Goal: Use online tool/utility: Utilize a website feature to perform a specific function

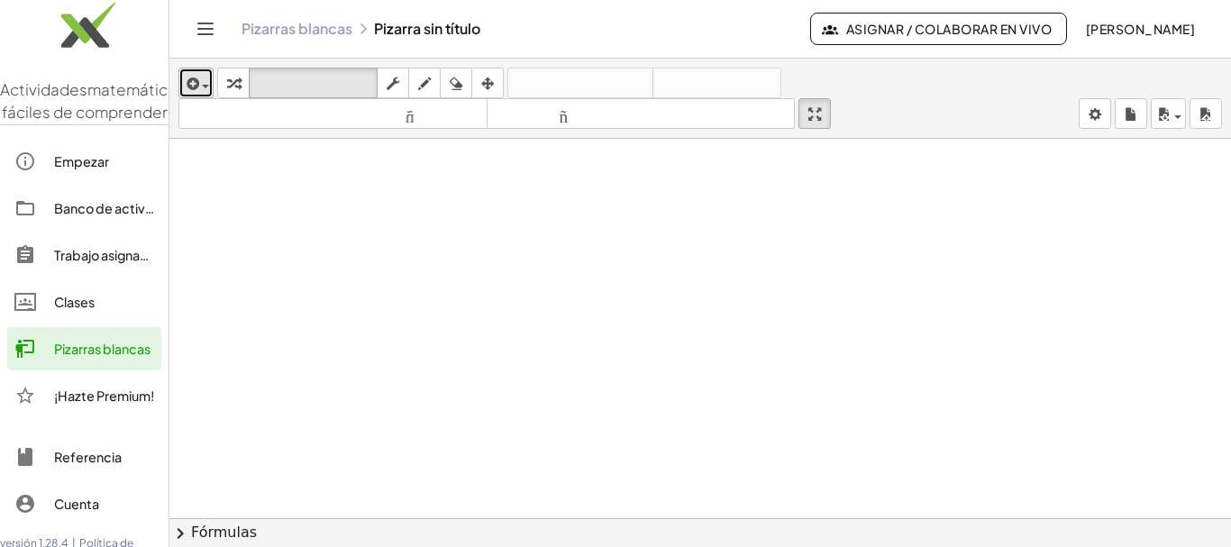
click at [206, 88] on div "button" at bounding box center [196, 83] width 26 height 22
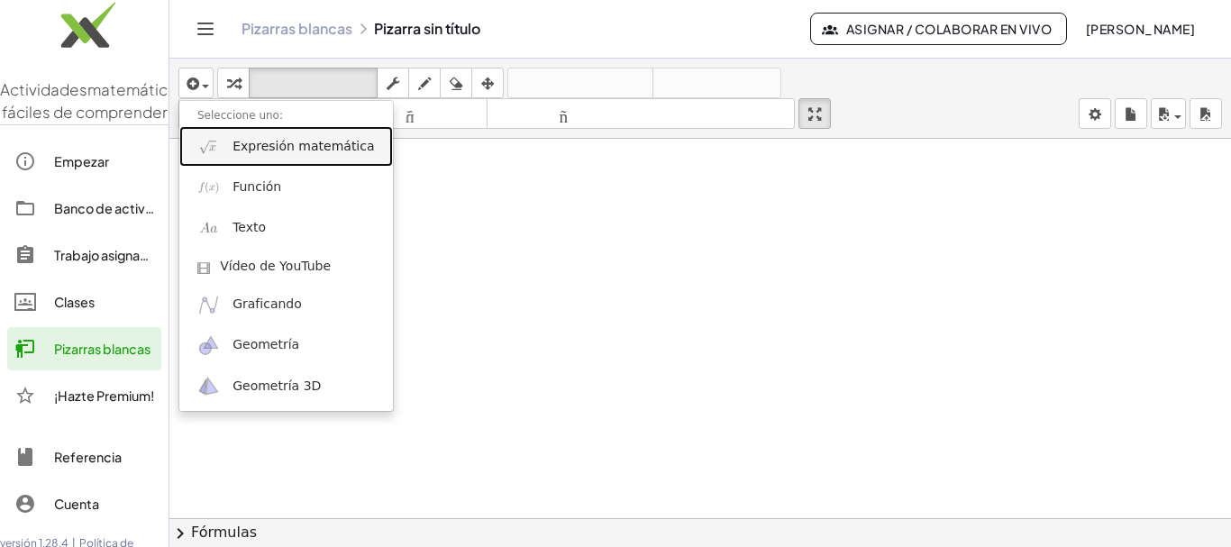
click at [283, 151] on font "Expresión matemática" at bounding box center [302, 146] width 141 height 14
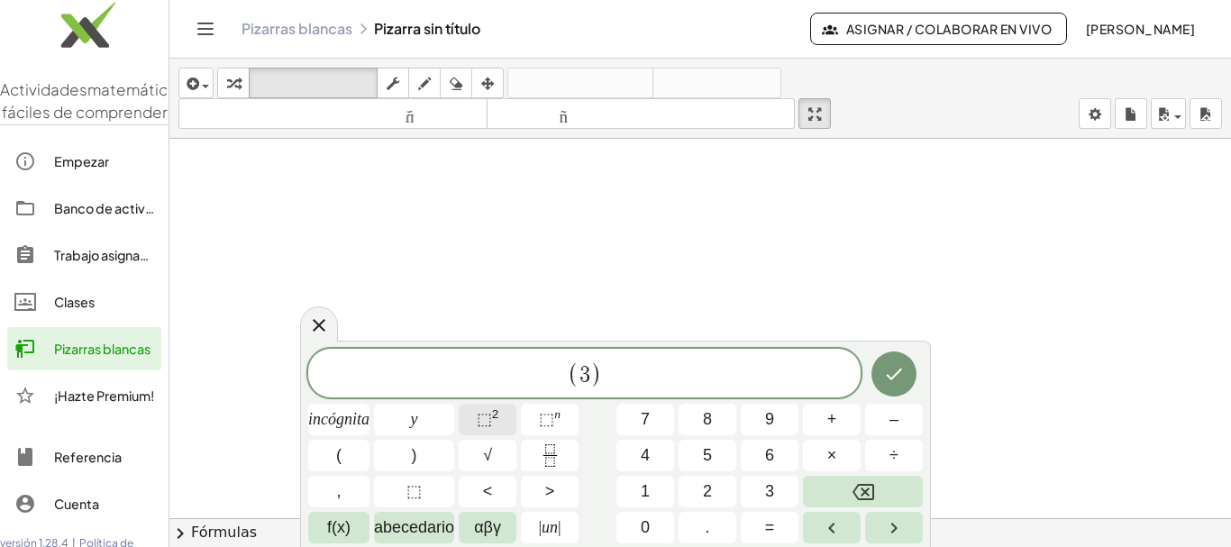
click at [498, 421] on font "2" at bounding box center [495, 414] width 7 height 14
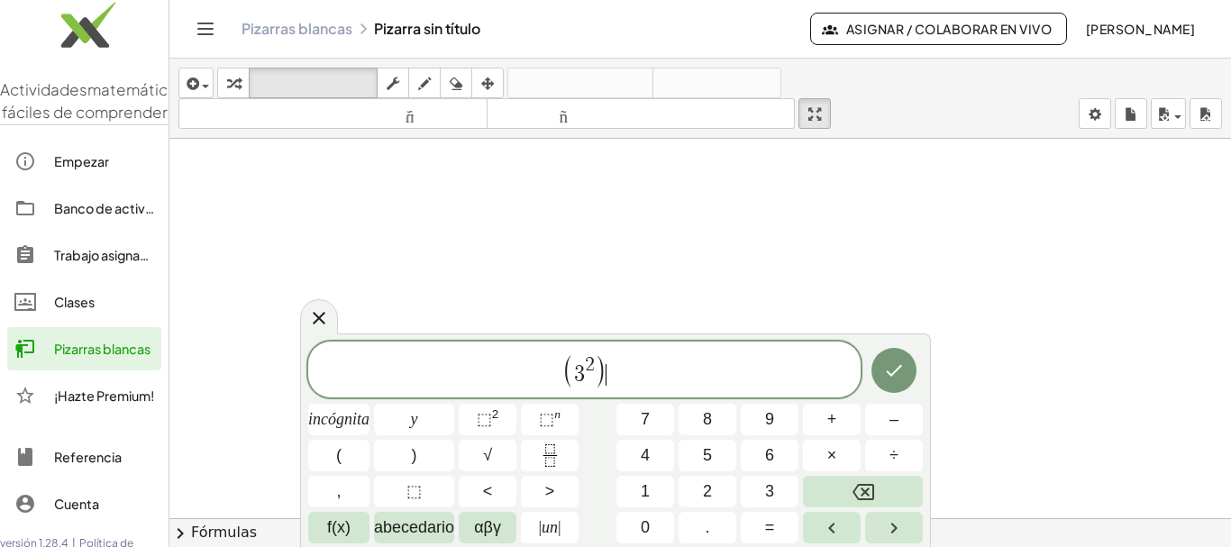
click at [604, 369] on span ")" at bounding box center [601, 370] width 13 height 34
click at [545, 417] on font "⬚" at bounding box center [546, 419] width 15 height 18
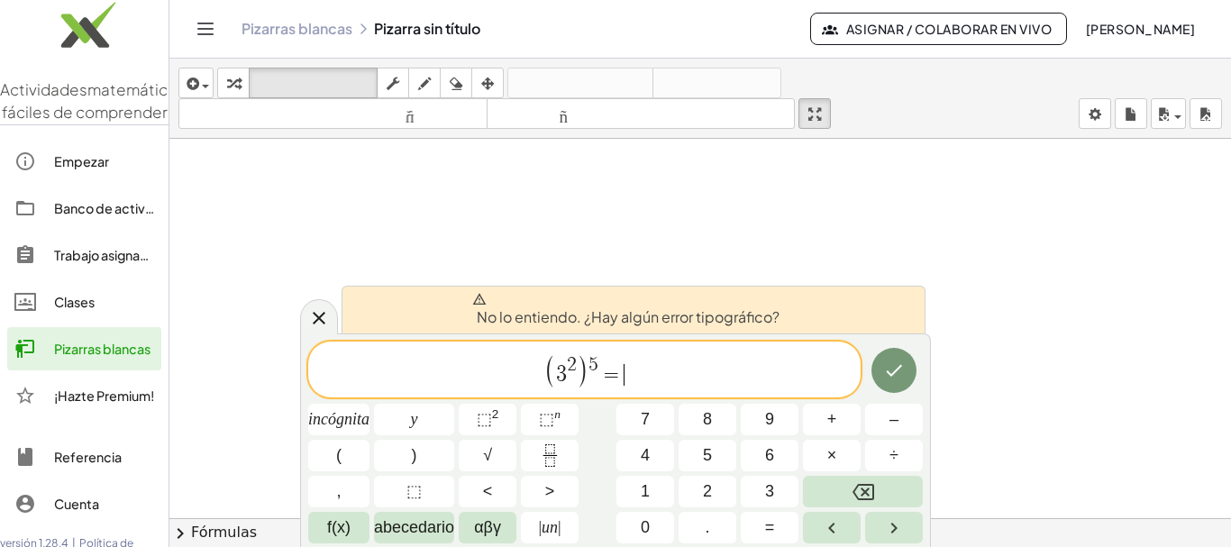
click at [622, 369] on span "=" at bounding box center [611, 375] width 26 height 22
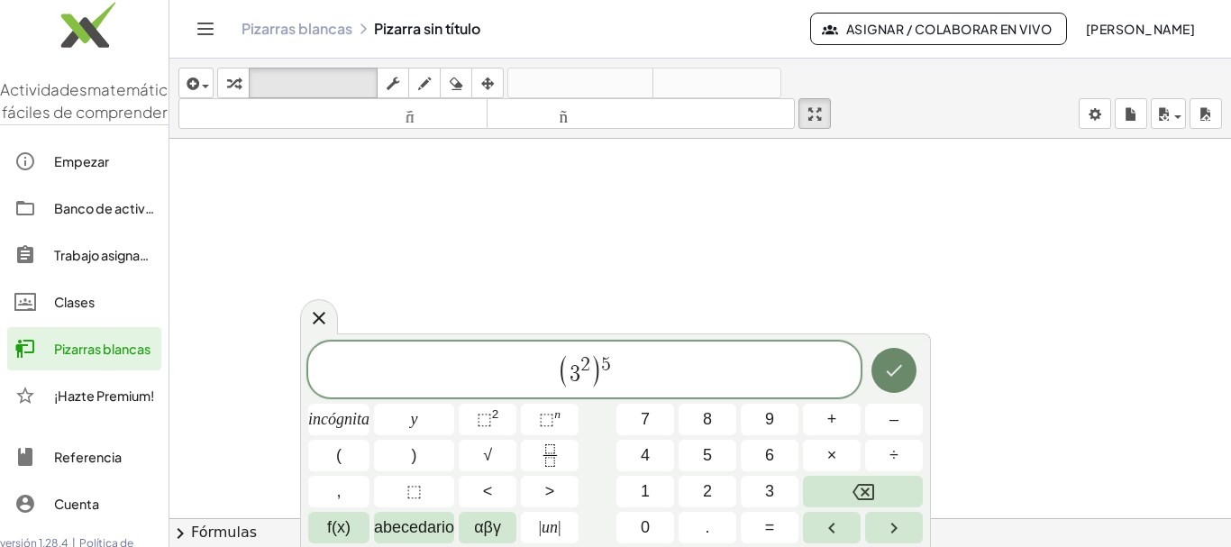
click at [899, 371] on icon "Hecho" at bounding box center [894, 370] width 22 height 22
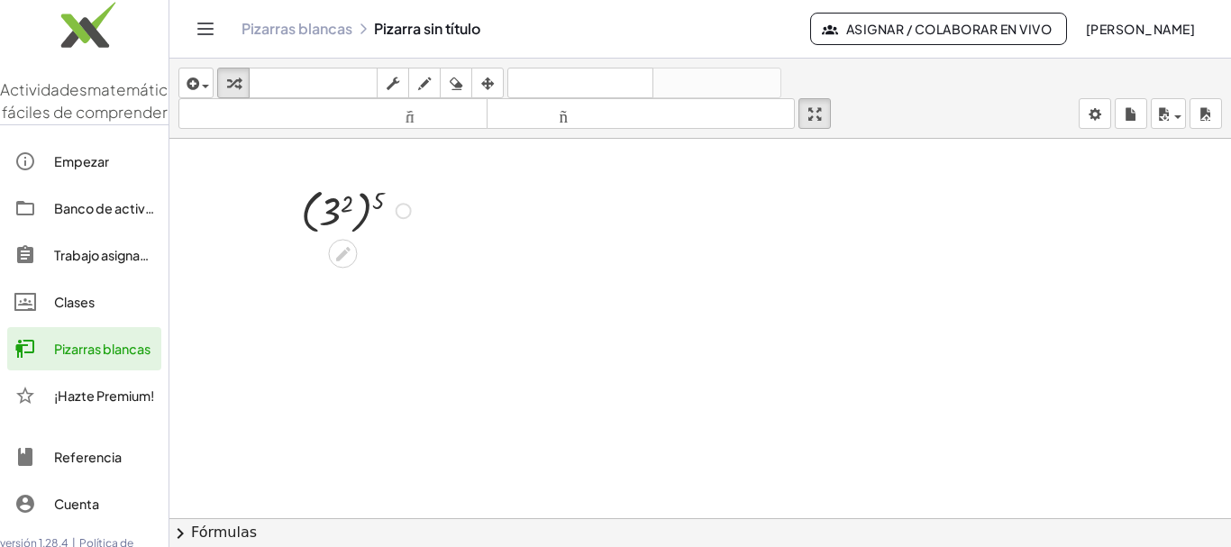
click at [341, 210] on div at bounding box center [358, 209] width 133 height 57
click at [341, 210] on div at bounding box center [359, 209] width 80 height 51
click at [343, 265] on div at bounding box center [358, 263] width 133 height 51
click at [343, 265] on div at bounding box center [358, 263] width 155 height 51
drag, startPoint x: 410, startPoint y: 268, endPoint x: 414, endPoint y: 367, distance: 99.2
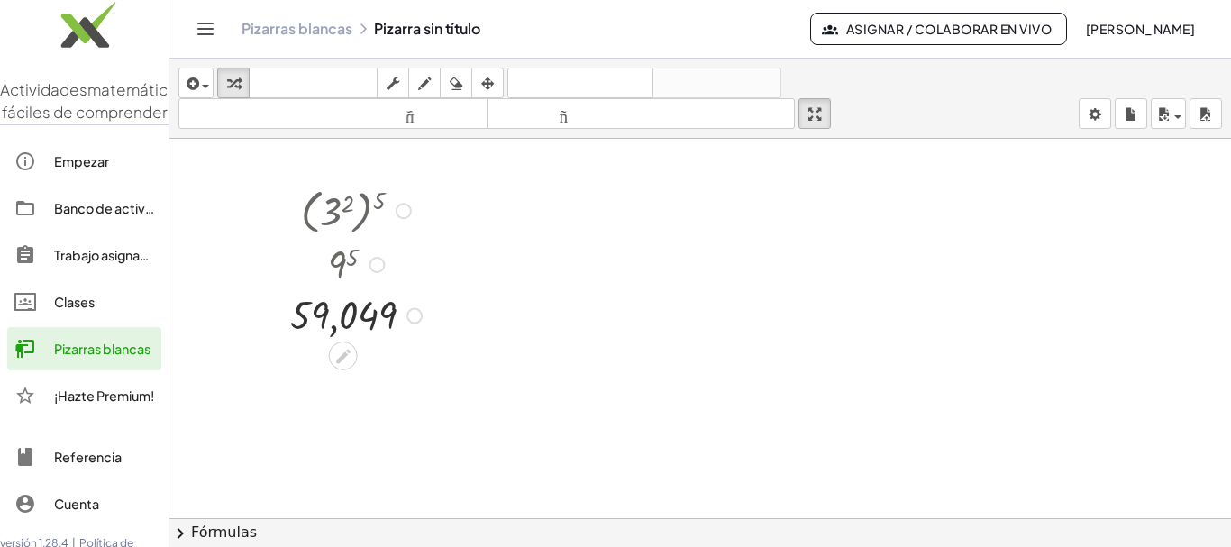
click at [414, 367] on div "( 3 2 ) 5 9 5 59,049" at bounding box center [699, 531] width 1061 height 784
click at [198, 28] on icon "Cambiar navegación" at bounding box center [206, 29] width 22 height 22
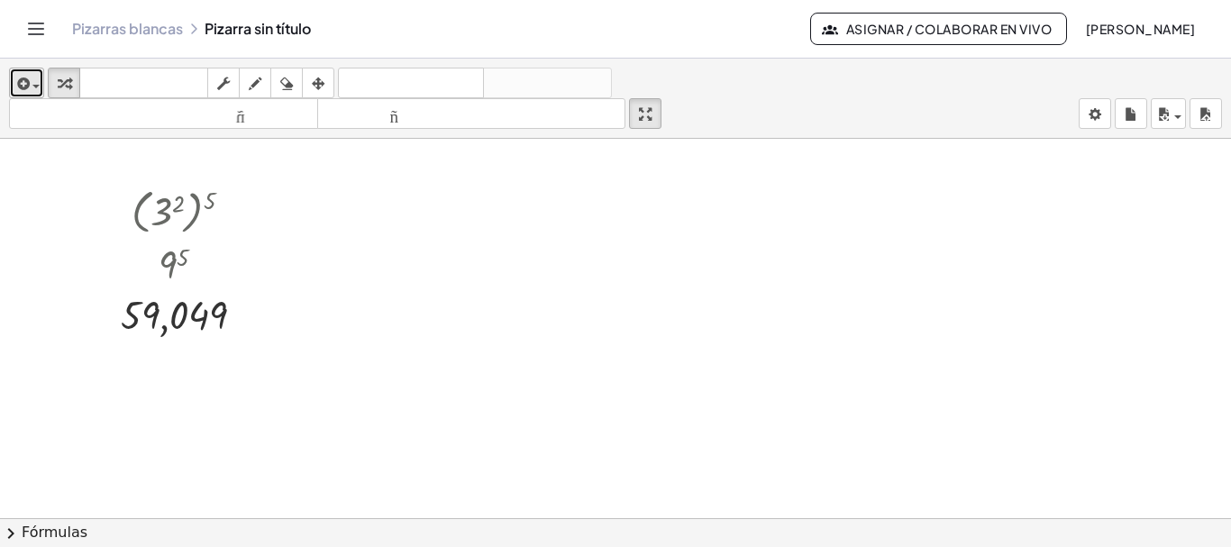
click at [35, 90] on div "button" at bounding box center [27, 83] width 26 height 22
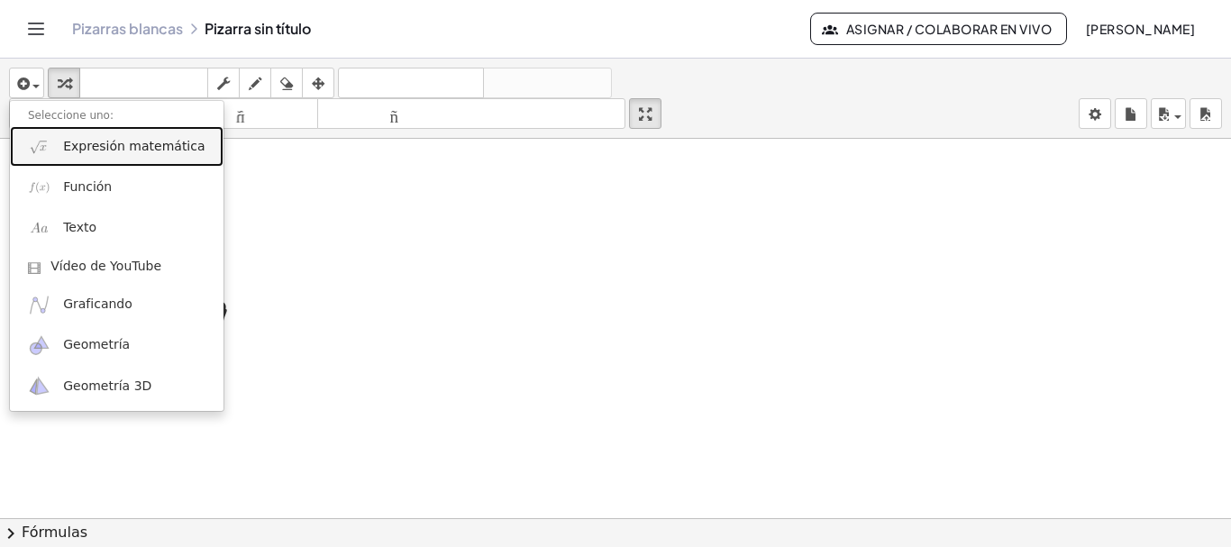
click at [82, 147] on font "Expresión matemática" at bounding box center [133, 146] width 141 height 14
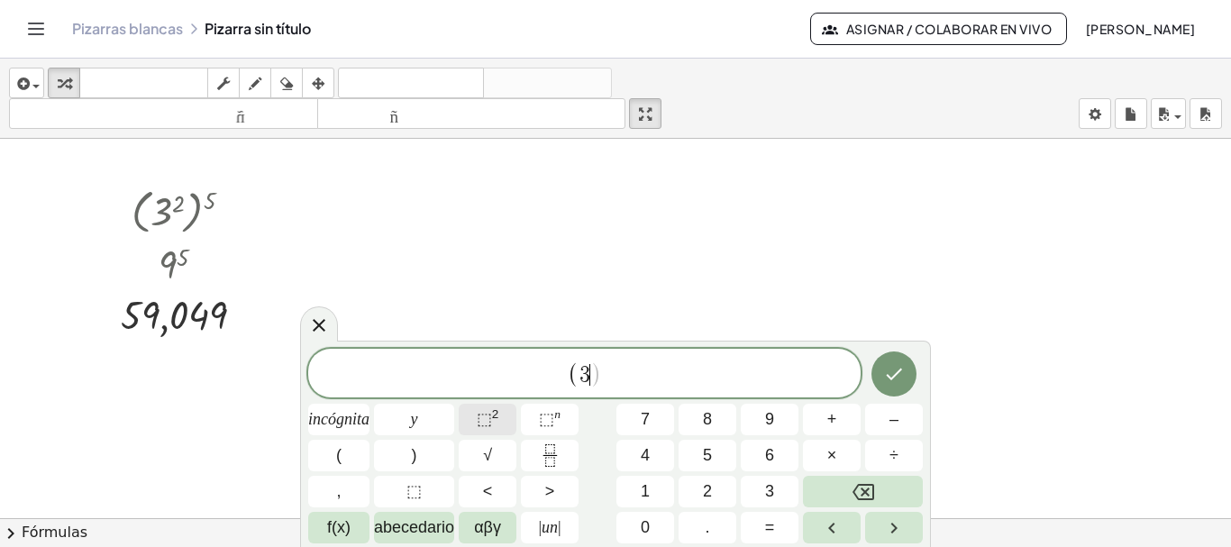
click at [487, 414] on font "⬚" at bounding box center [484, 419] width 15 height 18
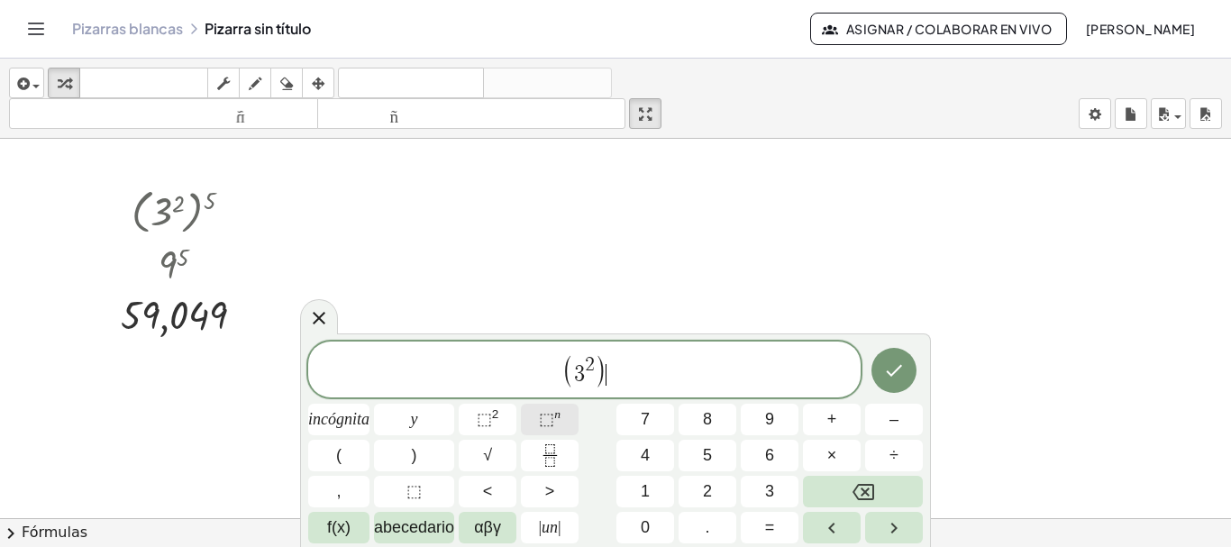
click at [541, 418] on font "⬚" at bounding box center [546, 419] width 15 height 18
click at [544, 423] on font "⬚" at bounding box center [546, 419] width 15 height 18
click at [885, 368] on icon "Hecho" at bounding box center [894, 370] width 22 height 22
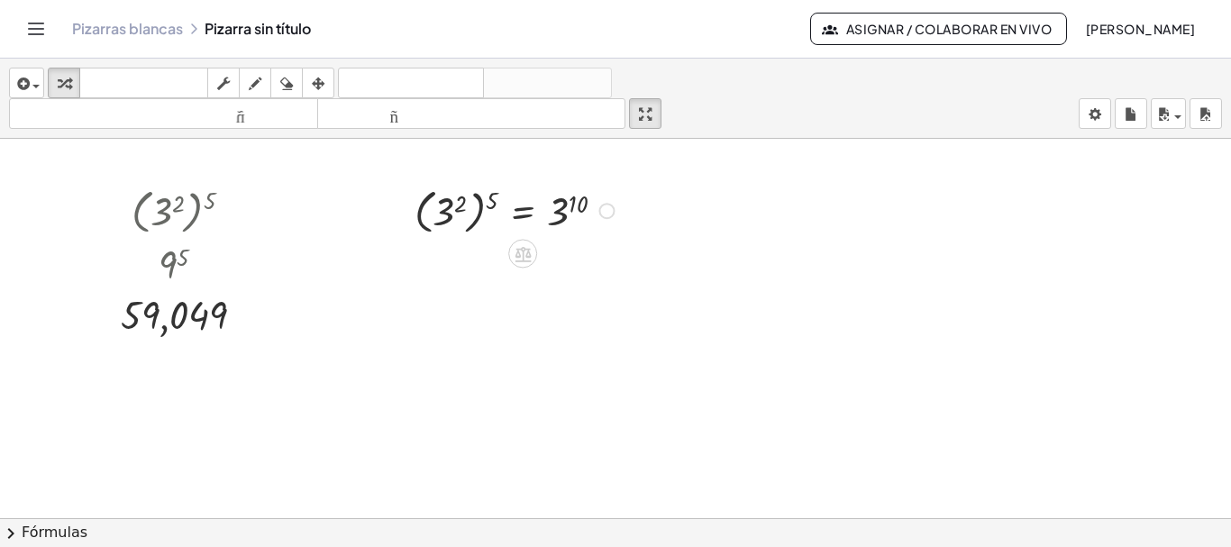
click at [461, 209] on div at bounding box center [516, 209] width 223 height 57
click at [461, 208] on div at bounding box center [454, 209] width 27 height 60
click at [496, 256] on div at bounding box center [516, 262] width 223 height 51
click at [496, 256] on div at bounding box center [506, 262] width 245 height 51
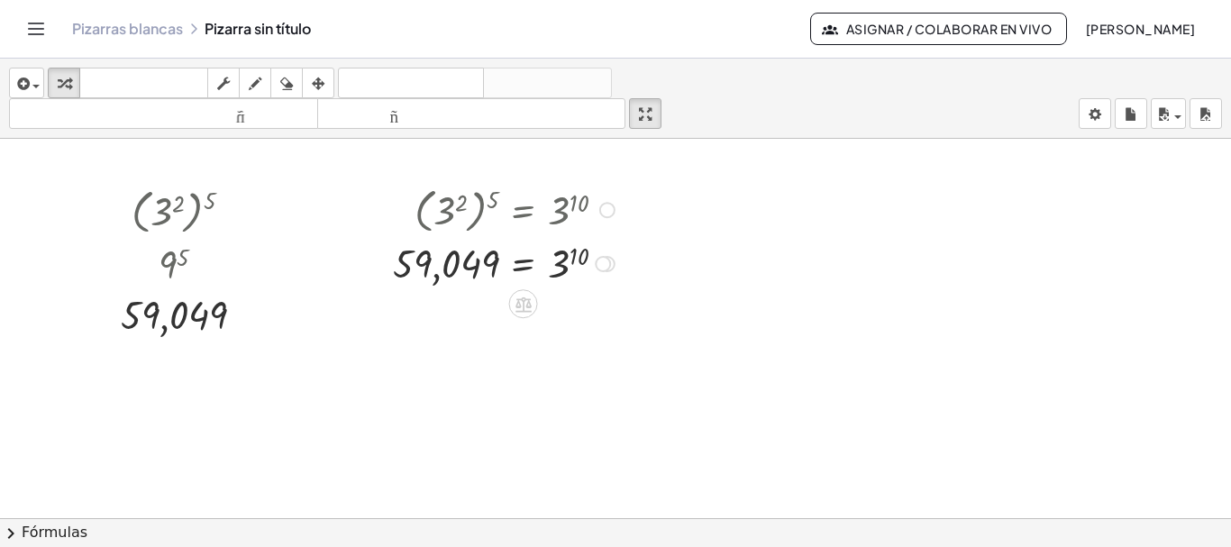
click at [577, 262] on div at bounding box center [506, 262] width 245 height 51
click at [577, 262] on div at bounding box center [539, 262] width 310 height 51
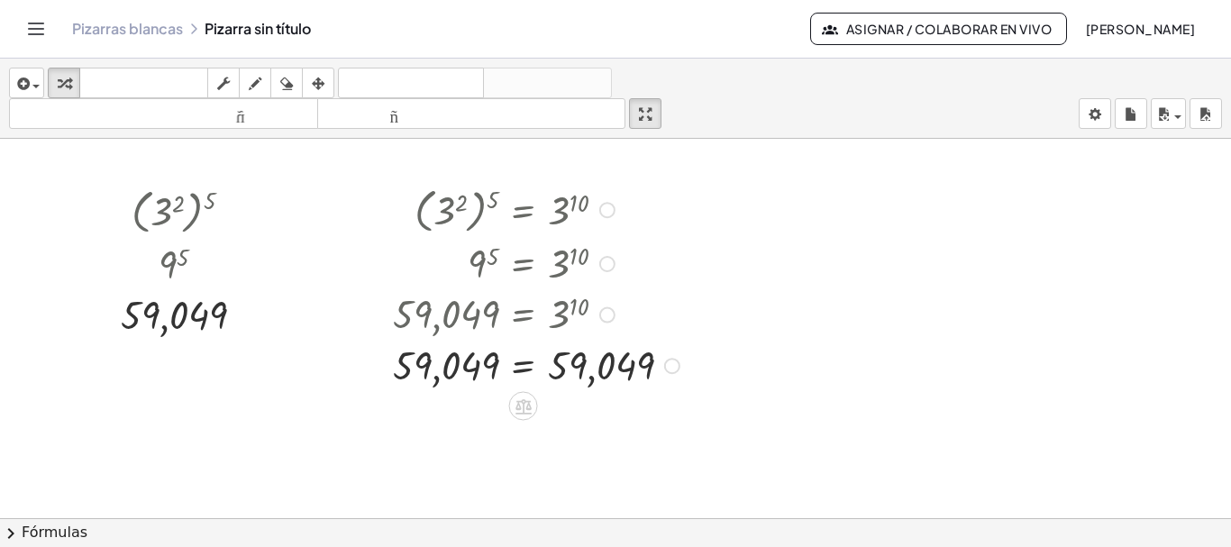
drag, startPoint x: 675, startPoint y: 268, endPoint x: 725, endPoint y: 367, distance: 111.2
click at [668, 397] on div "( 3 2 ) 5 9 5 59,049 ( 3 2 ) 5 = 3 10 9 5 = 3 10 59,049 = 3 10 = 59,049 59,049" at bounding box center [615, 531] width 1231 height 784
click at [318, 86] on icon "button" at bounding box center [318, 84] width 13 height 22
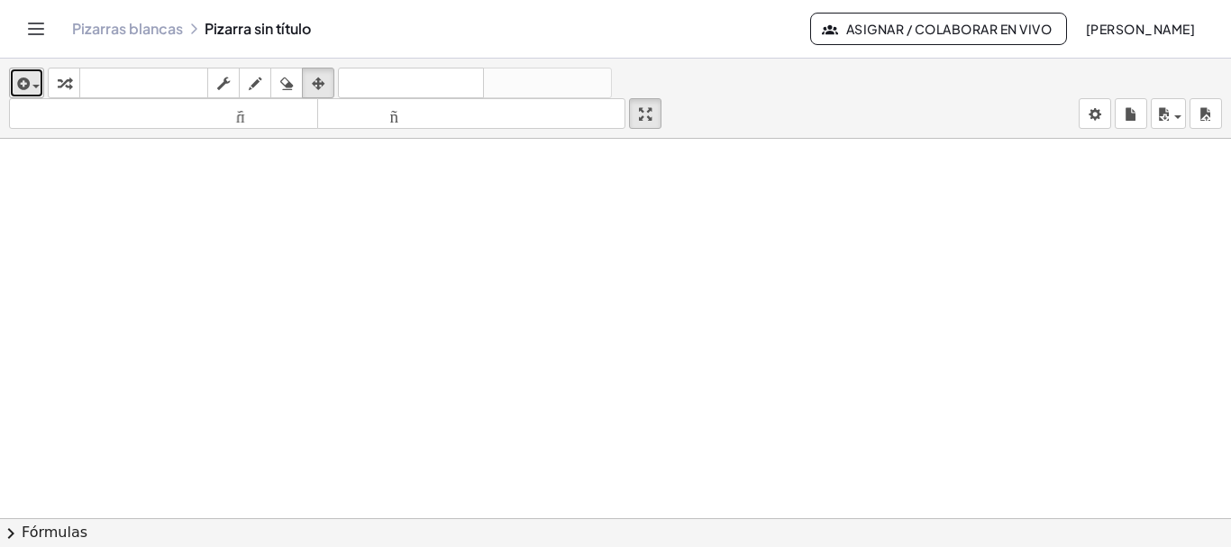
click at [36, 87] on span "button" at bounding box center [35, 87] width 7 height 4
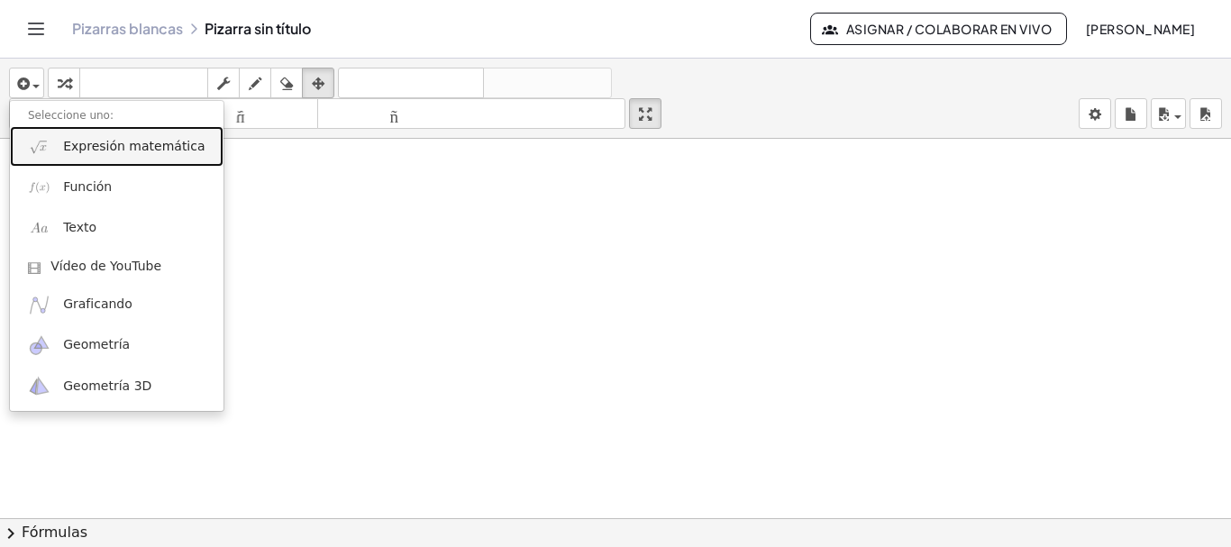
click at [85, 148] on font "Expresión matemática" at bounding box center [133, 146] width 141 height 14
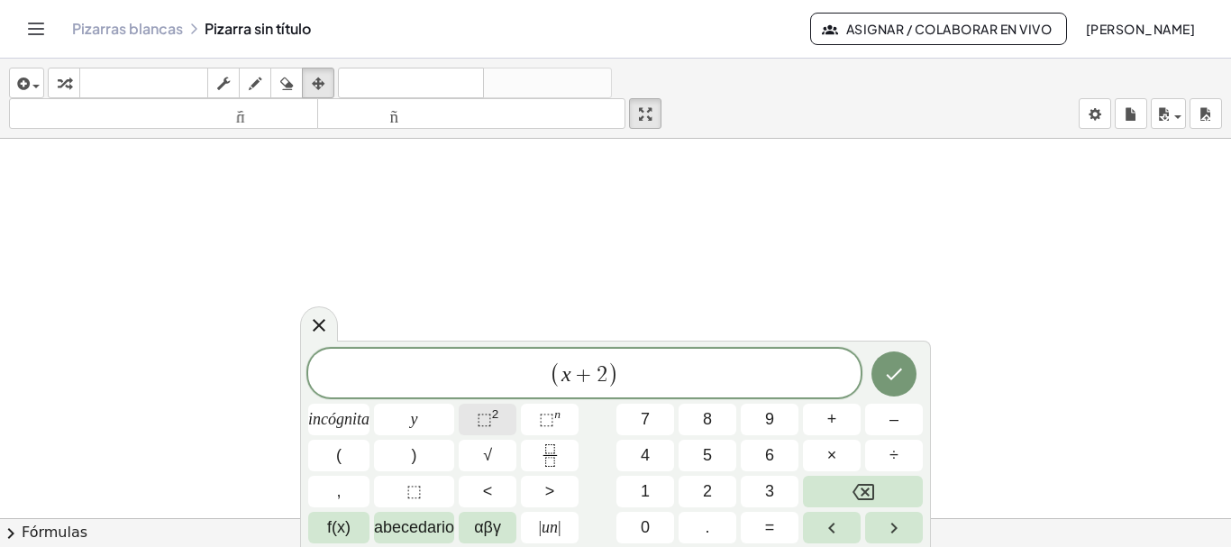
click at [479, 417] on font "⬚" at bounding box center [484, 419] width 15 height 18
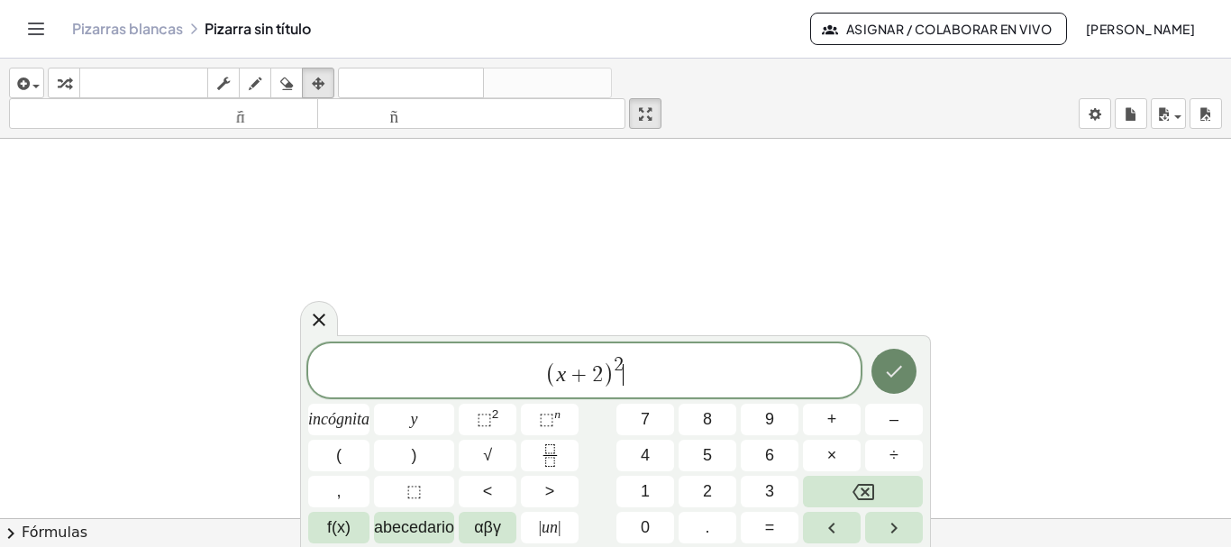
click at [891, 372] on icon "Hecho" at bounding box center [894, 371] width 22 height 22
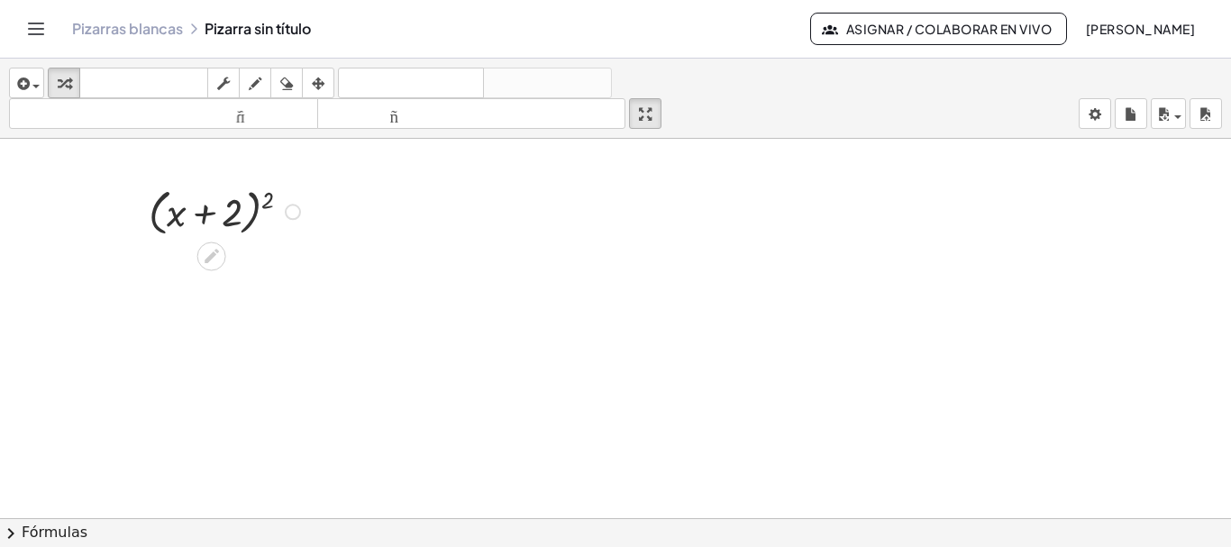
click at [266, 201] on div at bounding box center [227, 210] width 175 height 59
click at [223, 271] on div at bounding box center [227, 266] width 234 height 53
click at [223, 270] on div at bounding box center [227, 266] width 234 height 53
click at [289, 272] on div at bounding box center [227, 266] width 234 height 53
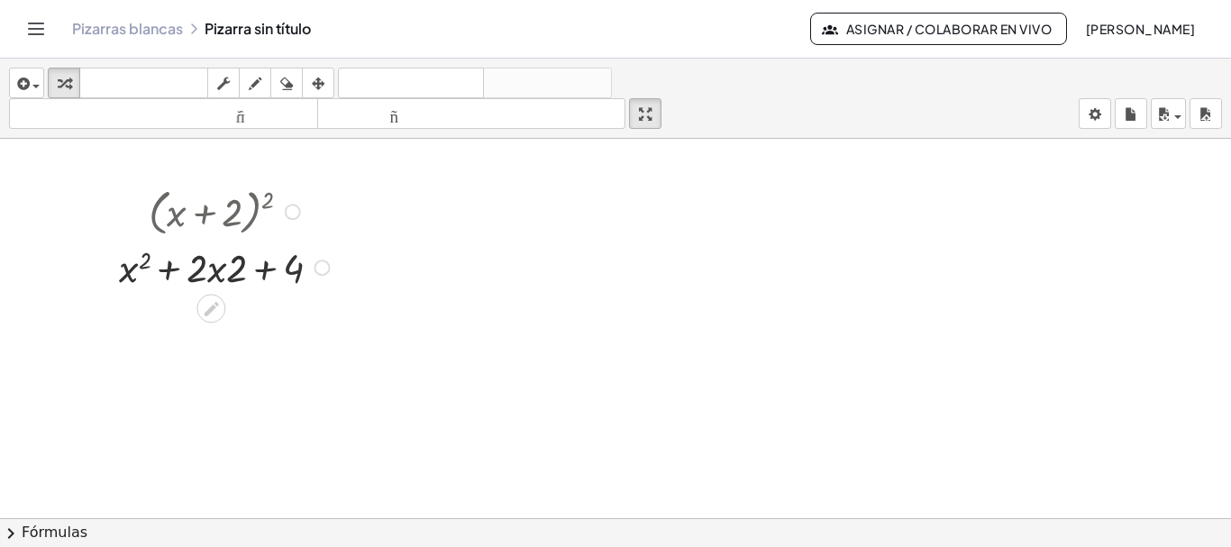
click at [289, 272] on div at bounding box center [227, 266] width 234 height 53
click at [169, 270] on div at bounding box center [227, 266] width 234 height 53
click at [218, 274] on div at bounding box center [227, 266] width 234 height 53
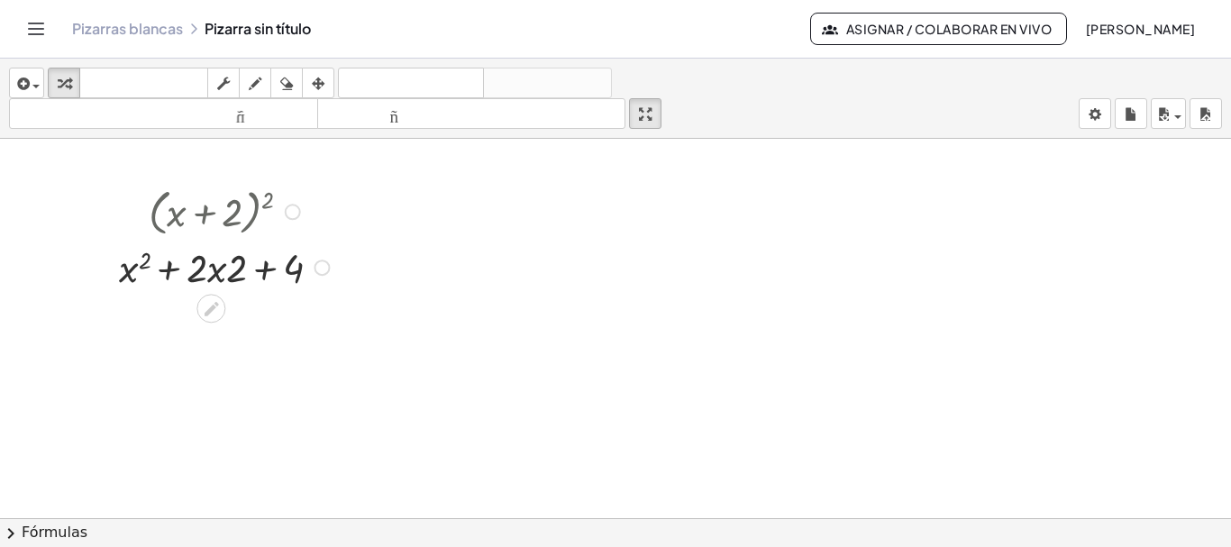
click at [235, 270] on div at bounding box center [227, 266] width 234 height 53
click at [235, 268] on div at bounding box center [227, 266] width 234 height 53
click at [141, 262] on div at bounding box center [227, 266] width 234 height 53
click at [302, 271] on div at bounding box center [227, 266] width 234 height 53
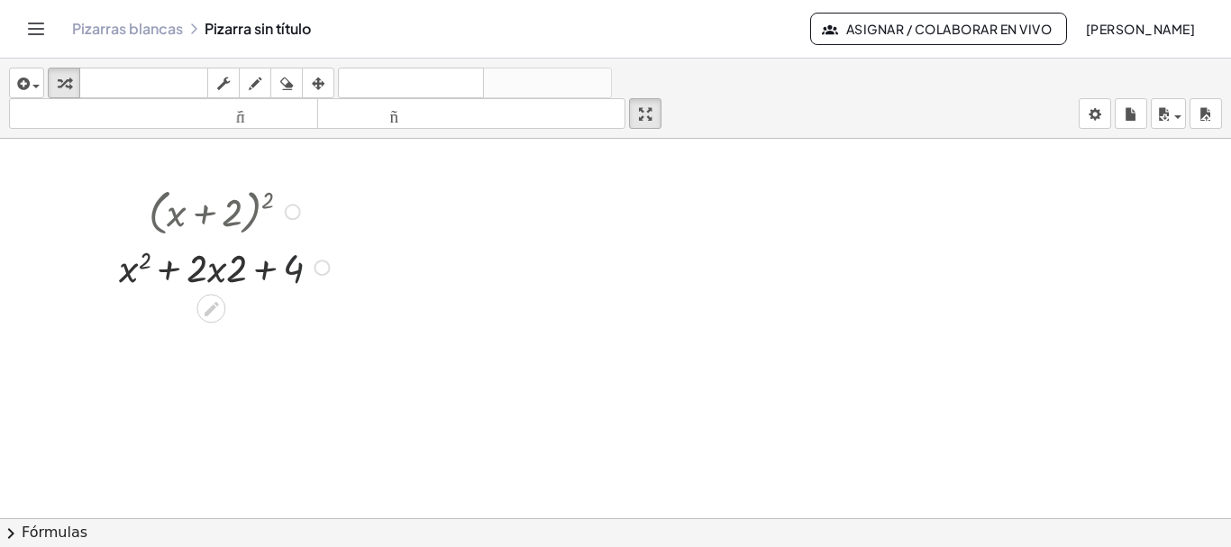
click at [302, 271] on div at bounding box center [227, 266] width 234 height 53
click at [212, 270] on div at bounding box center [227, 266] width 234 height 53
click at [212, 269] on div at bounding box center [227, 266] width 234 height 53
drag, startPoint x: 323, startPoint y: 269, endPoint x: 311, endPoint y: 288, distance: 22.3
click at [321, 320] on div "( + x + 2 ) 2 + x 2 + · 2 · x · 2 + 4" at bounding box center [615, 531] width 1231 height 784
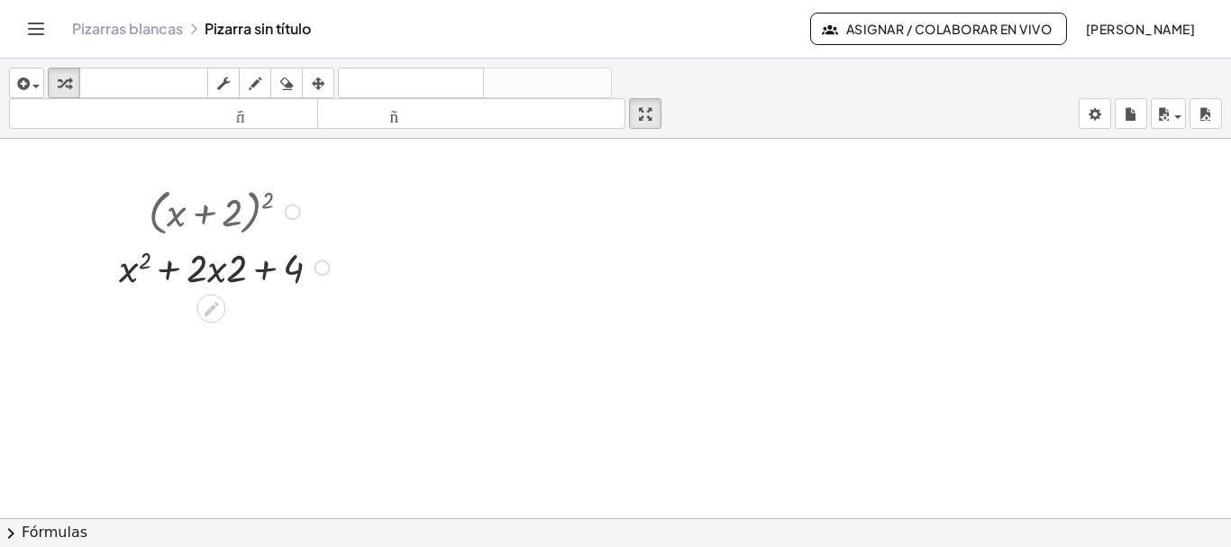
click at [319, 266] on div at bounding box center [322, 267] width 16 height 16
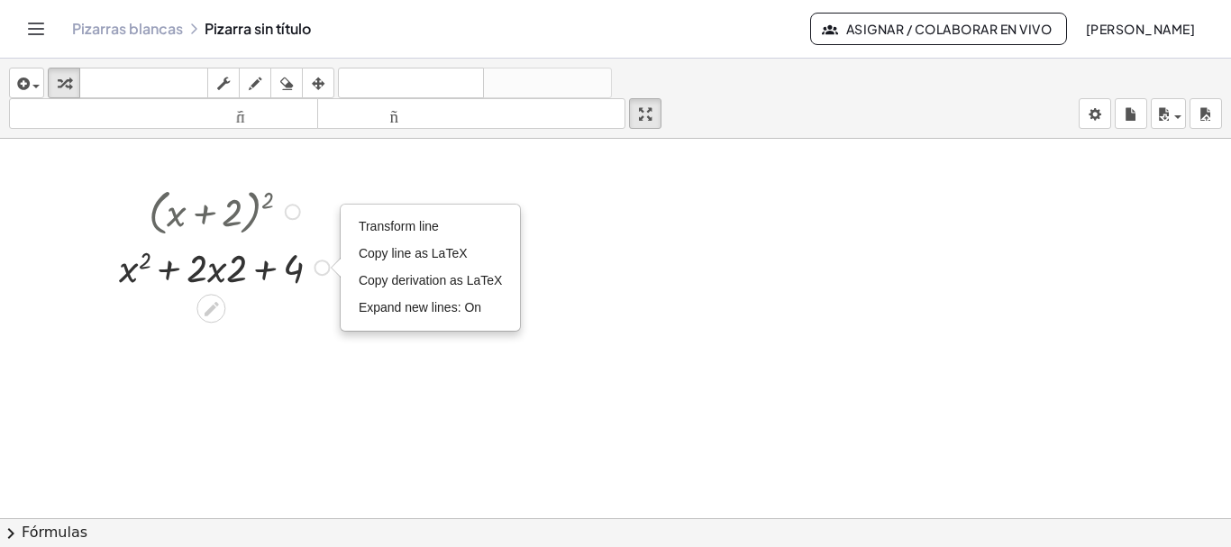
click at [319, 265] on div "Transform line Copy line as LaTeX Copy derivation as LaTeX Expand new lines: On" at bounding box center [322, 267] width 16 height 16
click at [319, 265] on div "Línea de transformación Copiar línea como LaTeX Derivación de copia como LaTeX …" at bounding box center [322, 267] width 16 height 16
click at [264, 323] on div at bounding box center [615, 531] width 1231 height 784
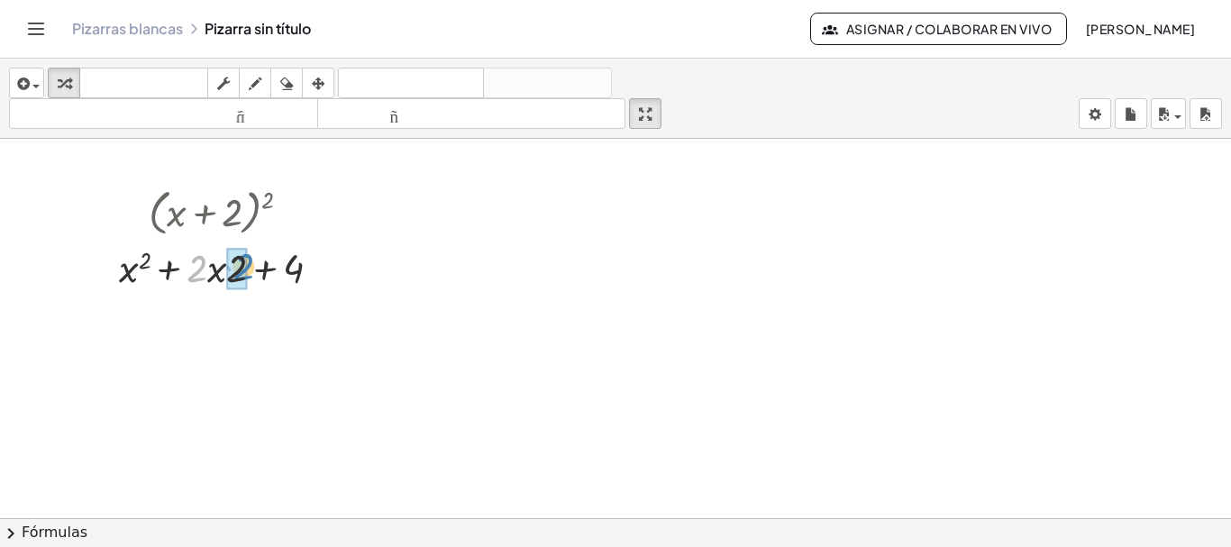
drag, startPoint x: 201, startPoint y: 274, endPoint x: 248, endPoint y: 272, distance: 46.9
click at [248, 272] on div at bounding box center [227, 266] width 234 height 53
drag, startPoint x: 323, startPoint y: 264, endPoint x: 531, endPoint y: 235, distance: 210.1
click at [531, 235] on div "( + x + 2 ) 2 + x 2 + · 2 · x · 2 + 4 + x 2 + · · x + 4 4 Línea de transformaci…" at bounding box center [615, 531] width 1231 height 784
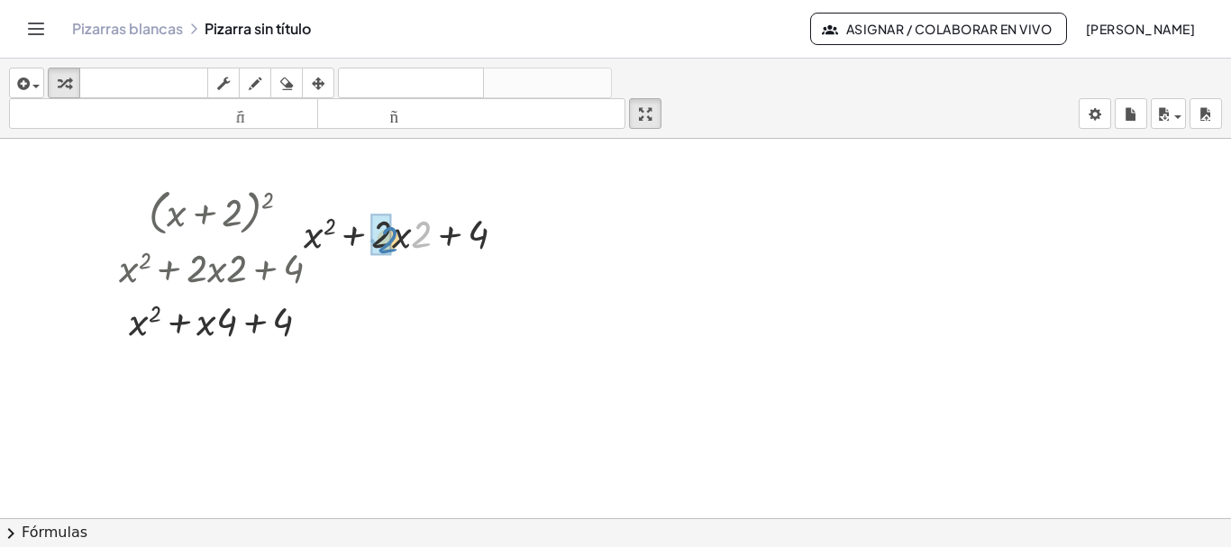
drag, startPoint x: 416, startPoint y: 243, endPoint x: 382, endPoint y: 249, distance: 34.7
click at [320, 85] on icon "button" at bounding box center [318, 84] width 13 height 22
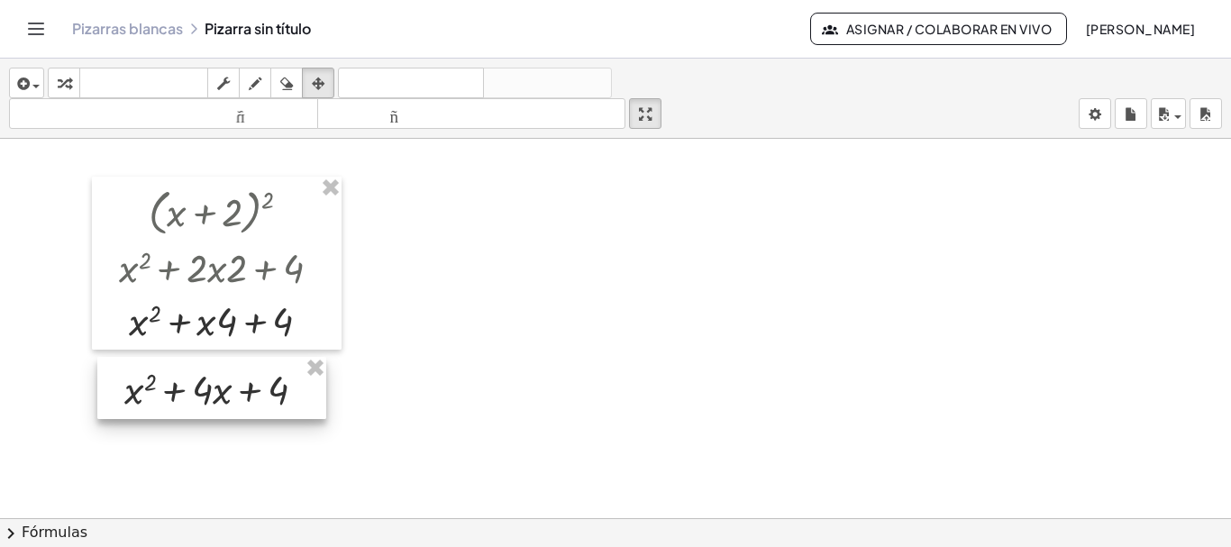
drag, startPoint x: 438, startPoint y: 212, endPoint x: 248, endPoint y: 368, distance: 245.8
click at [248, 368] on div at bounding box center [211, 388] width 229 height 62
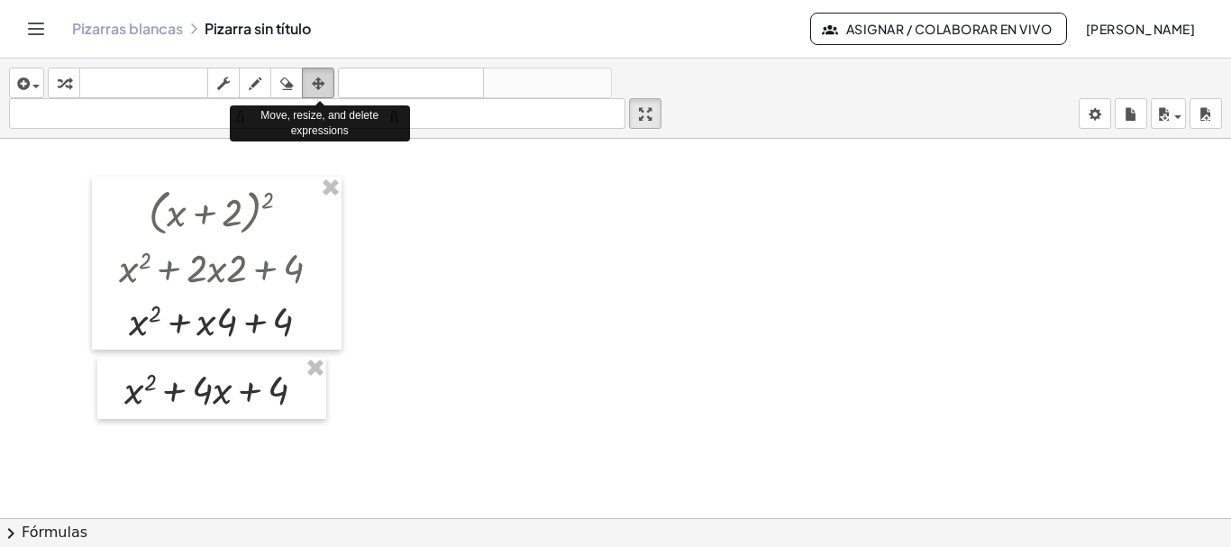
click at [324, 86] on icon "button" at bounding box center [318, 84] width 13 height 22
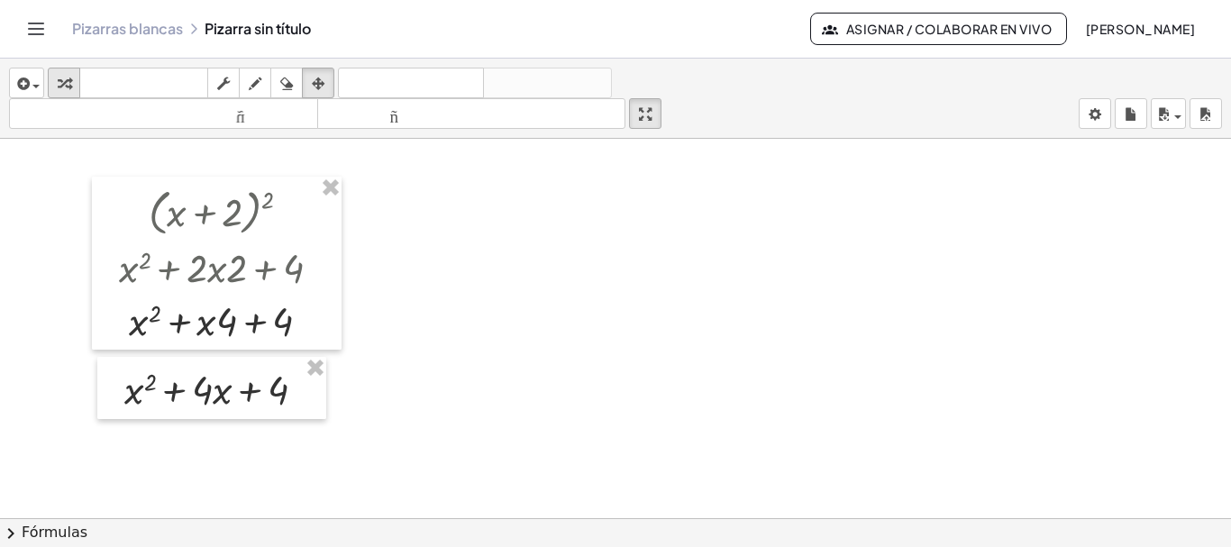
click at [63, 80] on icon "button" at bounding box center [64, 84] width 13 height 22
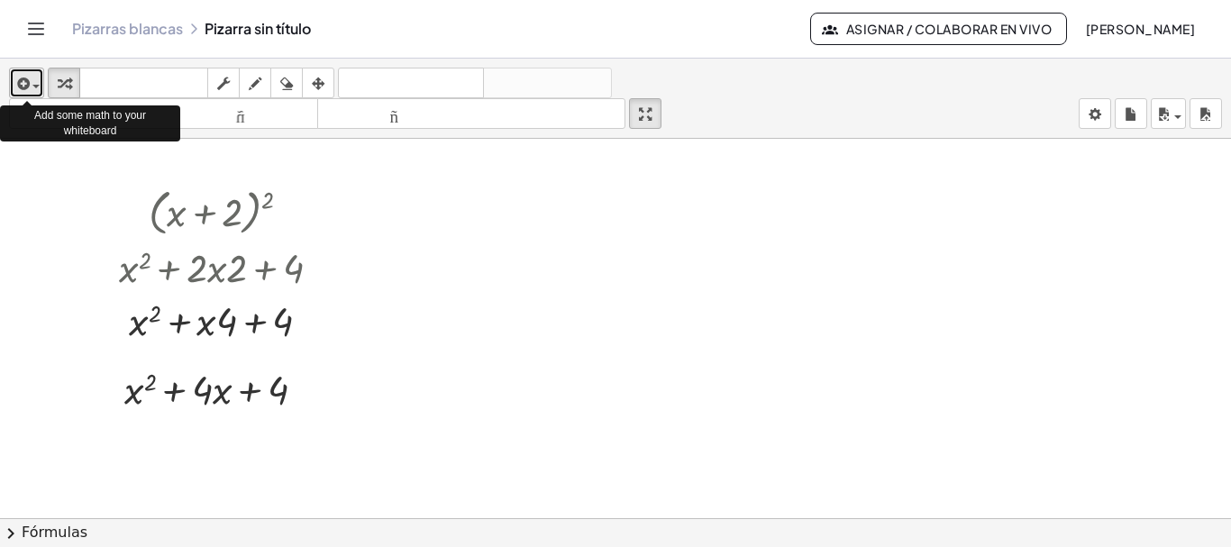
click at [34, 92] on div "button" at bounding box center [27, 83] width 26 height 22
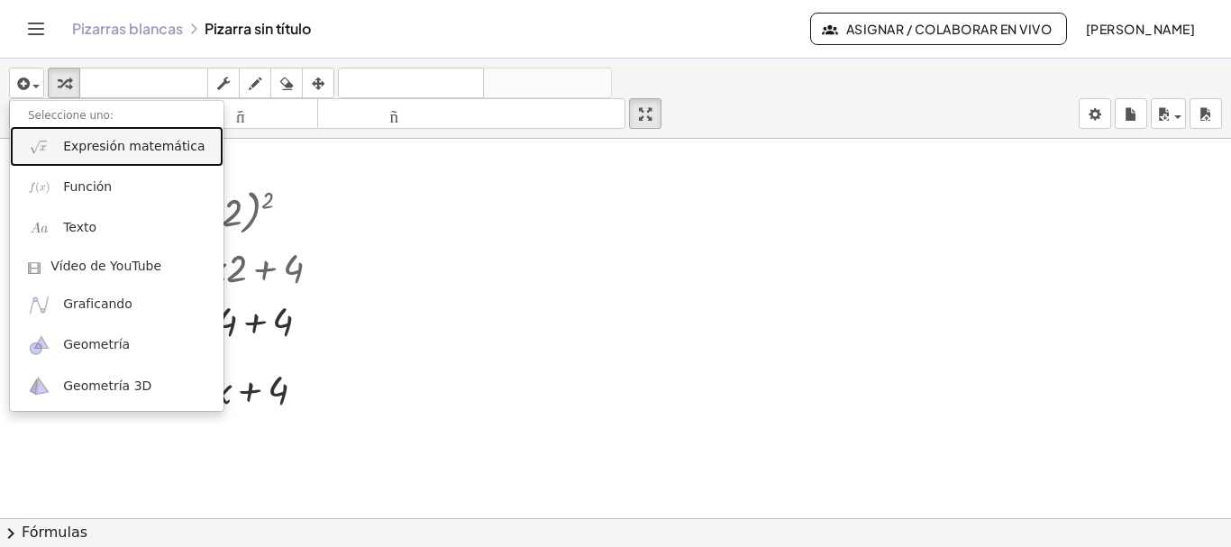
click at [70, 150] on font "Expresión matemática" at bounding box center [133, 146] width 141 height 14
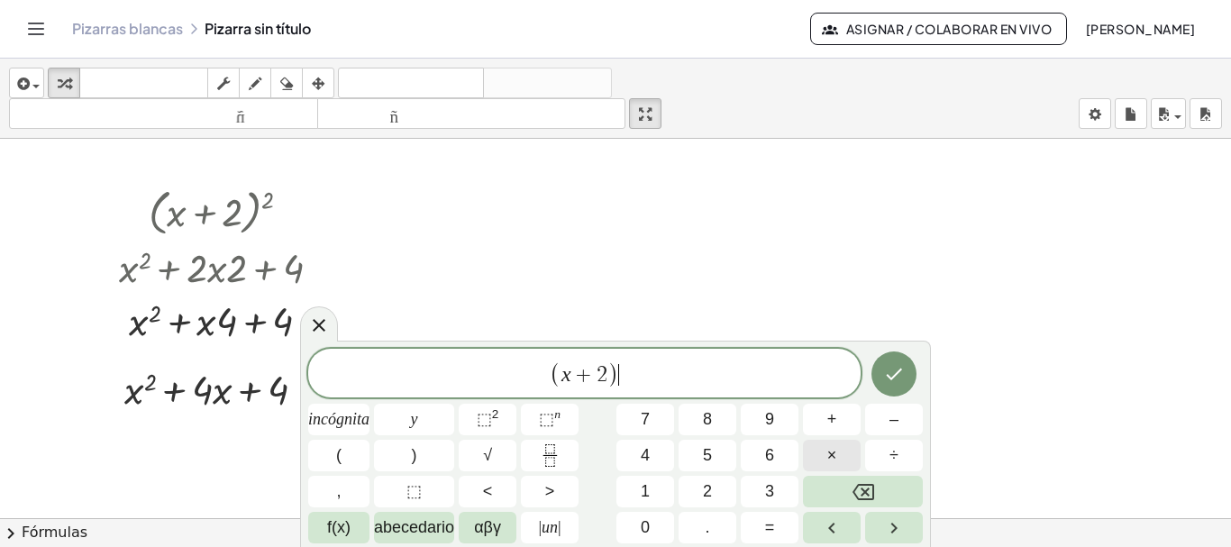
click at [825, 453] on button "×" at bounding box center [832, 456] width 58 height 32
click at [897, 380] on icon "Hecho" at bounding box center [894, 374] width 22 height 22
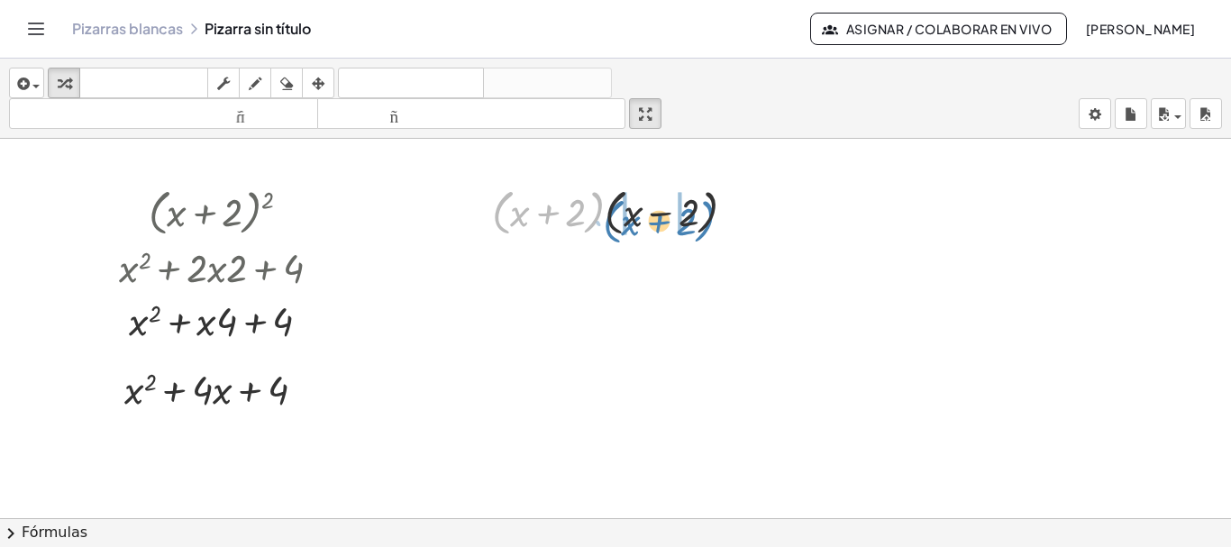
drag, startPoint x: 589, startPoint y: 228, endPoint x: 700, endPoint y: 237, distance: 111.2
click at [700, 237] on div at bounding box center [621, 210] width 276 height 59
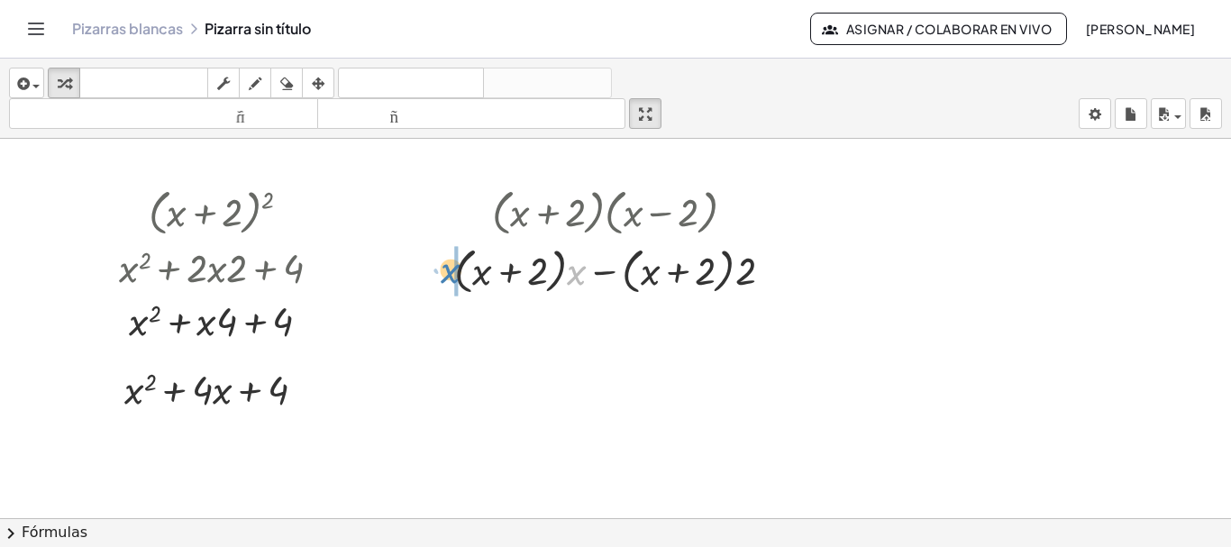
drag, startPoint x: 577, startPoint y: 277, endPoint x: 451, endPoint y: 275, distance: 126.1
click at [451, 275] on div "· ( + x + 2 ) · ( + x − 2 ) · x + x − 2 · ( + x + 2 ) · · ( + x + 2 ) ·" at bounding box center [610, 240] width 367 height 126
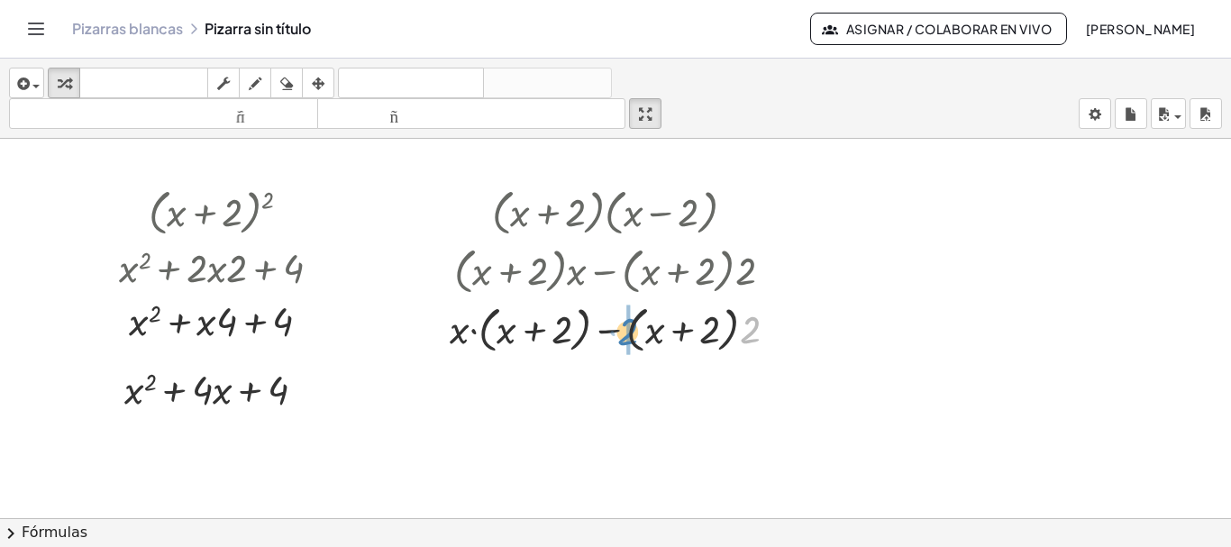
drag, startPoint x: 752, startPoint y: 335, endPoint x: 630, endPoint y: 337, distance: 122.5
click at [474, 333] on div at bounding box center [621, 327] width 360 height 59
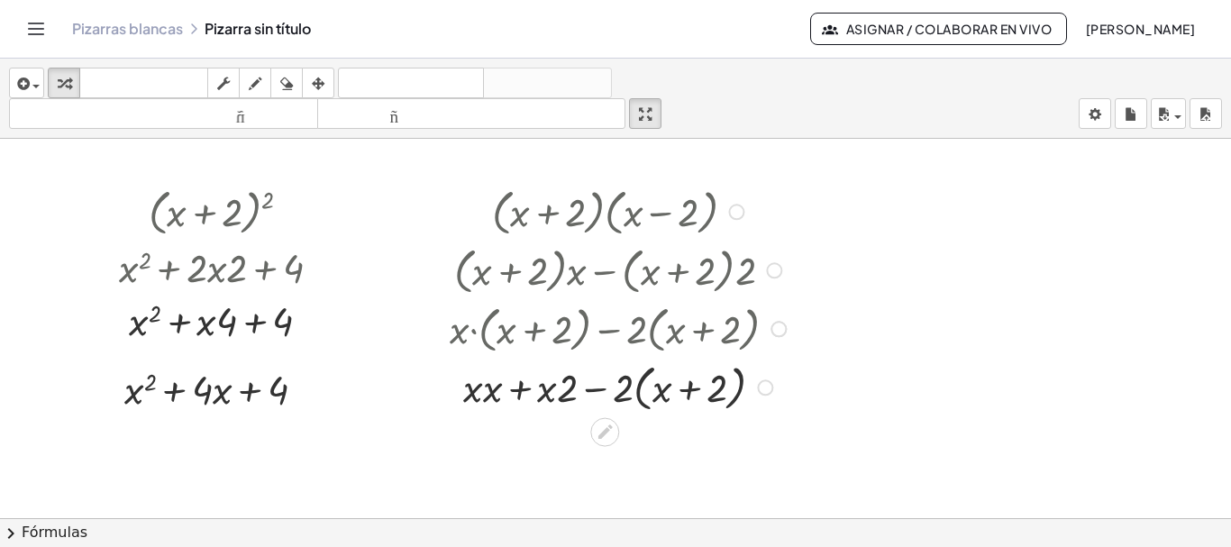
click at [493, 397] on div at bounding box center [621, 386] width 360 height 59
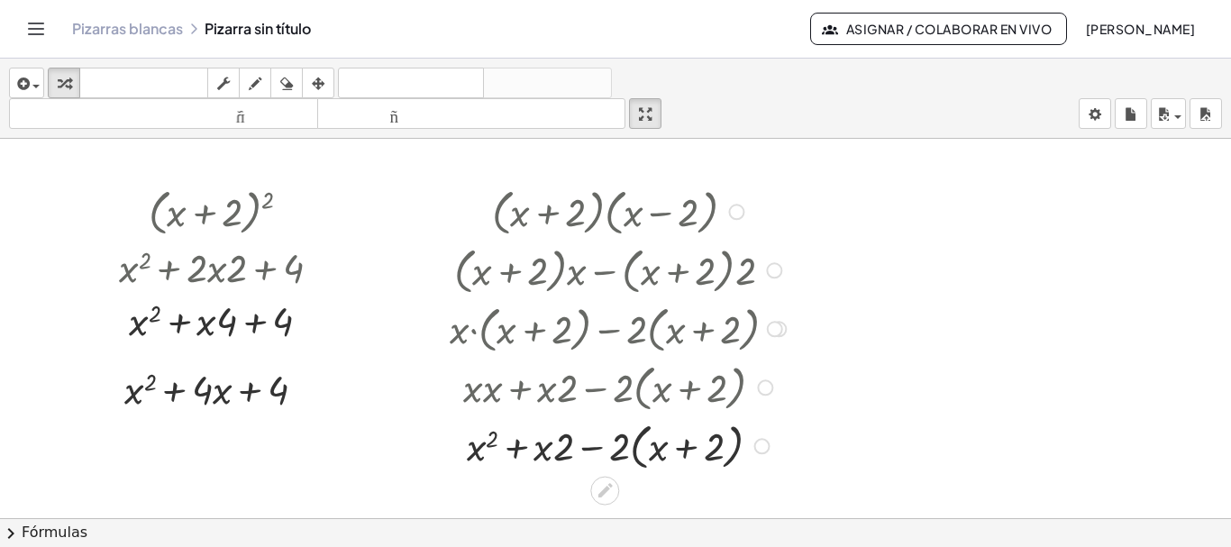
click at [549, 455] on div at bounding box center [621, 444] width 360 height 59
click at [549, 454] on div at bounding box center [621, 444] width 360 height 59
click at [518, 448] on div at bounding box center [621, 444] width 360 height 59
drag, startPoint x: 565, startPoint y: 453, endPoint x: 539, endPoint y: 448, distance: 26.7
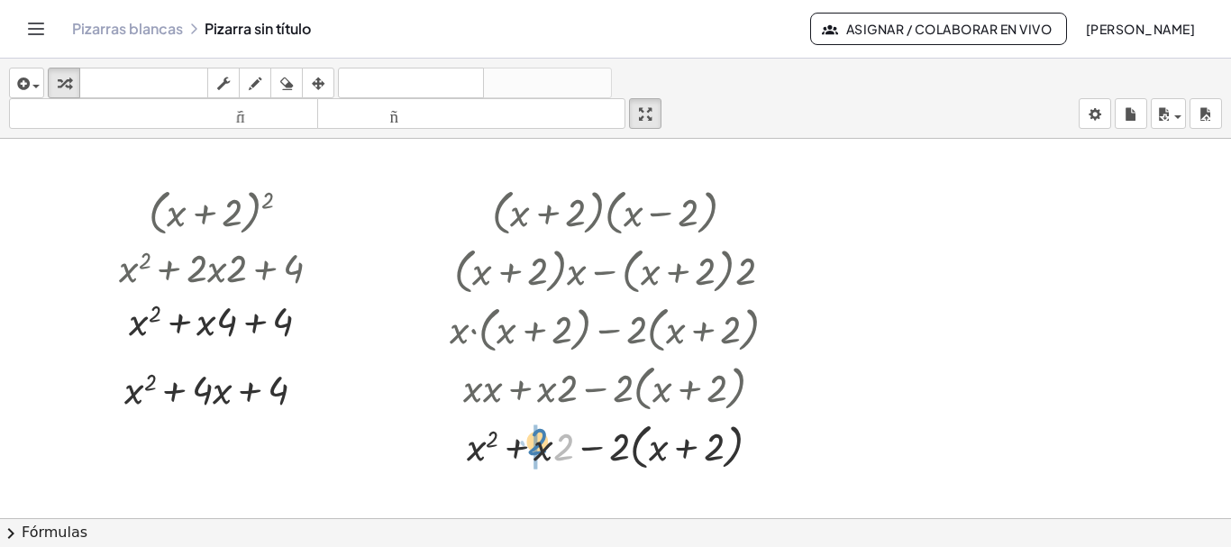
click at [539, 448] on div at bounding box center [621, 444] width 360 height 59
click at [627, 450] on div at bounding box center [621, 444] width 360 height 59
drag, startPoint x: 624, startPoint y: 449, endPoint x: 667, endPoint y: 454, distance: 42.7
click at [667, 454] on div at bounding box center [621, 444] width 360 height 59
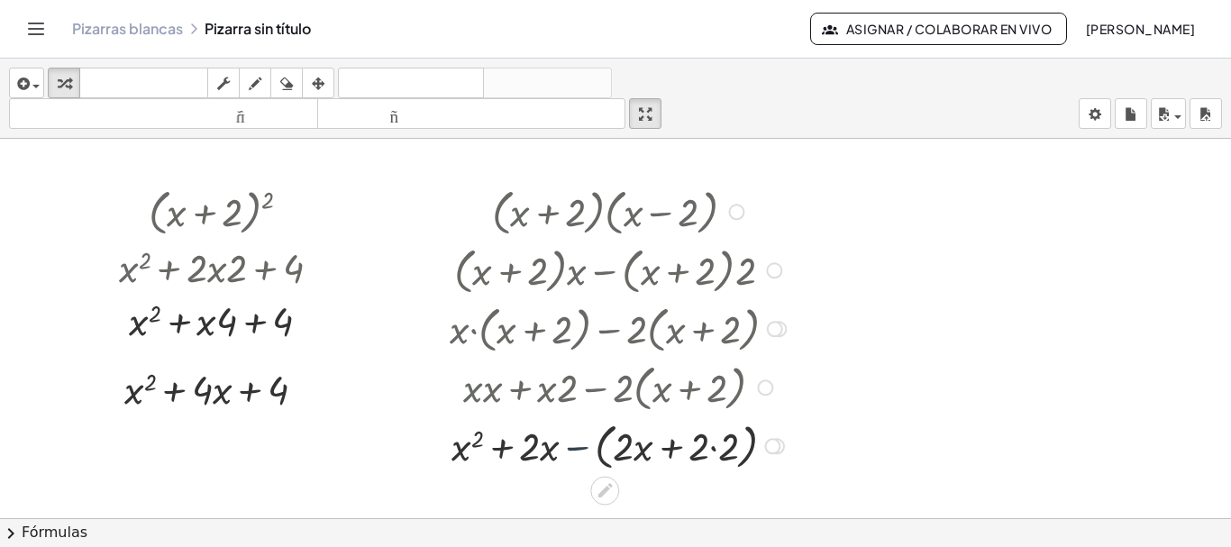
click at [579, 447] on div at bounding box center [621, 444] width 360 height 59
click at [580, 447] on div at bounding box center [621, 444] width 360 height 53
drag, startPoint x: 526, startPoint y: 447, endPoint x: 587, endPoint y: 440, distance: 61.7
click at [587, 440] on div at bounding box center [621, 444] width 360 height 53
click at [636, 449] on div at bounding box center [621, 444] width 360 height 53
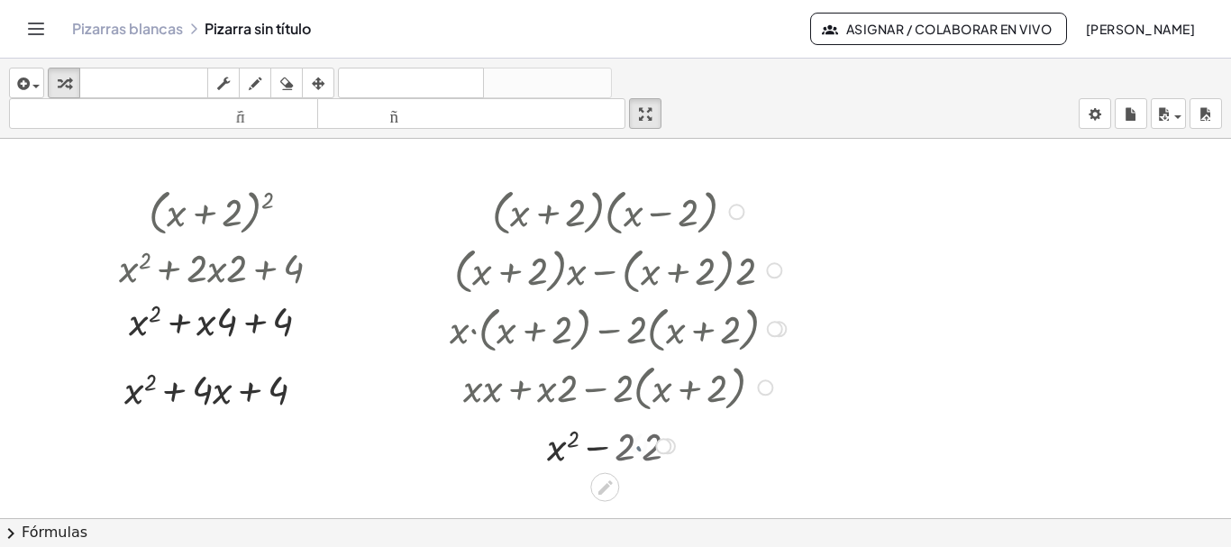
click at [636, 448] on div at bounding box center [621, 444] width 360 height 53
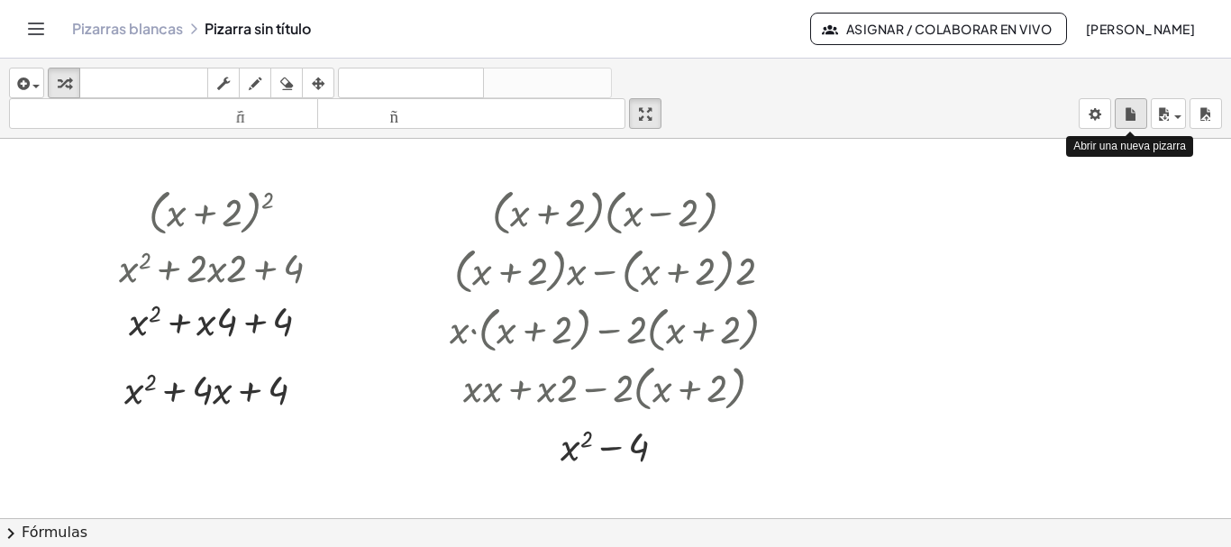
click at [1132, 114] on icon "button" at bounding box center [1130, 115] width 13 height 22
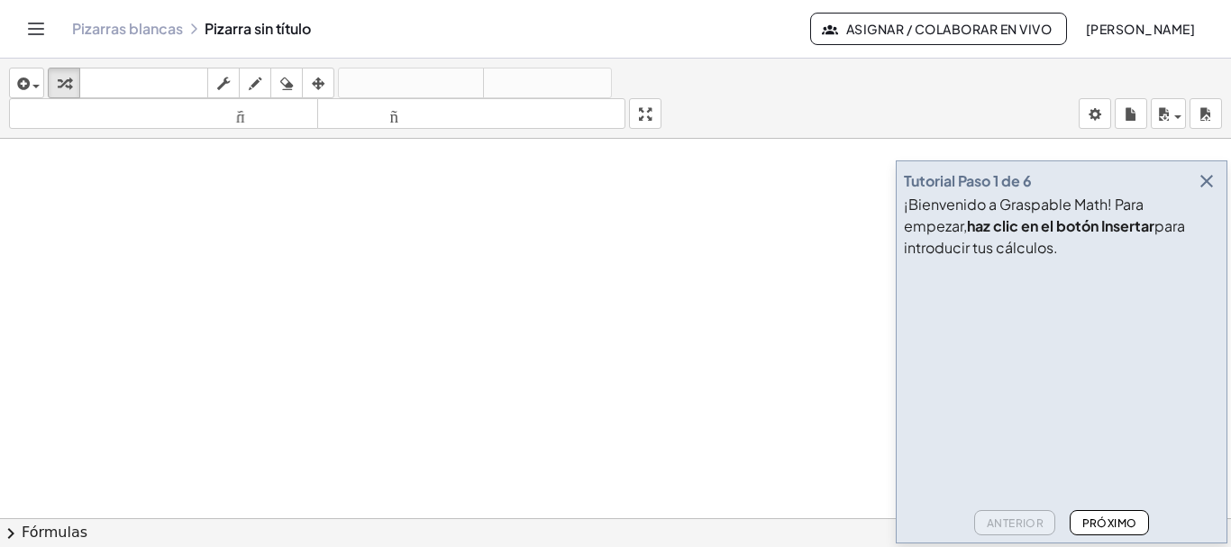
drag, startPoint x: 1204, startPoint y: 183, endPoint x: 1045, endPoint y: 250, distance: 172.4
click at [1204, 183] on icon "button" at bounding box center [1207, 181] width 22 height 22
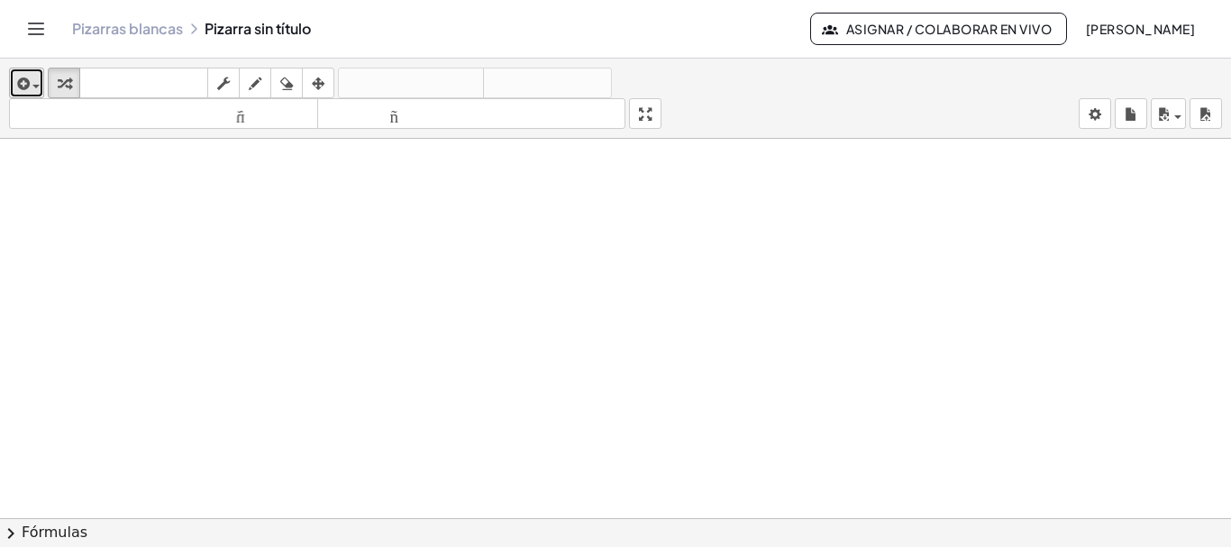
click at [41, 86] on button "insertar" at bounding box center [26, 83] width 35 height 31
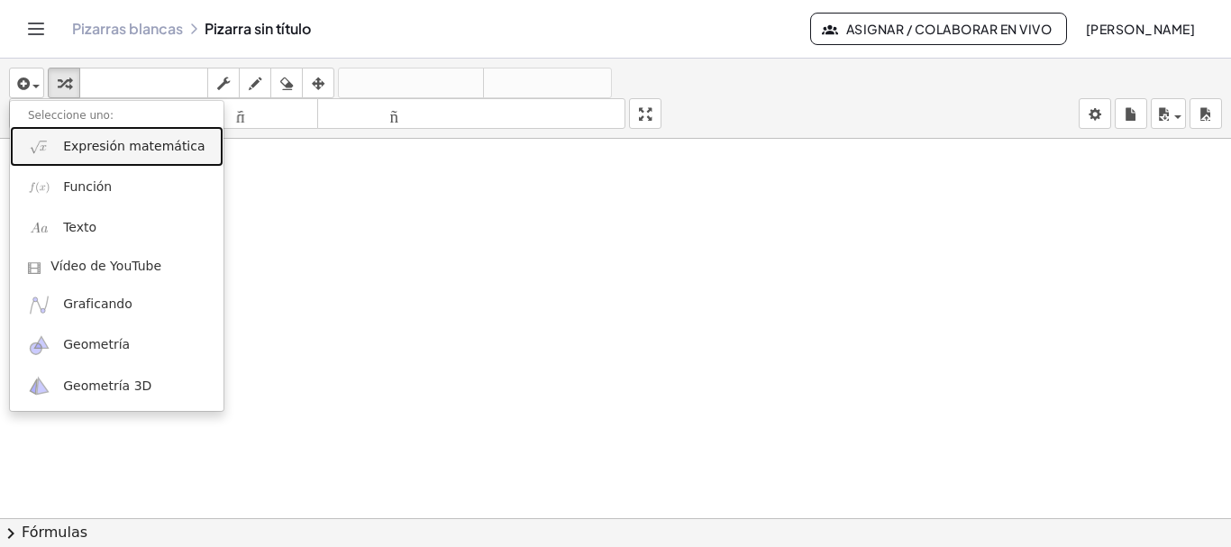
click at [86, 152] on font "Expresión matemática" at bounding box center [133, 146] width 141 height 14
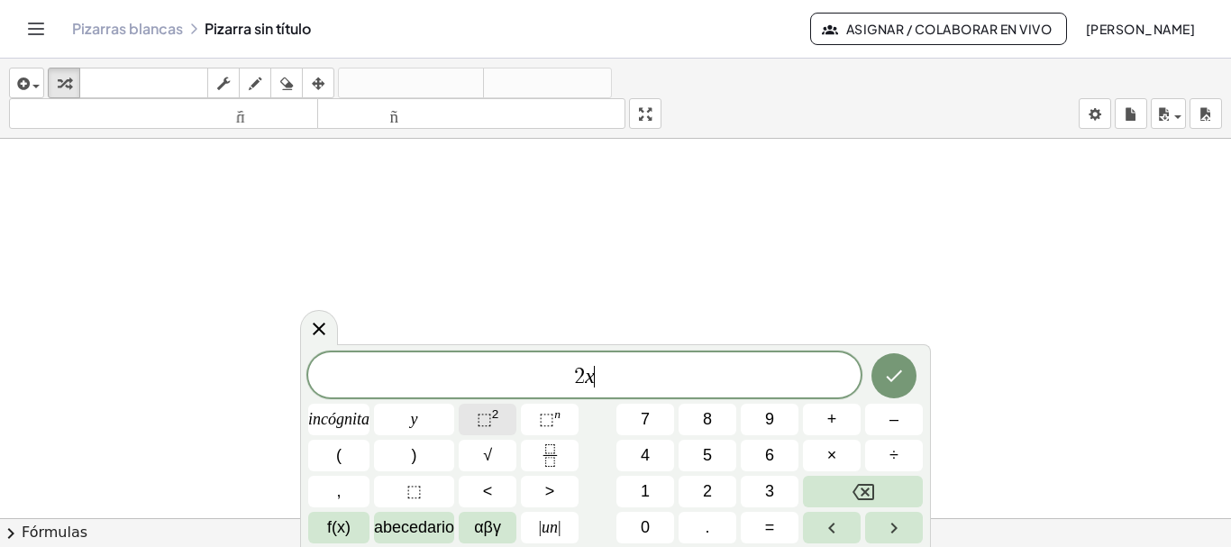
click at [497, 423] on span "⬚ 2" at bounding box center [488, 419] width 23 height 24
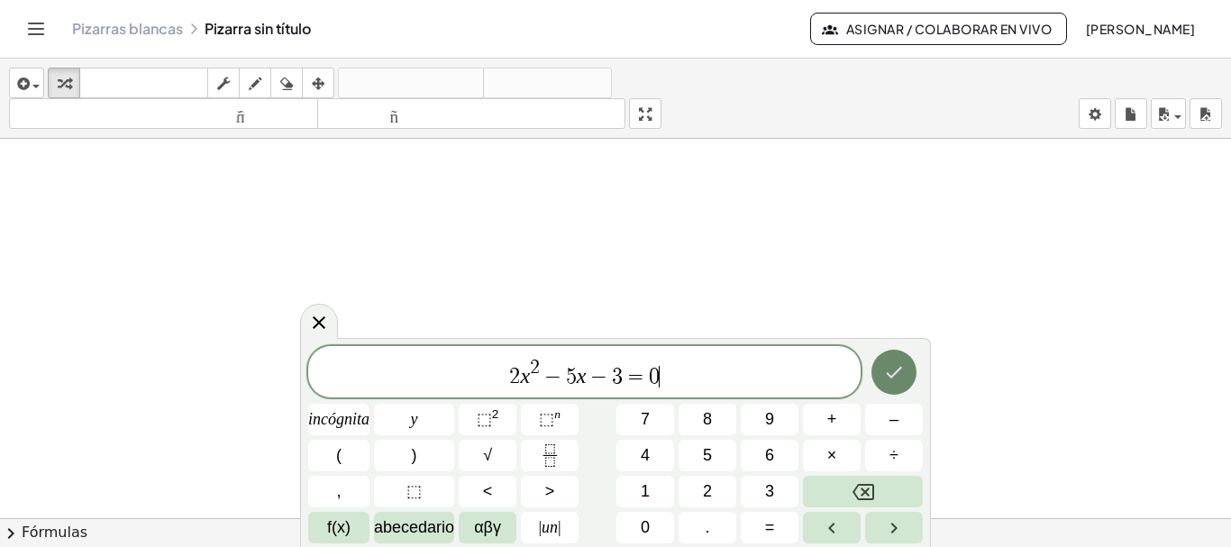
click at [891, 368] on icon "Hecho" at bounding box center [894, 372] width 22 height 22
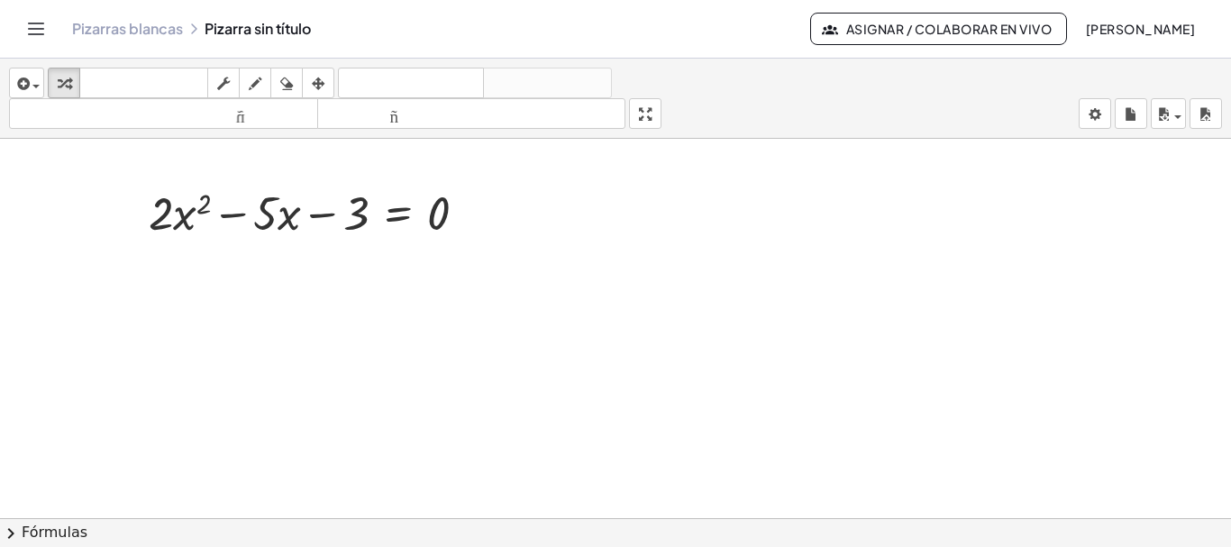
click at [37, 532] on font "Fórmulas" at bounding box center [55, 531] width 66 height 17
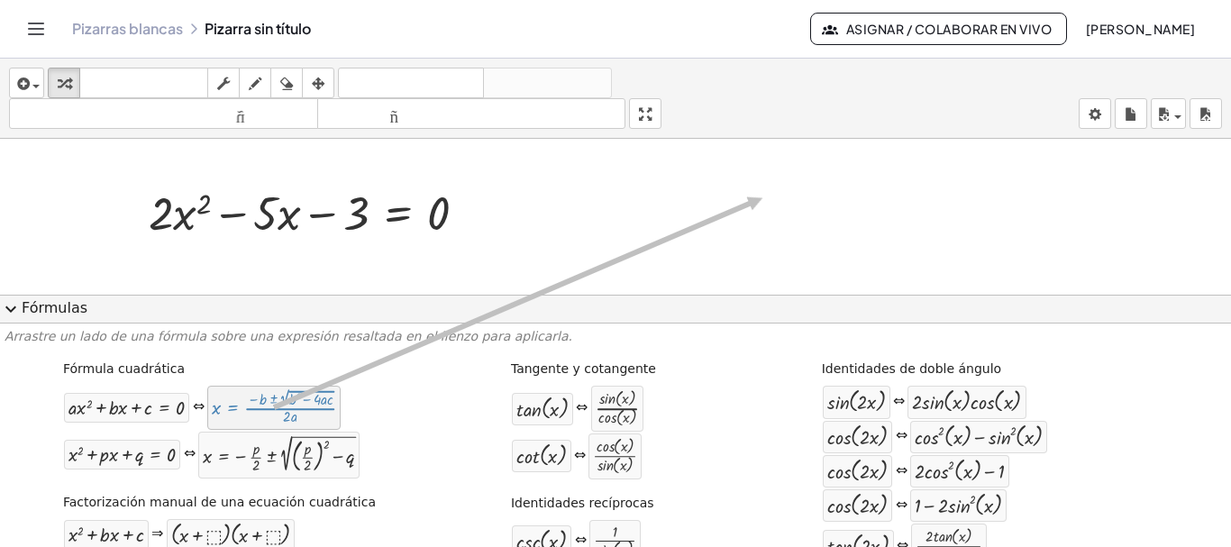
drag, startPoint x: 277, startPoint y: 412, endPoint x: 765, endPoint y: 198, distance: 532.1
click at [765, 198] on div "insertar Seleccione uno: Expresión matemática Función Texto Vídeo de YouTube Gr…" at bounding box center [615, 303] width 1231 height 488
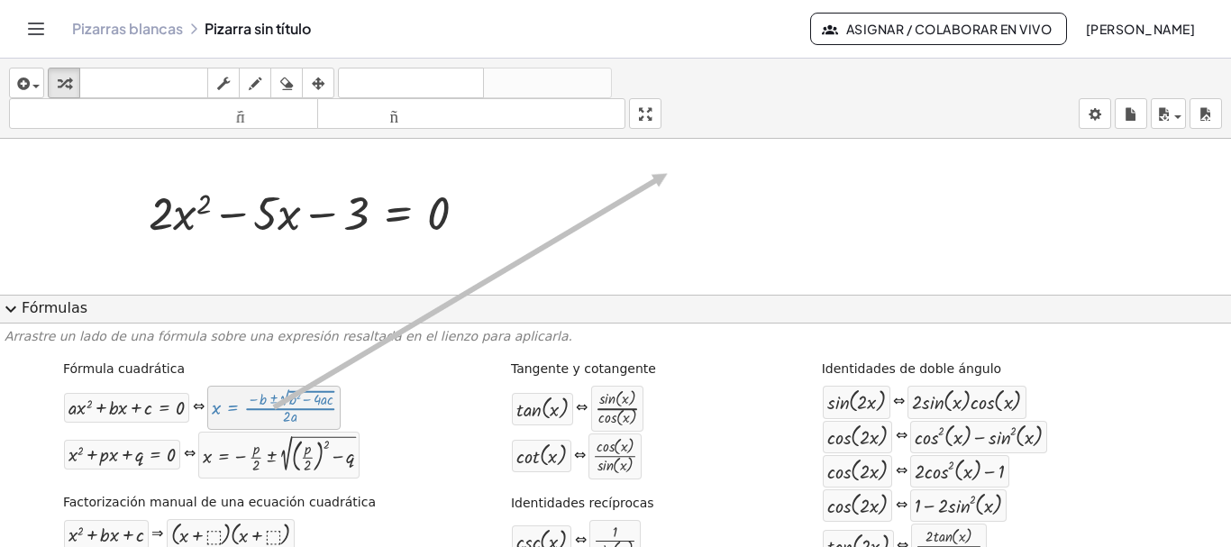
drag, startPoint x: 320, startPoint y: 399, endPoint x: 669, endPoint y: 174, distance: 415.8
click at [669, 174] on div "insertar Seleccione uno: Expresión matemática Función Texto Vídeo de YouTube Gr…" at bounding box center [615, 303] width 1231 height 488
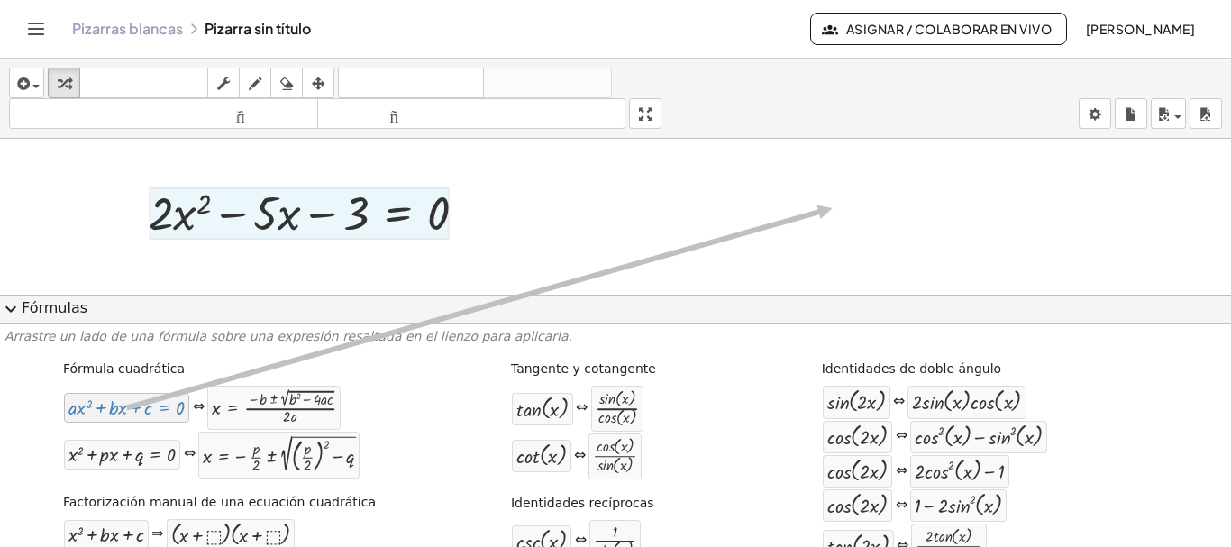
drag, startPoint x: 146, startPoint y: 409, endPoint x: 831, endPoint y: 208, distance: 713.6
click at [831, 208] on div "insertar Seleccione uno: Expresión matemática Función Texto Vídeo de YouTube Gr…" at bounding box center [615, 303] width 1231 height 488
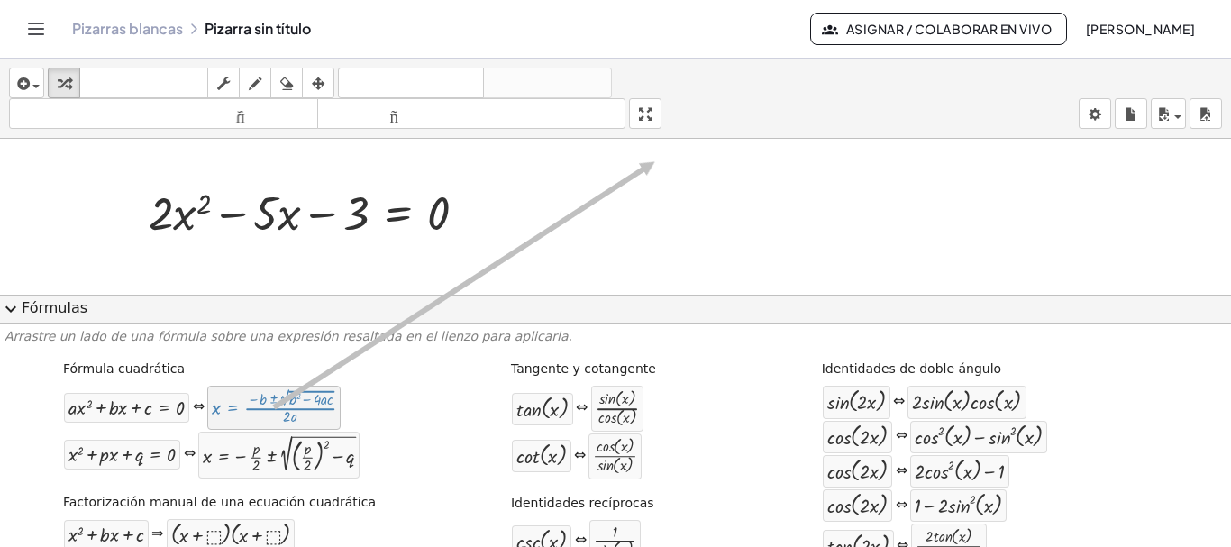
drag, startPoint x: 324, startPoint y: 411, endPoint x: 657, endPoint y: 162, distance: 415.1
click at [657, 162] on div "insertar Seleccione uno: Expresión matemática Función Texto Vídeo de YouTube Gr…" at bounding box center [615, 303] width 1231 height 488
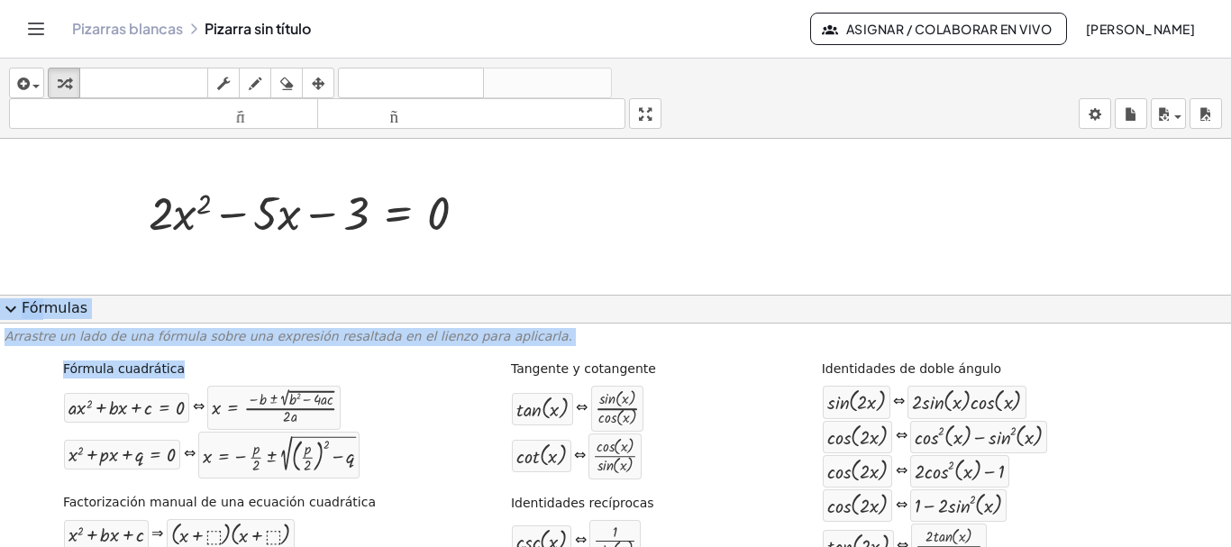
drag, startPoint x: 190, startPoint y: 405, endPoint x: 630, endPoint y: 232, distance: 472.1
click at [630, 232] on div "insertar Seleccione uno: Expresión matemática Función Texto Vídeo de YouTube Gr…" at bounding box center [615, 303] width 1231 height 488
click at [301, 391] on div at bounding box center [274, 407] width 124 height 34
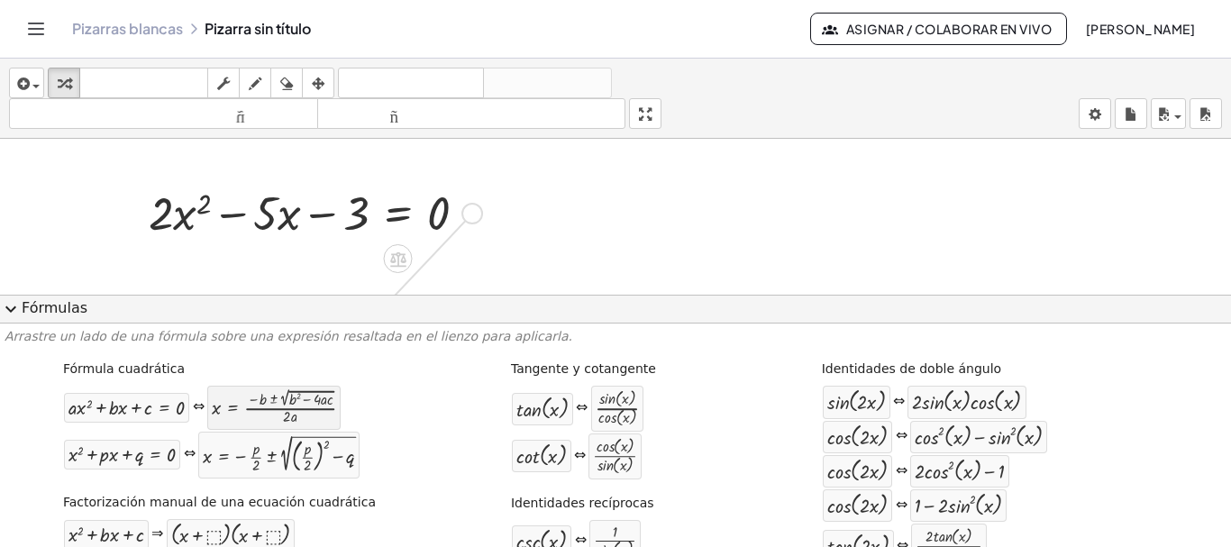
drag, startPoint x: 471, startPoint y: 214, endPoint x: 293, endPoint y: 403, distance: 260.0
click at [294, 402] on div "insertar Seleccione uno: Expresión matemática Función Texto Vídeo de YouTube Gr…" at bounding box center [615, 303] width 1231 height 488
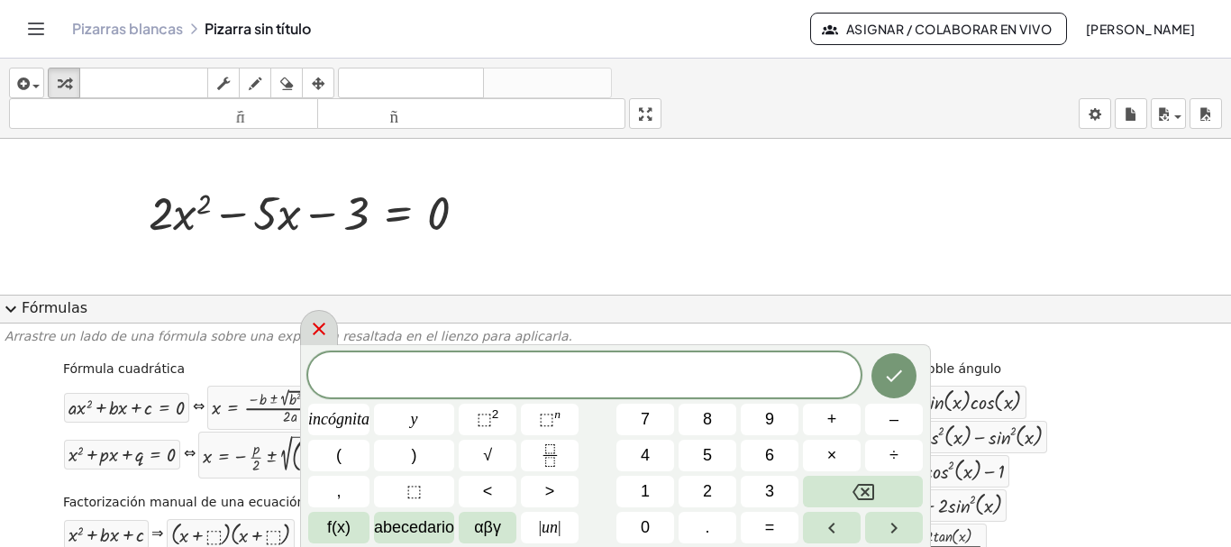
click at [320, 330] on icon at bounding box center [319, 329] width 13 height 13
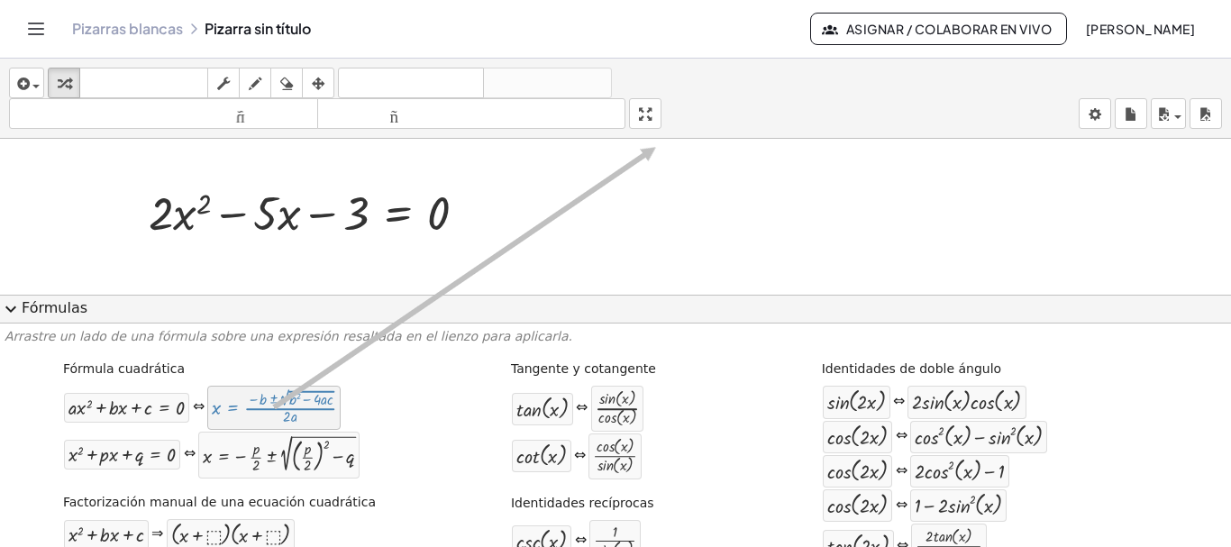
drag, startPoint x: 320, startPoint y: 402, endPoint x: 658, endPoint y: 148, distance: 422.7
click at [658, 148] on div "insertar Seleccione uno: Expresión matemática Función Texto Vídeo de YouTube Gr…" at bounding box center [615, 303] width 1231 height 488
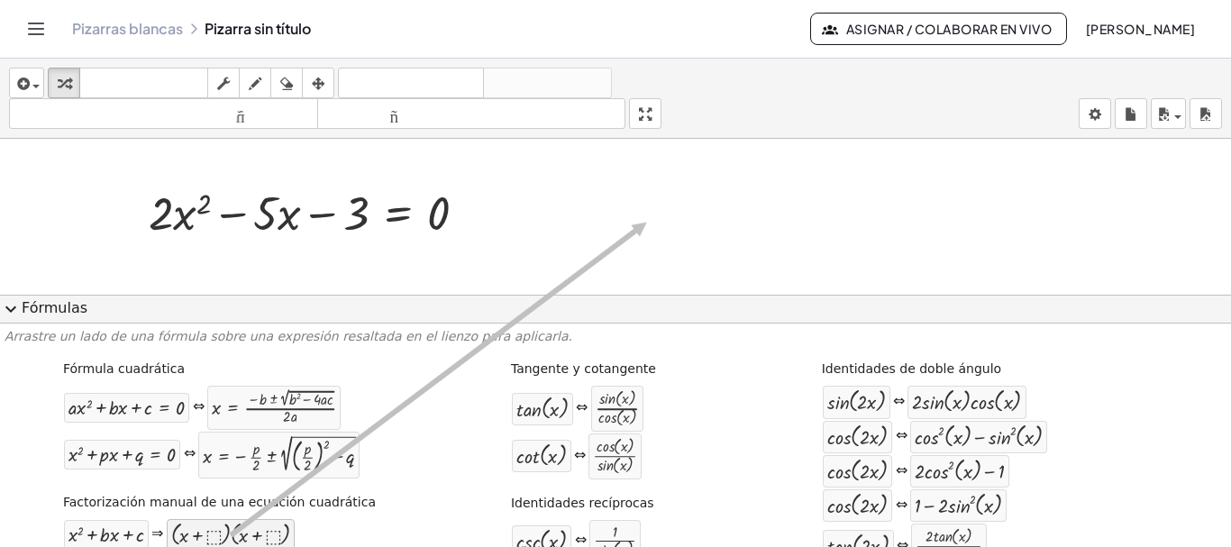
drag, startPoint x: 254, startPoint y: 539, endPoint x: 646, endPoint y: 222, distance: 504.1
click at [646, 222] on div "insertar Seleccione uno: Expresión matemática Función Texto Vídeo de YouTube Gr…" at bounding box center [615, 303] width 1231 height 488
click at [646, 222] on div at bounding box center [615, 372] width 1231 height 467
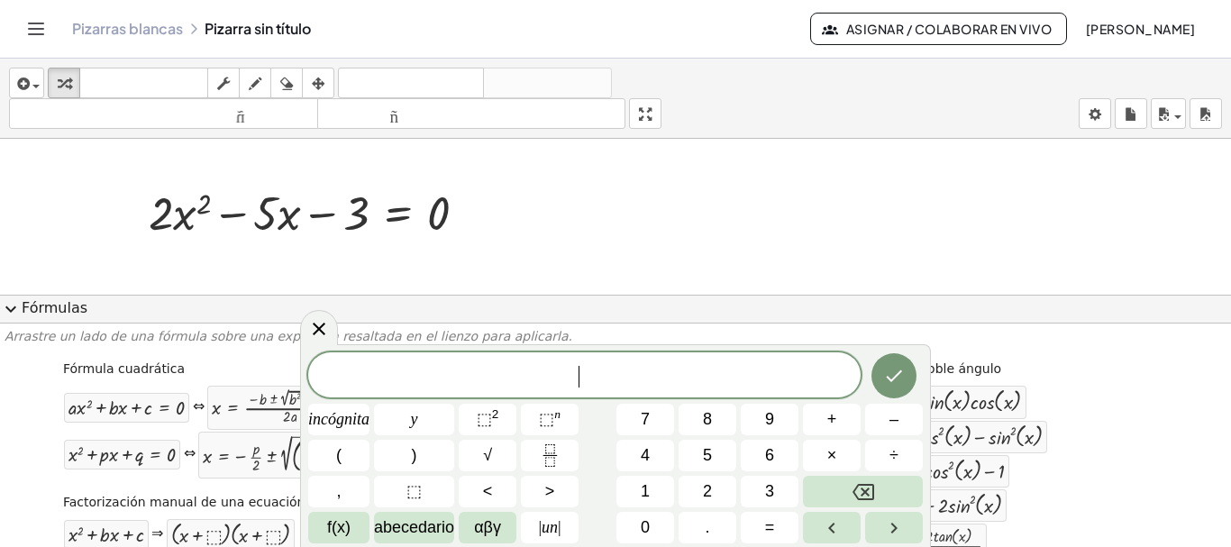
click at [646, 222] on div at bounding box center [615, 372] width 1231 height 467
drag, startPoint x: 280, startPoint y: 411, endPoint x: 582, endPoint y: 176, distance: 382.6
click at [896, 374] on icon "Hecho" at bounding box center [894, 376] width 22 height 22
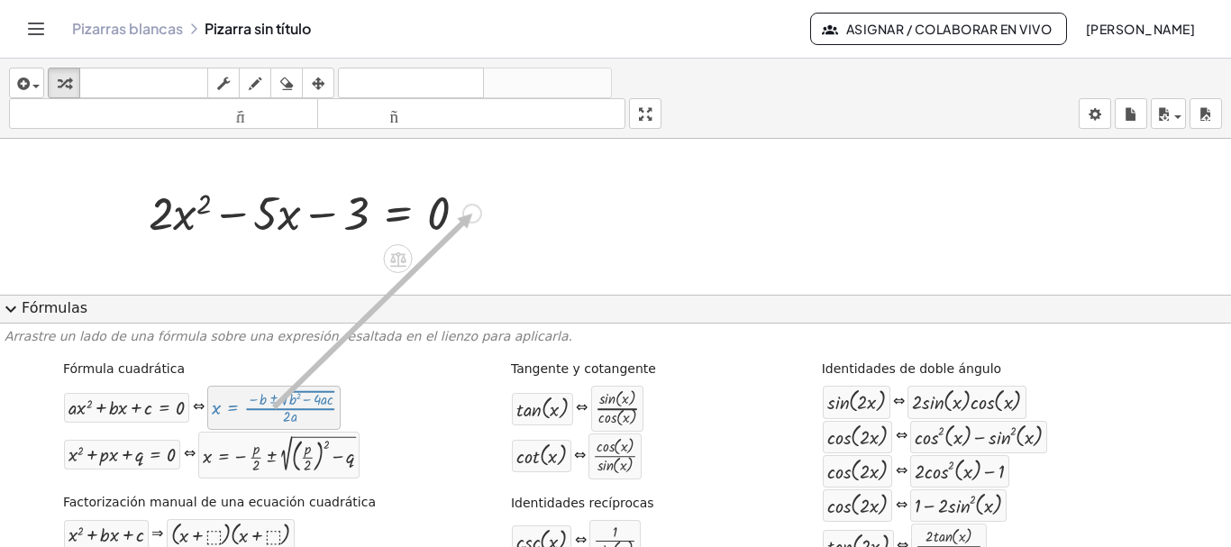
drag, startPoint x: 327, startPoint y: 412, endPoint x: 475, endPoint y: 214, distance: 247.2
drag, startPoint x: 319, startPoint y: 396, endPoint x: 319, endPoint y: 202, distance: 193.7
drag, startPoint x: 465, startPoint y: 214, endPoint x: 255, endPoint y: 412, distance: 288.7
click at [255, 412] on div "insertar Seleccione uno: Expresión matemática Función Texto Vídeo de YouTube Gr…" at bounding box center [615, 303] width 1231 height 488
drag, startPoint x: 314, startPoint y: 417, endPoint x: 405, endPoint y: 224, distance: 213.2
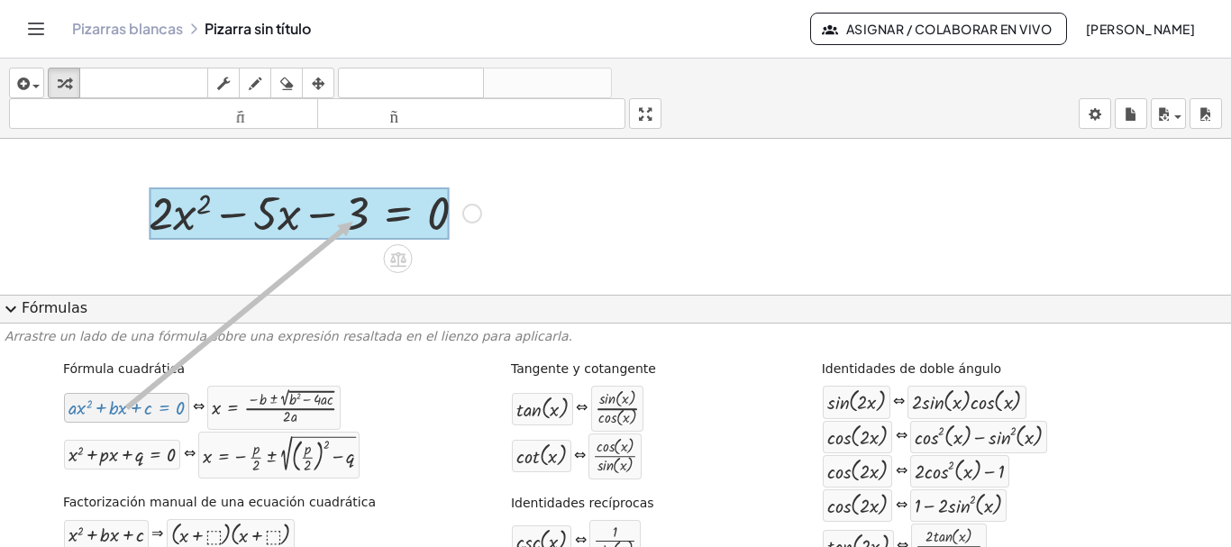
drag, startPoint x: 142, startPoint y: 413, endPoint x: 351, endPoint y: 222, distance: 283.1
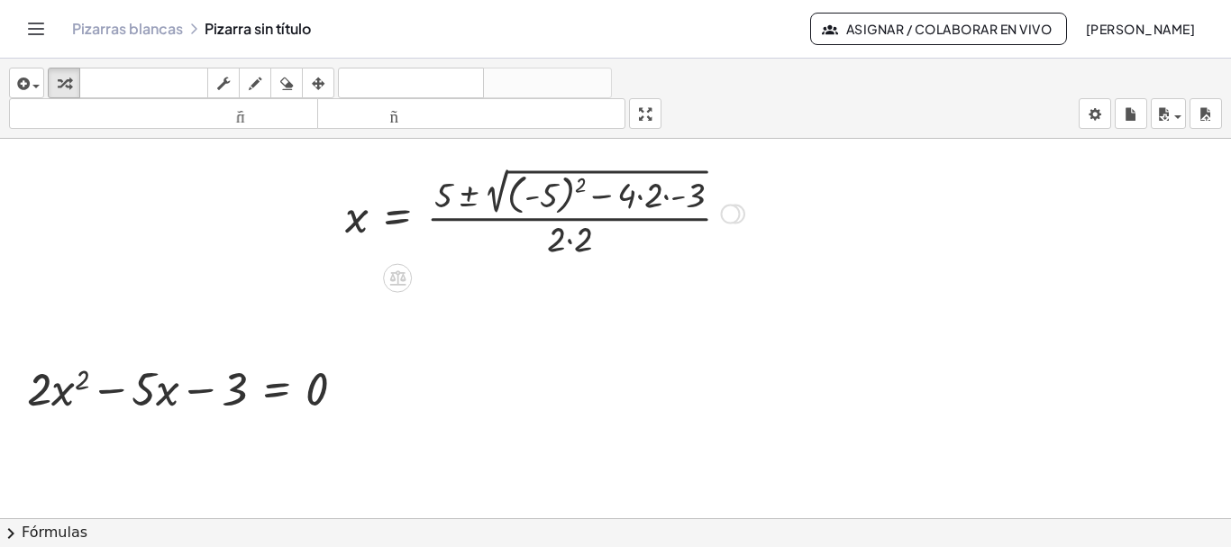
click at [580, 185] on div at bounding box center [544, 212] width 417 height 98
click at [599, 195] on div at bounding box center [524, 211] width 376 height 95
click at [599, 195] on div at bounding box center [511, 211] width 350 height 95
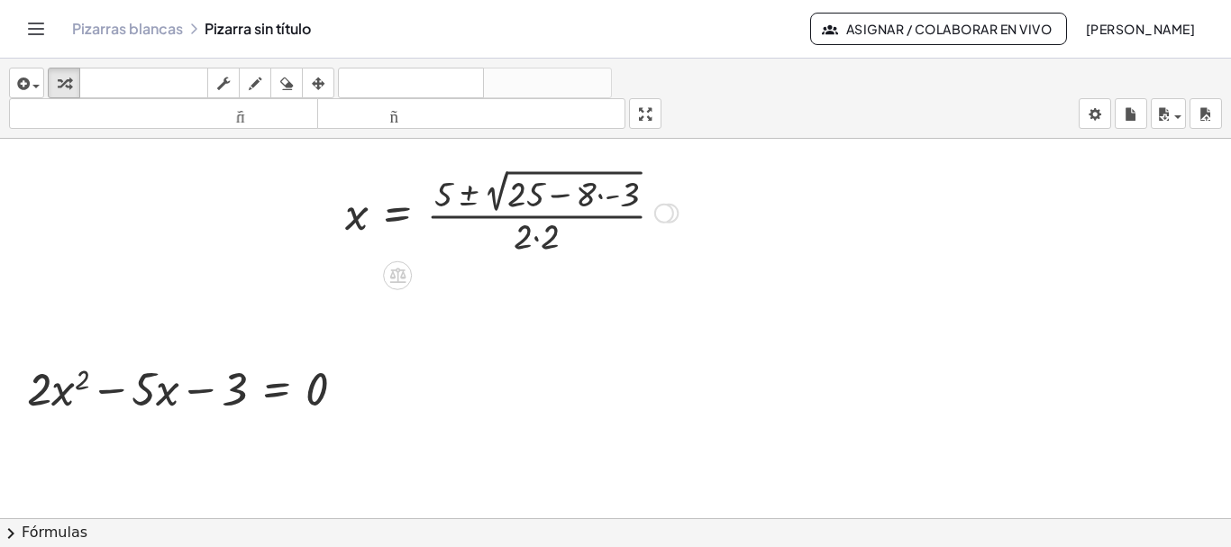
click at [599, 195] on div at bounding box center [511, 211] width 350 height 95
click at [599, 195] on div at bounding box center [506, 211] width 341 height 95
click at [578, 194] on div at bounding box center [506, 211] width 341 height 95
click at [578, 194] on div at bounding box center [498, 211] width 325 height 95
click at [520, 238] on div at bounding box center [498, 211] width 325 height 95
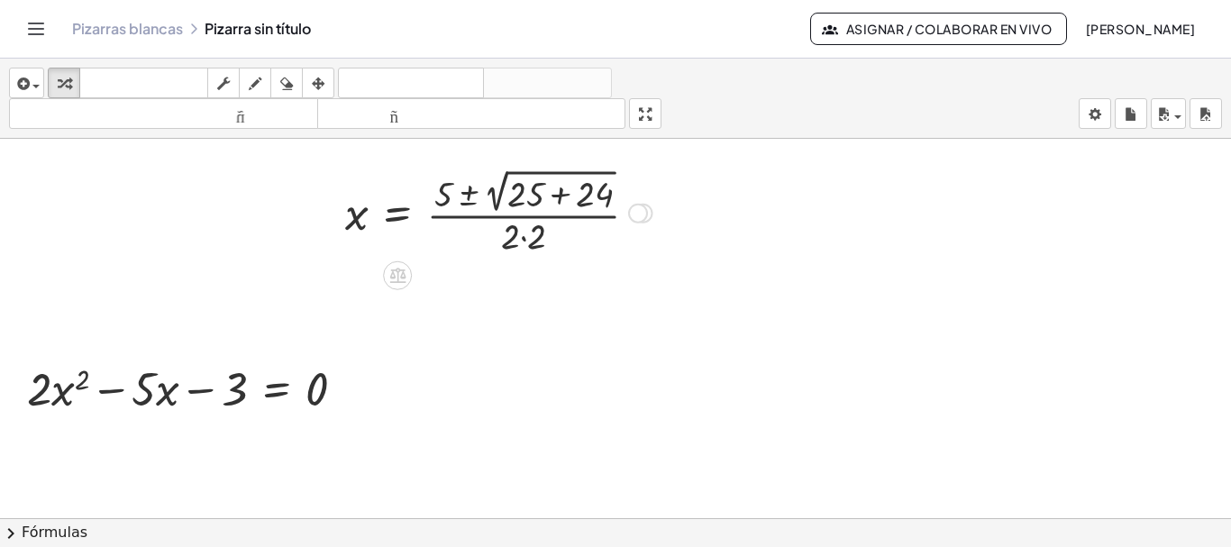
click at [521, 237] on div at bounding box center [498, 211] width 325 height 95
click at [558, 192] on div at bounding box center [498, 211] width 325 height 95
click at [558, 192] on div at bounding box center [463, 212] width 254 height 94
click at [471, 188] on div at bounding box center [463, 212] width 254 height 94
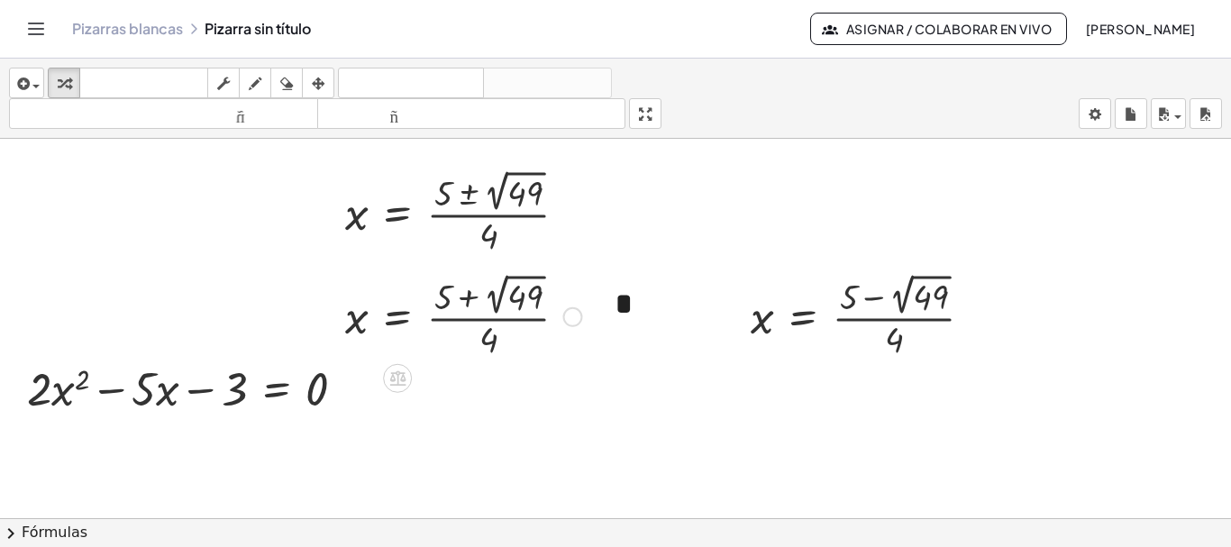
click at [520, 305] on div at bounding box center [463, 315] width 254 height 94
click at [520, 305] on div at bounding box center [441, 315] width 211 height 90
click at [930, 293] on div at bounding box center [868, 315] width 254 height 94
click at [930, 293] on div at bounding box center [846, 315] width 211 height 90
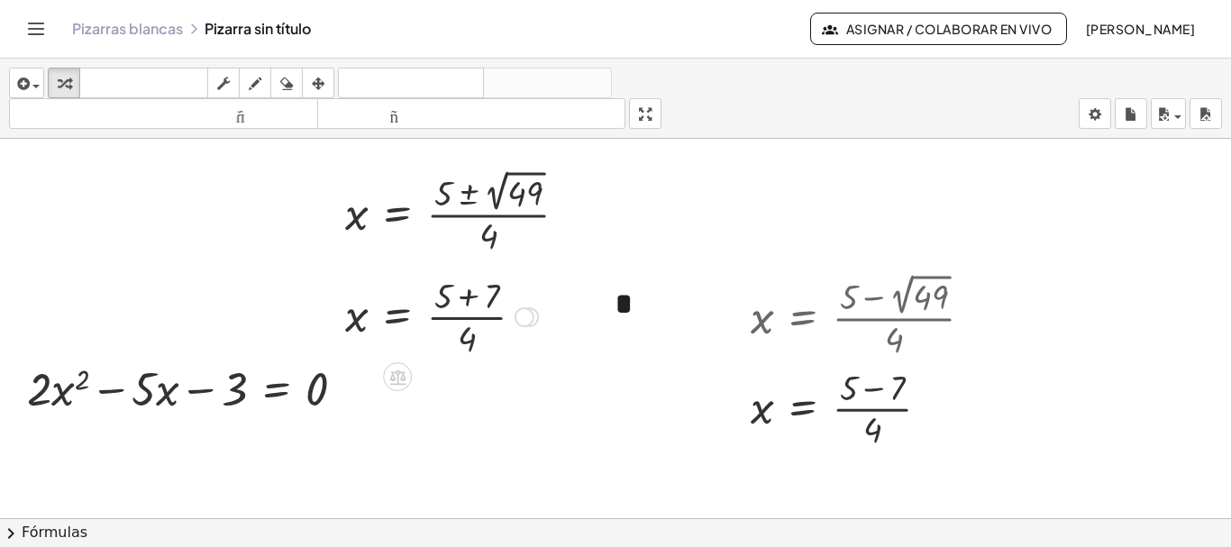
click at [472, 316] on div at bounding box center [441, 315] width 211 height 90
click at [466, 302] on div at bounding box center [441, 315] width 211 height 90
click at [466, 302] on div at bounding box center [424, 315] width 176 height 90
click at [461, 318] on div at bounding box center [424, 315] width 176 height 90
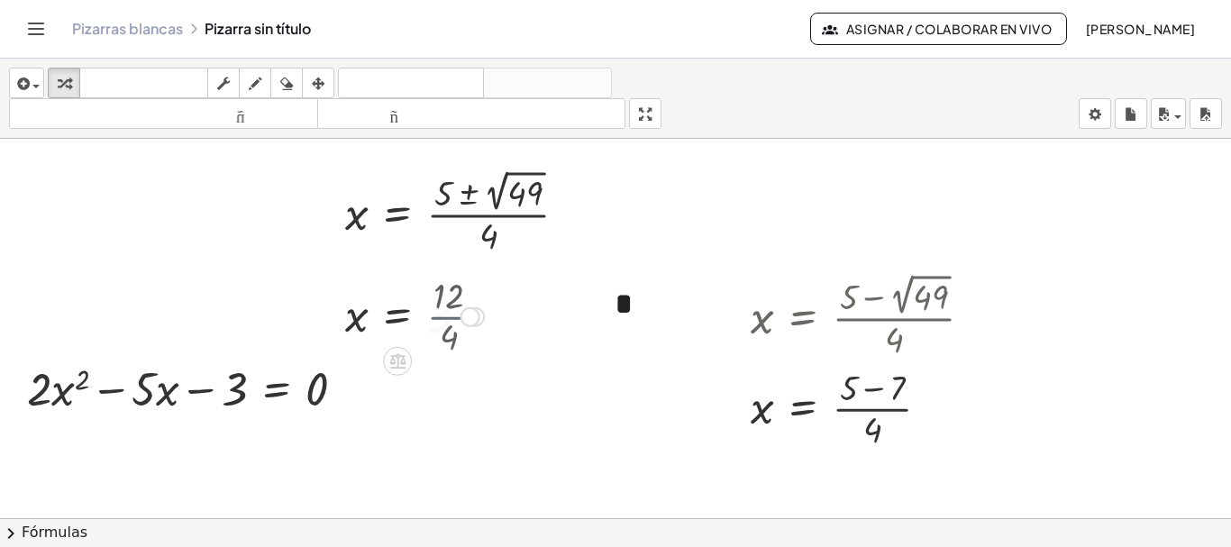
click at [397, 317] on div "x = · · 4 12 3" at bounding box center [397, 317] width 0 height 0
click at [874, 390] on div at bounding box center [868, 407] width 254 height 90
click at [865, 409] on div at bounding box center [868, 407] width 254 height 90
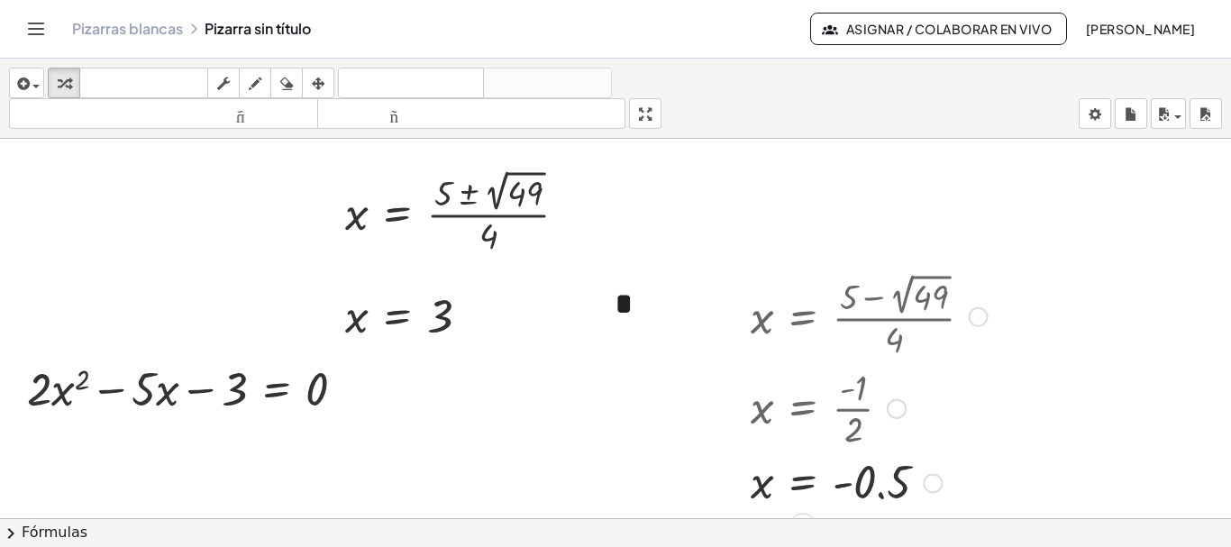
click at [850, 411] on div at bounding box center [868, 407] width 254 height 90
click at [625, 316] on font "*" at bounding box center [623, 303] width 19 height 31
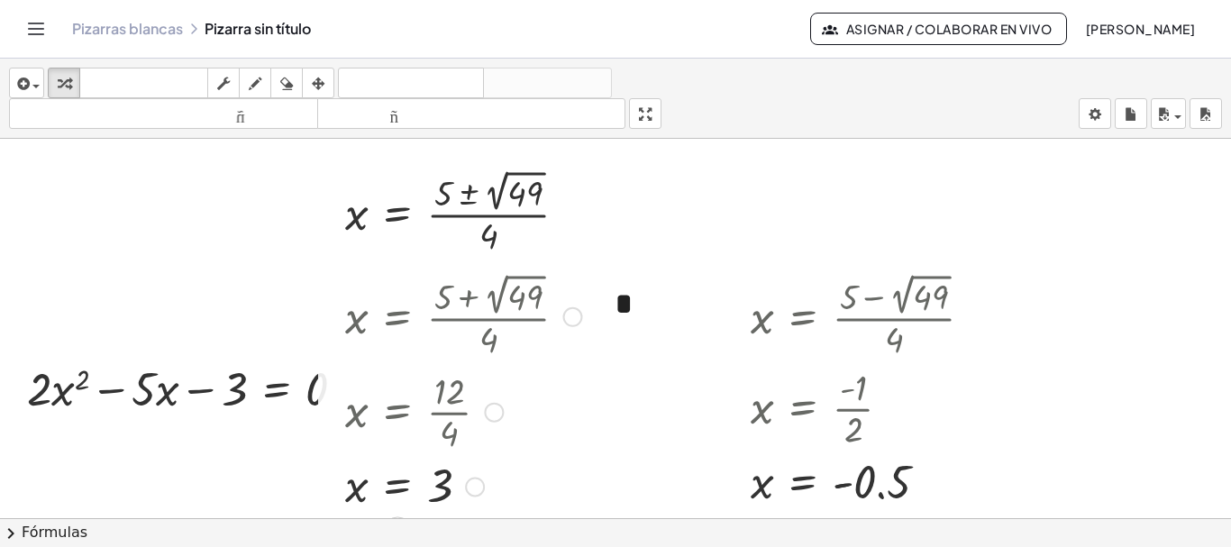
drag, startPoint x: 478, startPoint y: 314, endPoint x: 491, endPoint y: 489, distance: 176.1
click at [397, 486] on div "x = 3" at bounding box center [397, 486] width 0 height 0
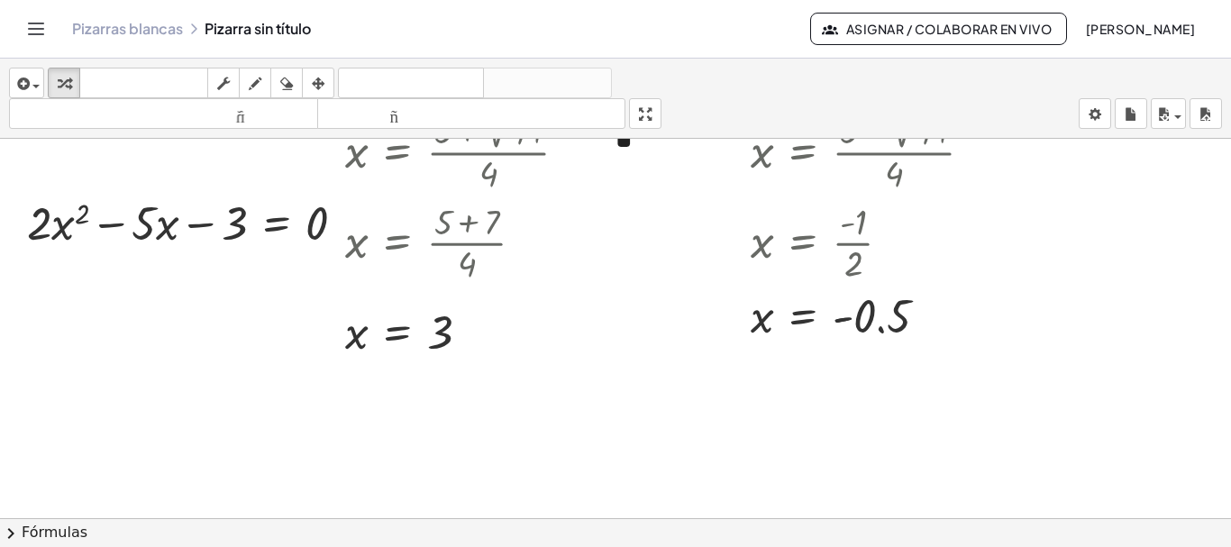
scroll to position [180, 0]
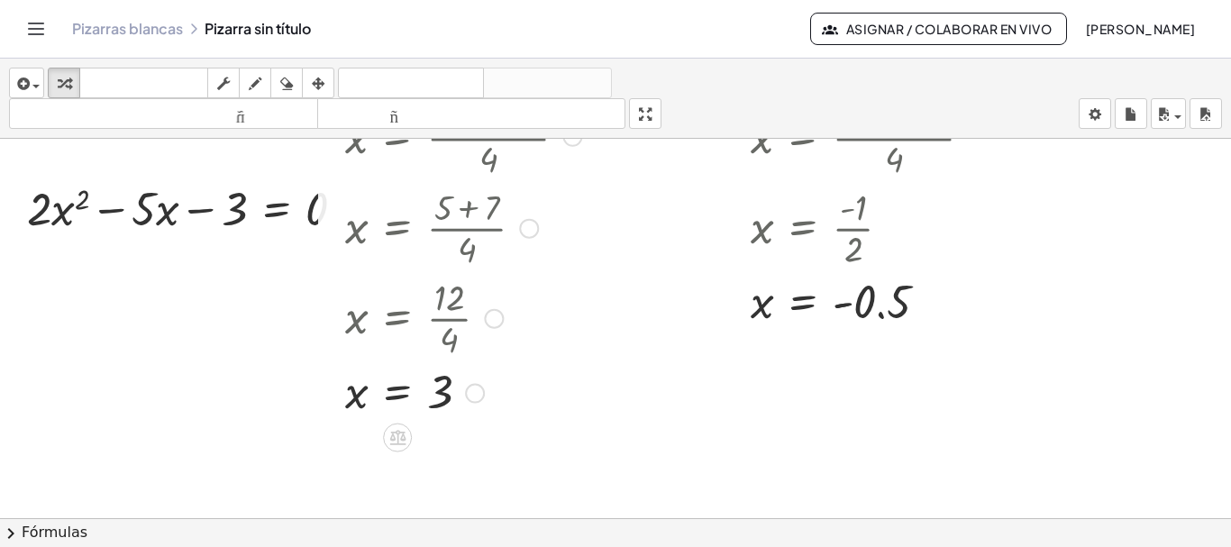
drag, startPoint x: 471, startPoint y: 321, endPoint x: 568, endPoint y: 414, distance: 134.5
click at [492, 471] on div "+ · 2 · x 2 − · 5 · x − 3 = 0 x = · ( + 5 ± 2 √ ( + ( - 5 ) 2 − · 4 · 2 · - 3 )…" at bounding box center [615, 338] width 1231 height 759
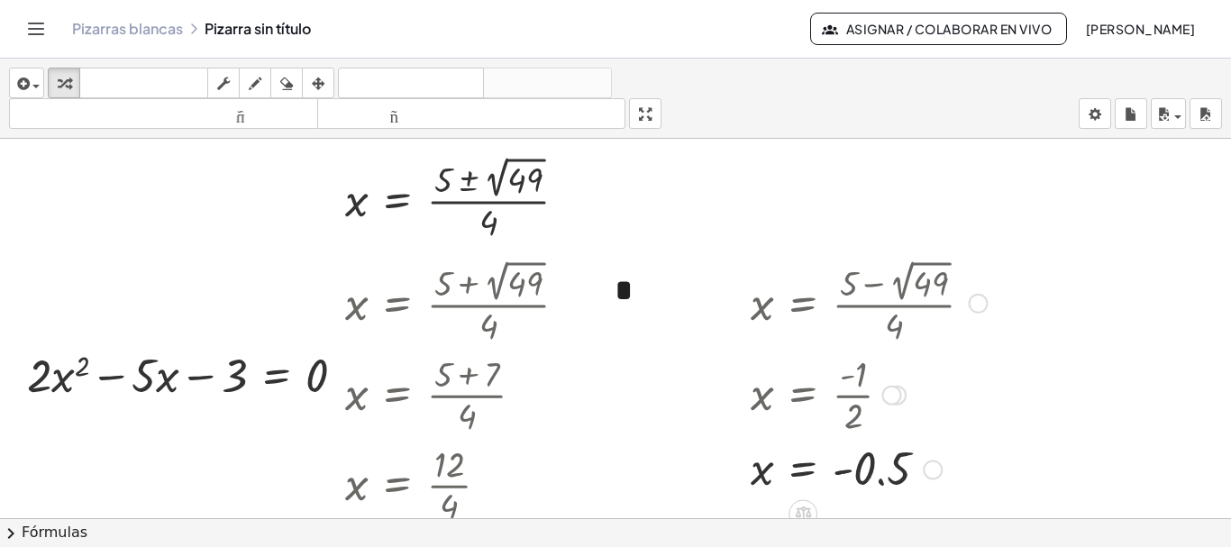
scroll to position [0, 0]
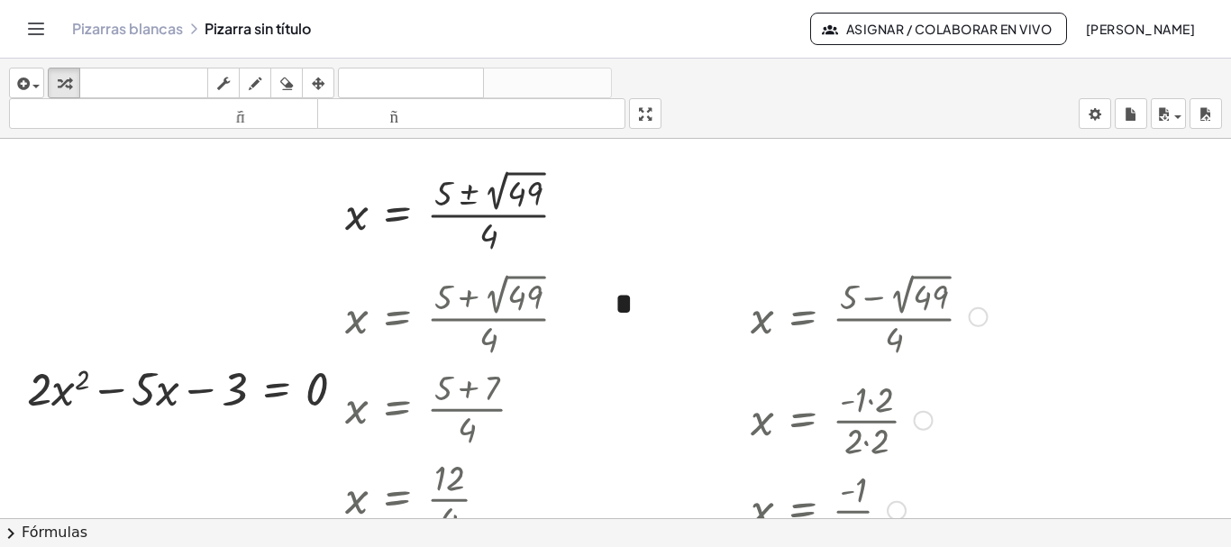
drag, startPoint x: 887, startPoint y: 408, endPoint x: 900, endPoint y: 511, distance: 103.5
click at [803, 511] on div "x = · - 1 · 2" at bounding box center [803, 511] width 0 height 0
click at [48, 533] on font "Fórmulas" at bounding box center [55, 531] width 66 height 17
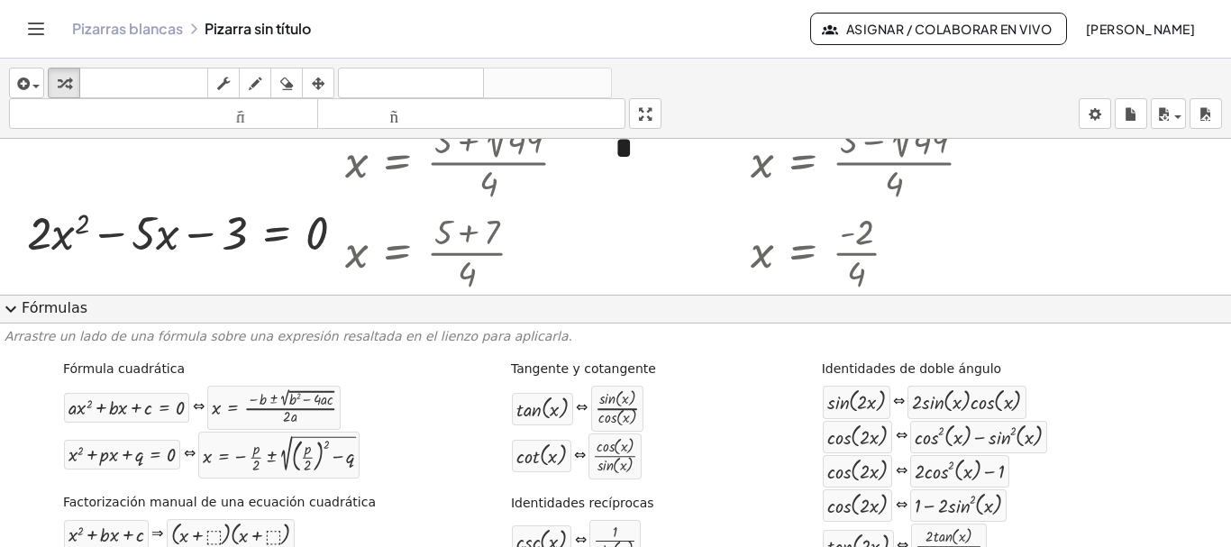
scroll to position [180, 0]
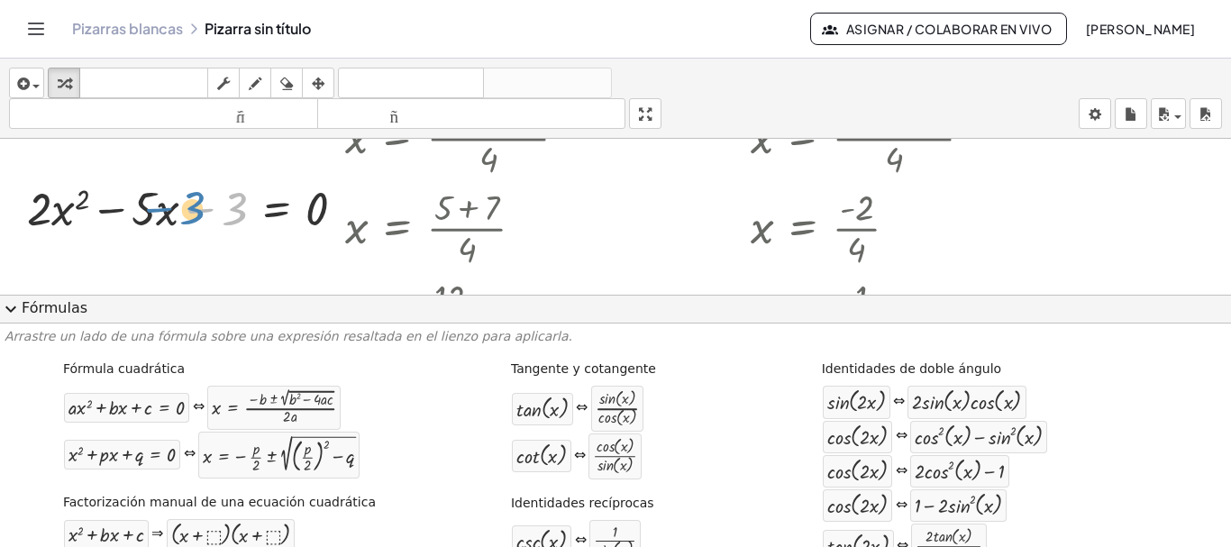
drag, startPoint x: 215, startPoint y: 218, endPoint x: 197, endPoint y: 180, distance: 41.9
click at [197, 180] on div at bounding box center [193, 207] width 350 height 61
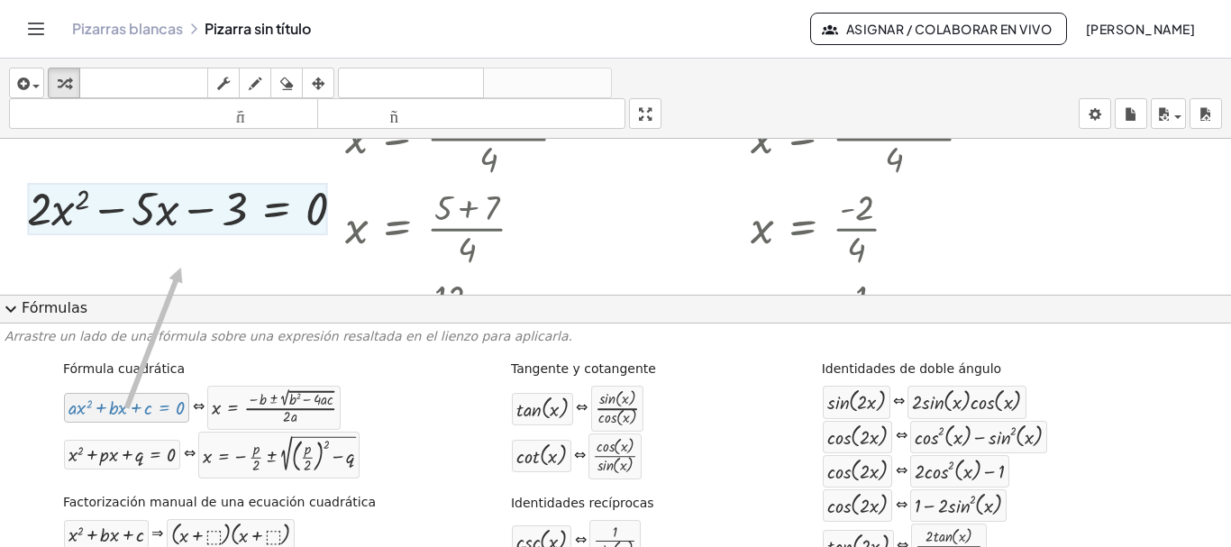
drag, startPoint x: 101, startPoint y: 415, endPoint x: 179, endPoint y: 268, distance: 167.3
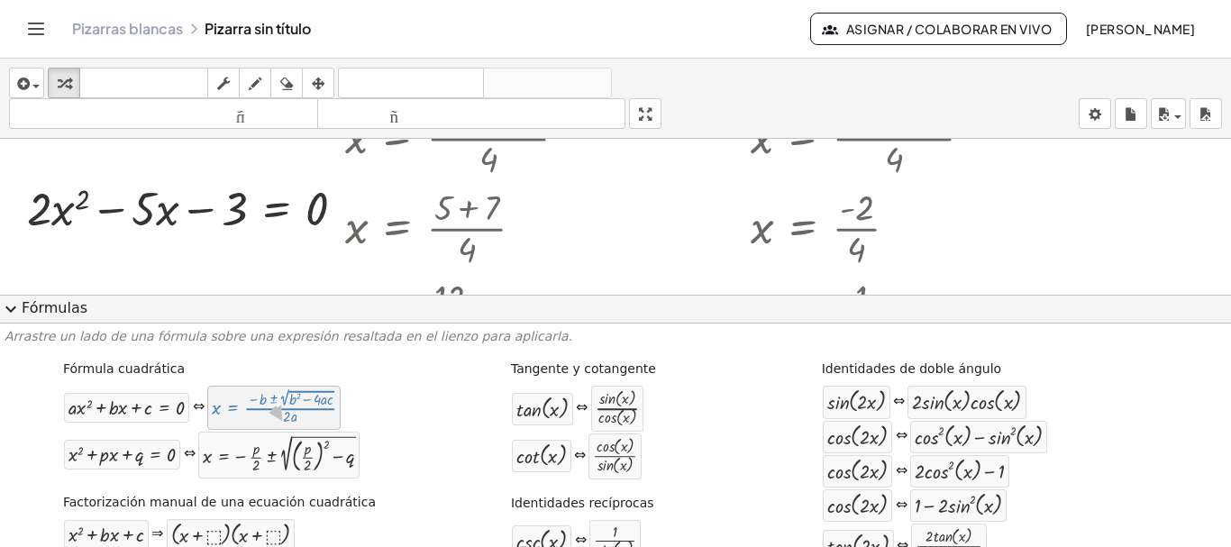
drag, startPoint x: 293, startPoint y: 401, endPoint x: 285, endPoint y: 422, distance: 22.3
click at [47, 305] on font "Fórmulas" at bounding box center [55, 307] width 66 height 17
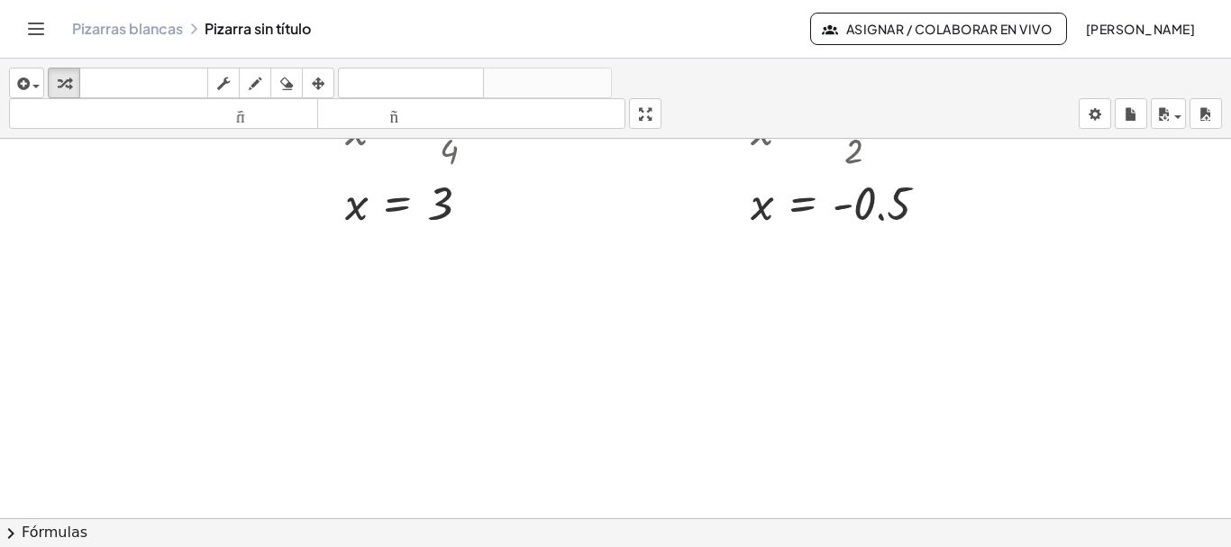
scroll to position [379, 0]
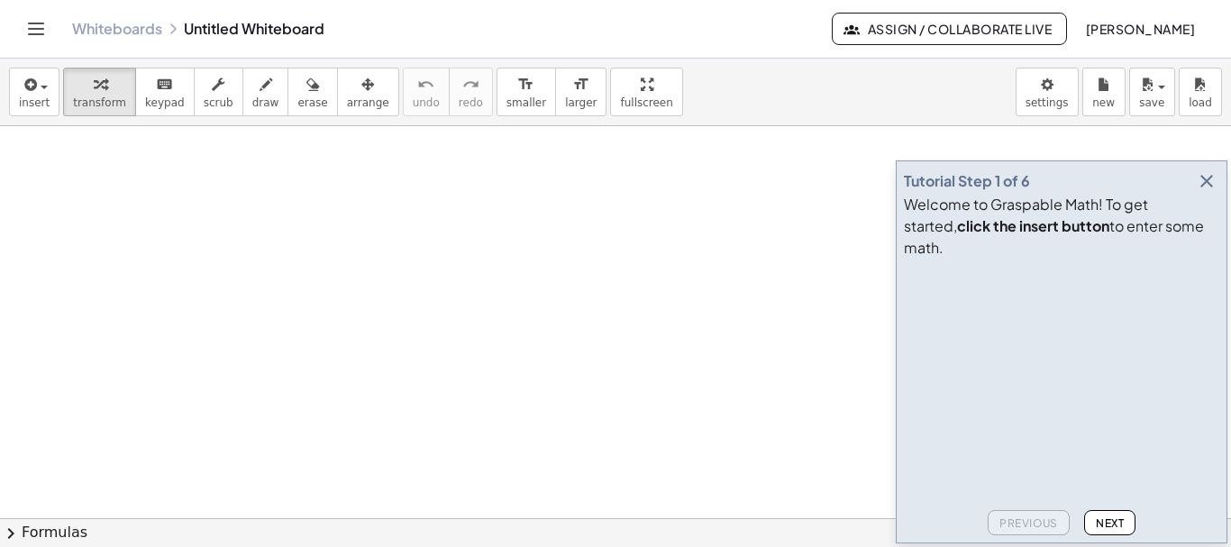
click at [1205, 207] on div "Tutorial Step 1 of 6 Welcome to Graspable Math! To get started, click the inser…" at bounding box center [1062, 351] width 332 height 383
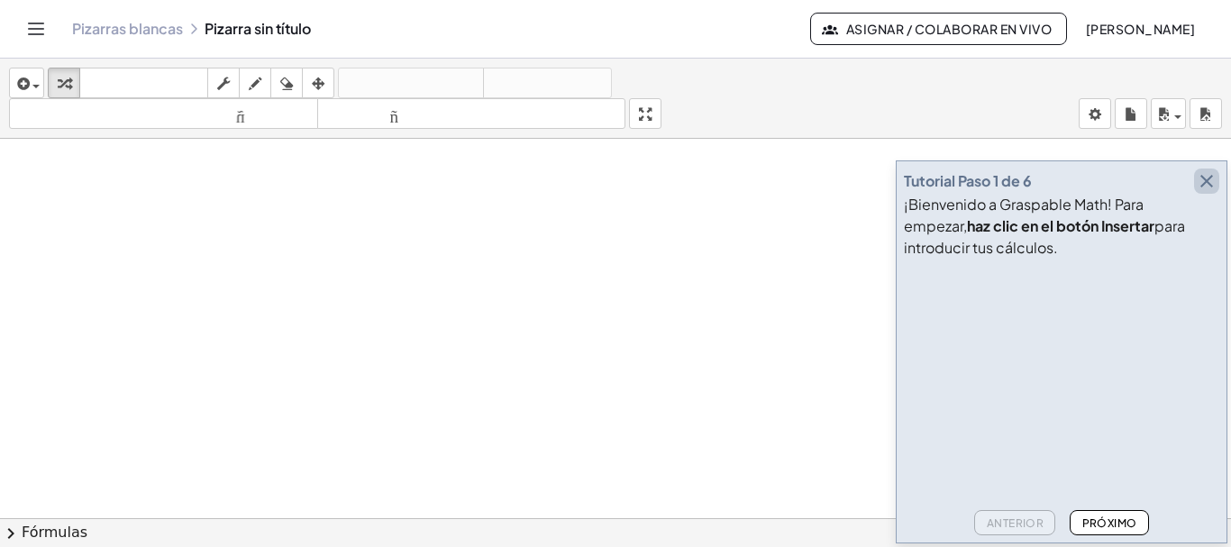
click at [1203, 181] on icon "button" at bounding box center [1207, 181] width 22 height 22
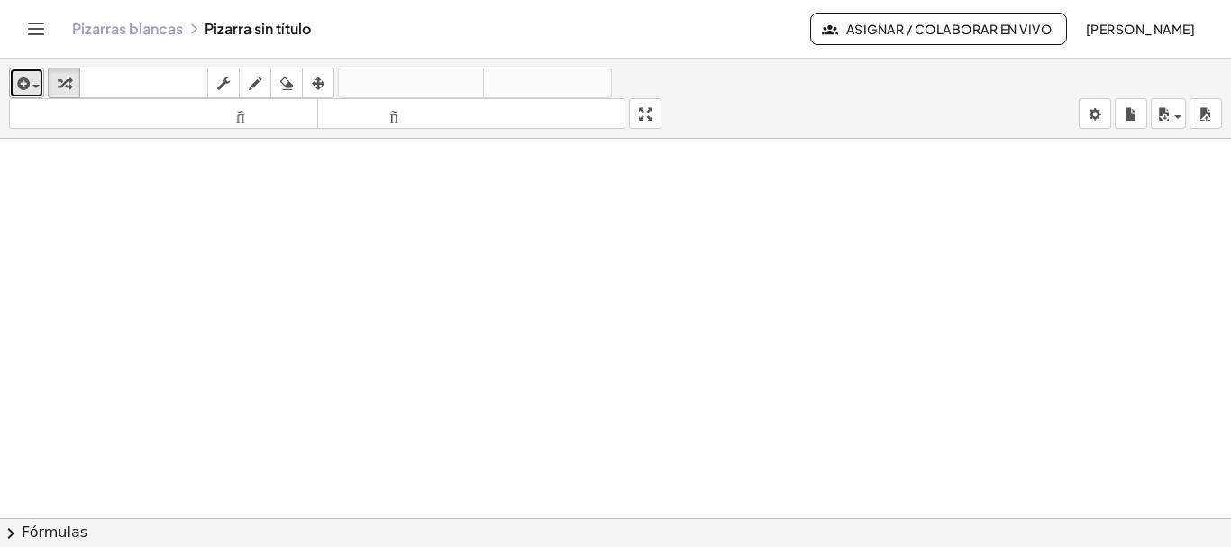
click at [34, 86] on span "button" at bounding box center [35, 87] width 7 height 4
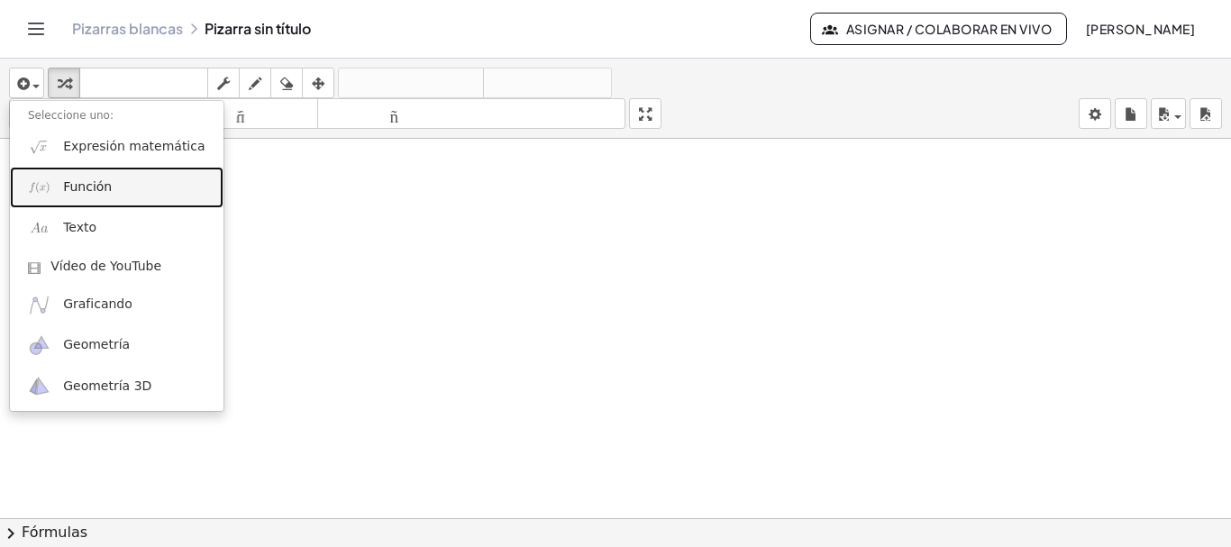
click at [74, 188] on font "Función" at bounding box center [87, 186] width 49 height 14
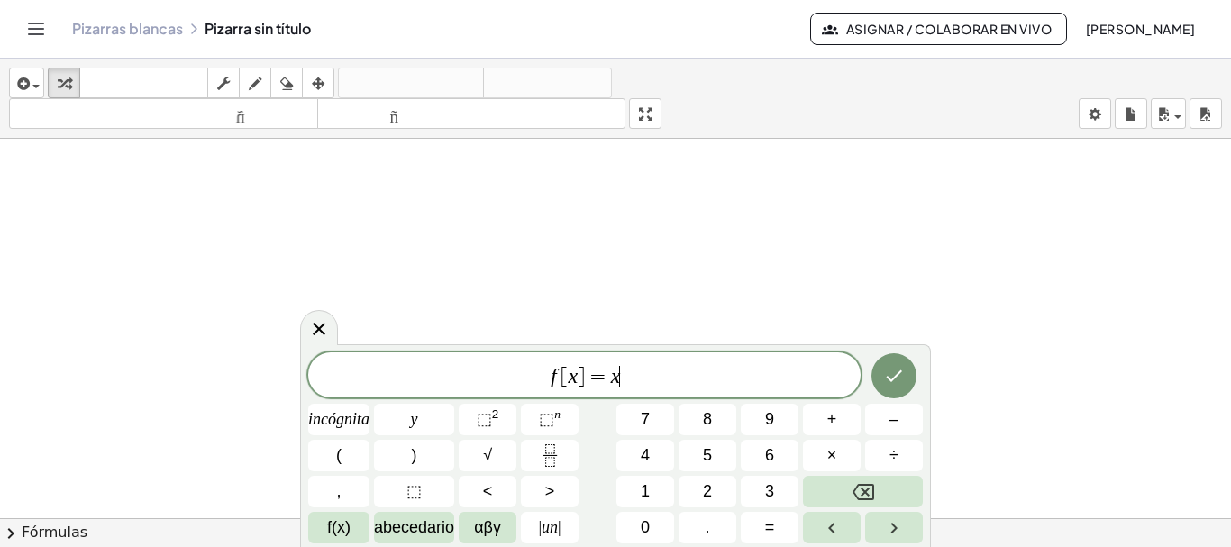
click at [638, 376] on span "f [ x ] = x ​" at bounding box center [584, 376] width 552 height 25
click at [895, 376] on icon "Hecho" at bounding box center [894, 376] width 22 height 22
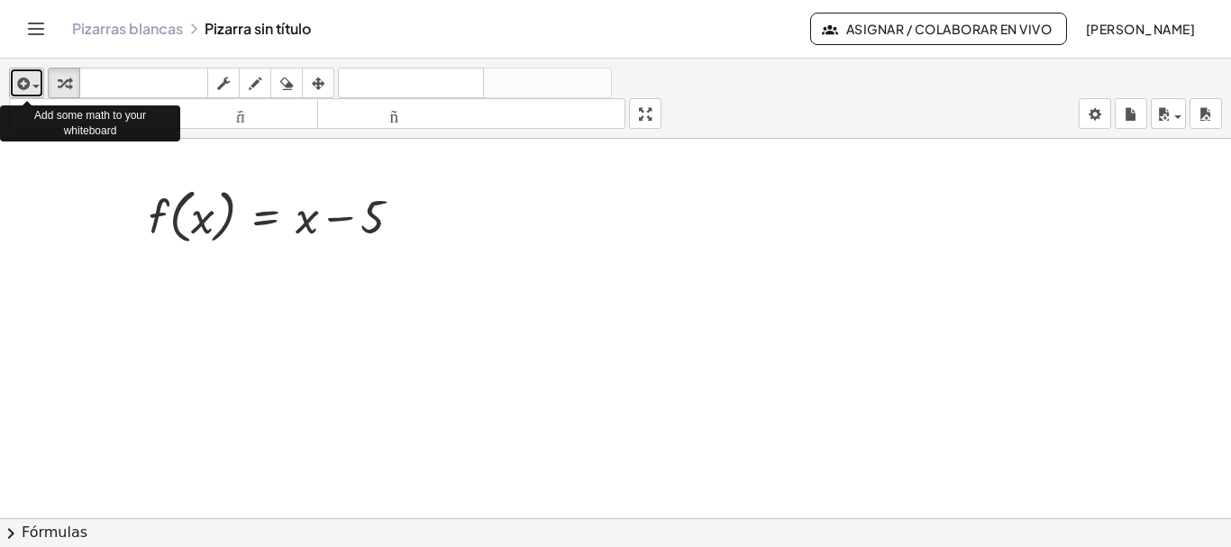
click at [33, 87] on span "button" at bounding box center [35, 87] width 7 height 4
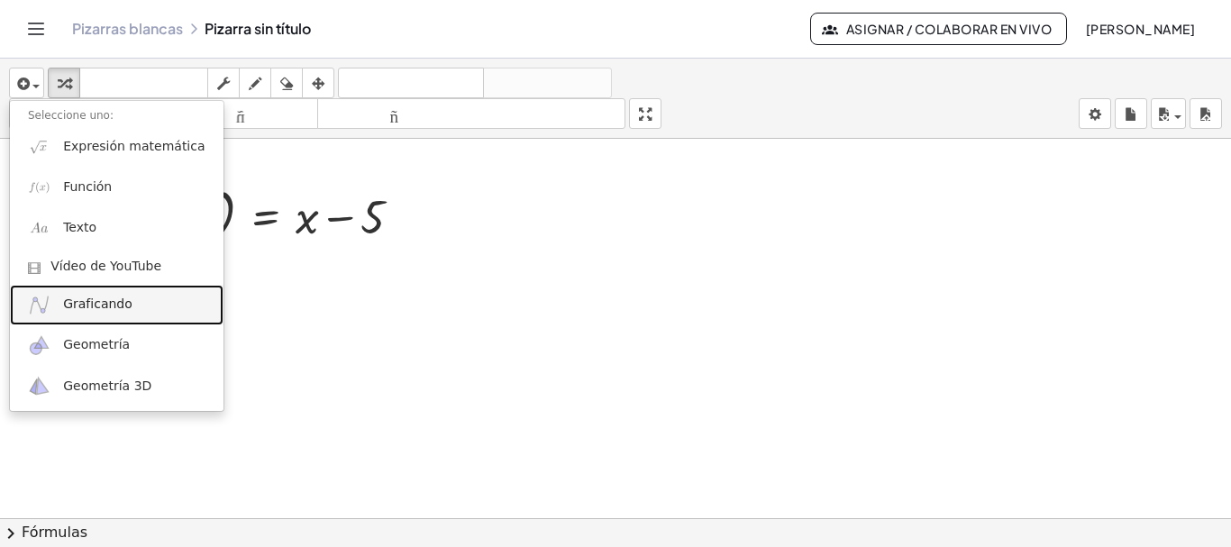
click at [72, 305] on font "Graficando" at bounding box center [97, 303] width 69 height 14
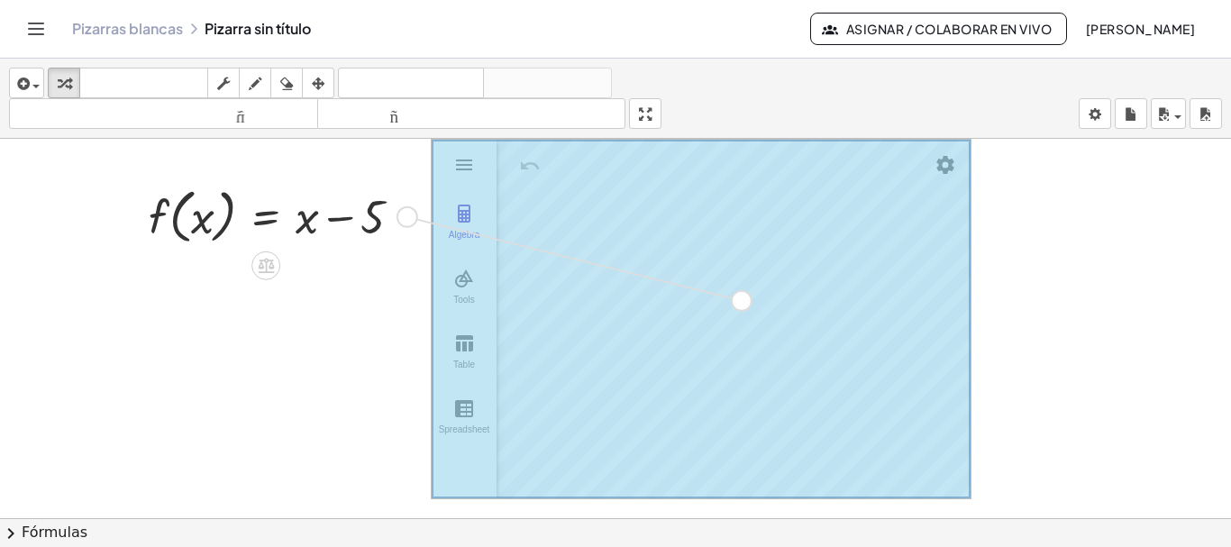
drag, startPoint x: 402, startPoint y: 215, endPoint x: 742, endPoint y: 303, distance: 351.6
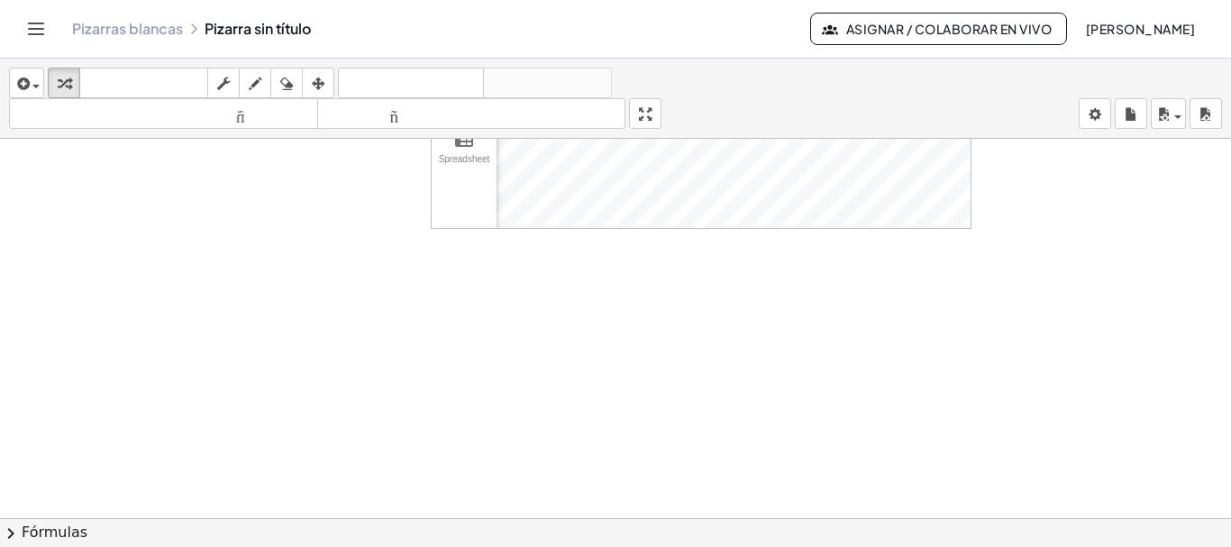
scroll to position [360, 0]
click at [37, 91] on div "button" at bounding box center [27, 83] width 26 height 22
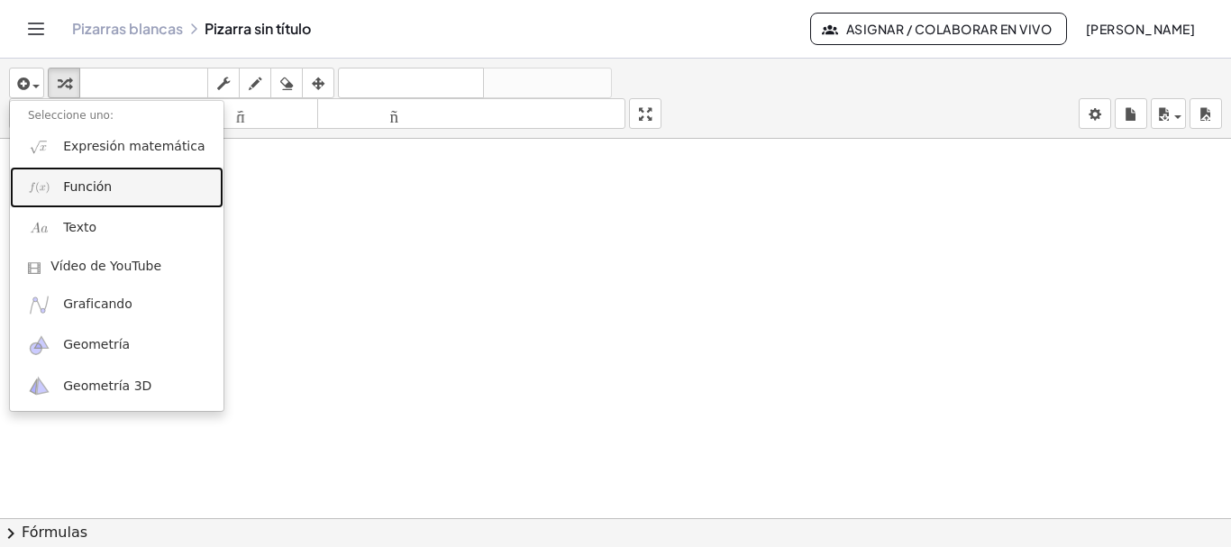
click at [94, 196] on link "Función" at bounding box center [117, 187] width 214 height 41
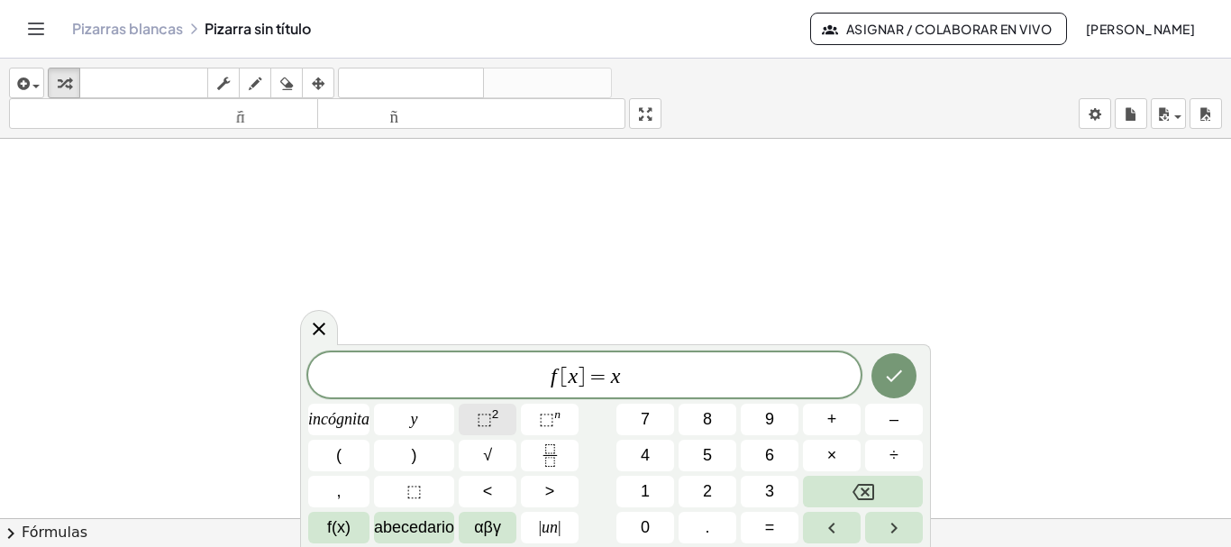
click at [496, 417] on font "2" at bounding box center [495, 414] width 7 height 14
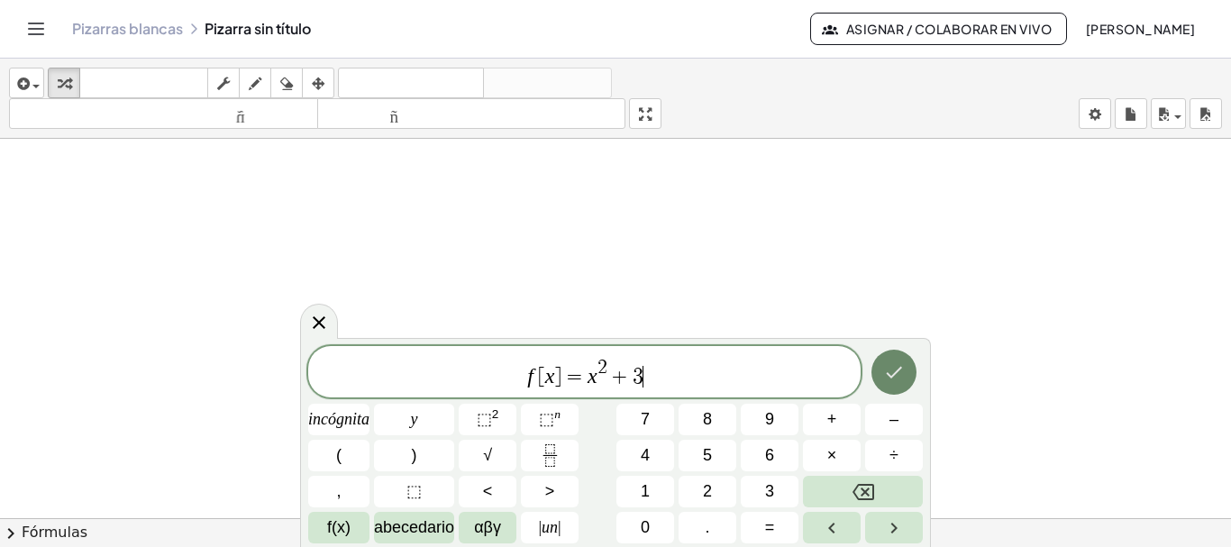
click at [889, 370] on icon "Hecho" at bounding box center [894, 372] width 22 height 22
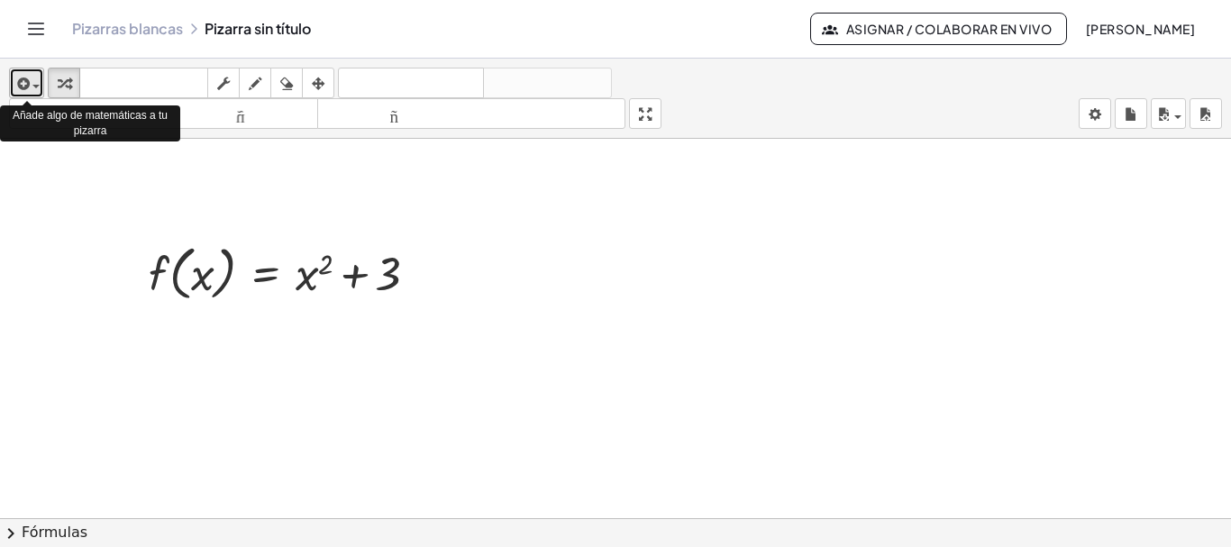
click at [33, 87] on span "button" at bounding box center [35, 87] width 7 height 4
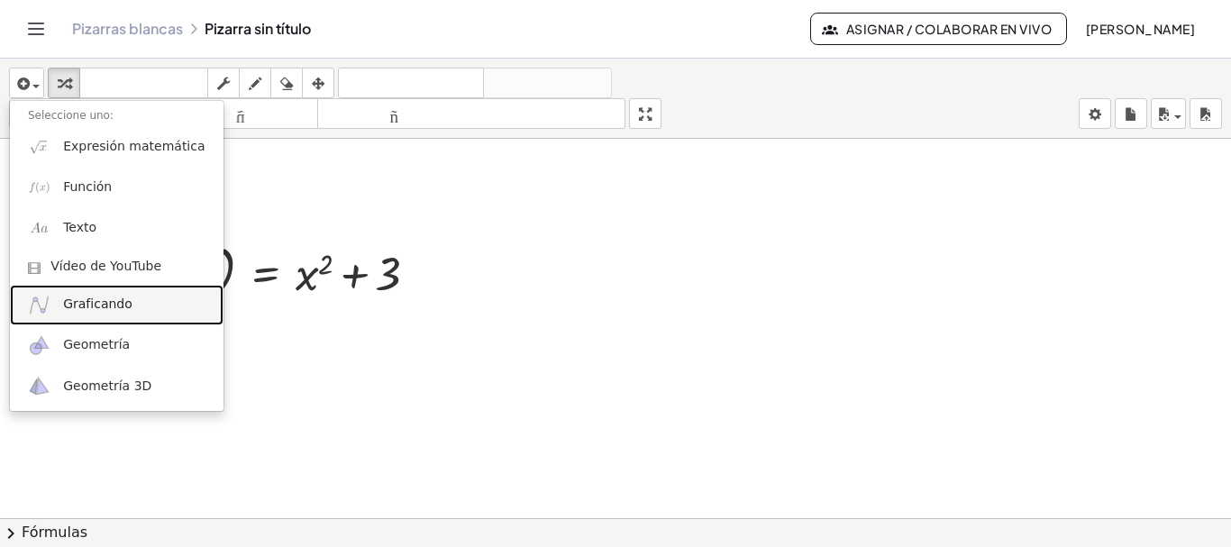
click at [85, 304] on font "Graficando" at bounding box center [97, 303] width 69 height 14
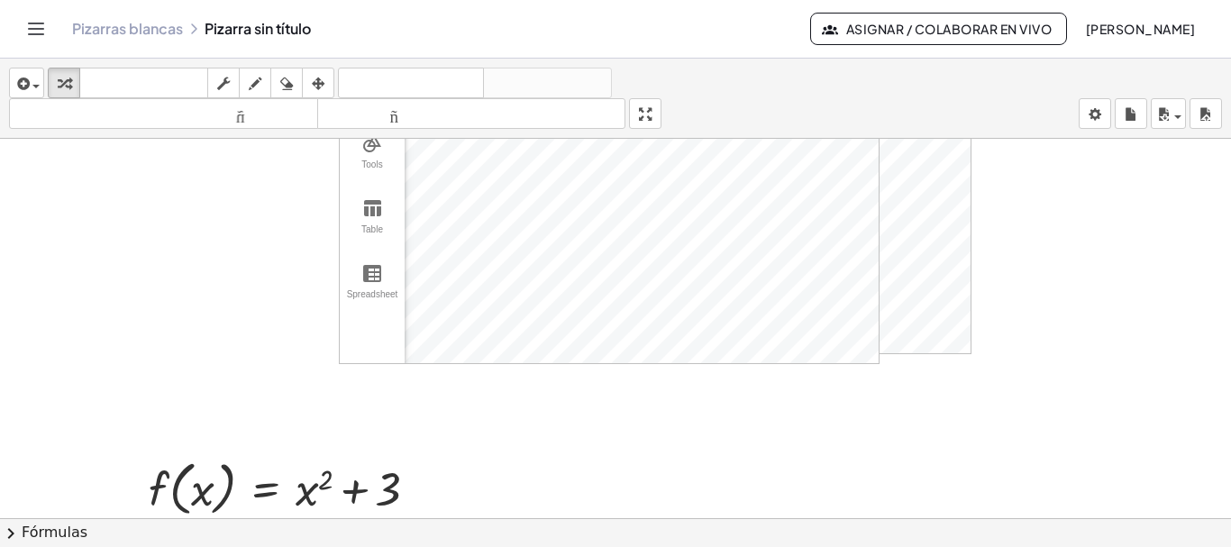
scroll to position [90, 0]
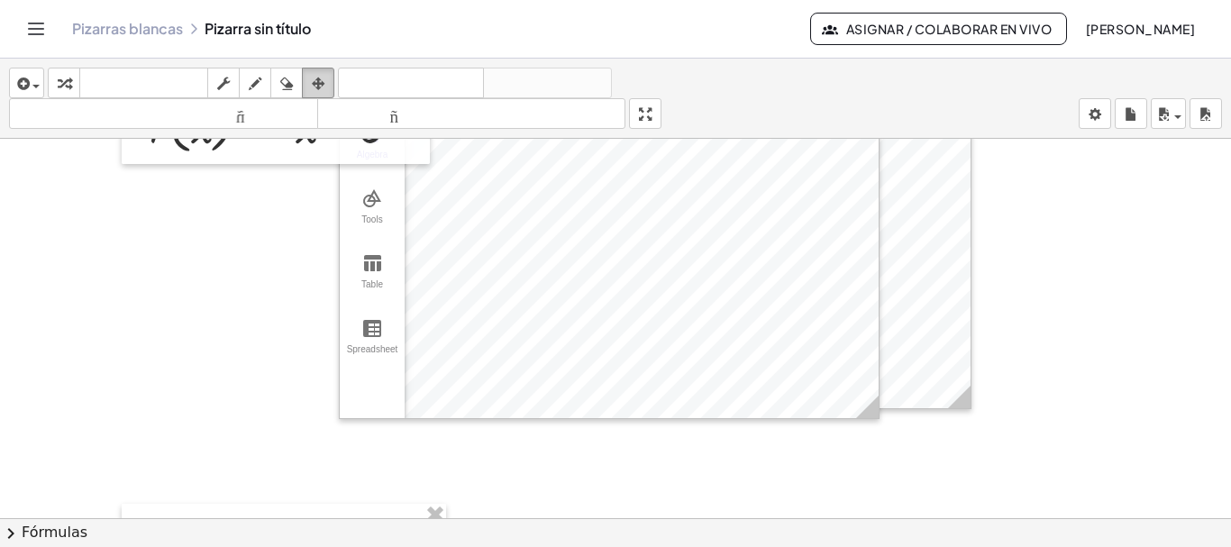
click at [316, 83] on icon "button" at bounding box center [318, 84] width 13 height 22
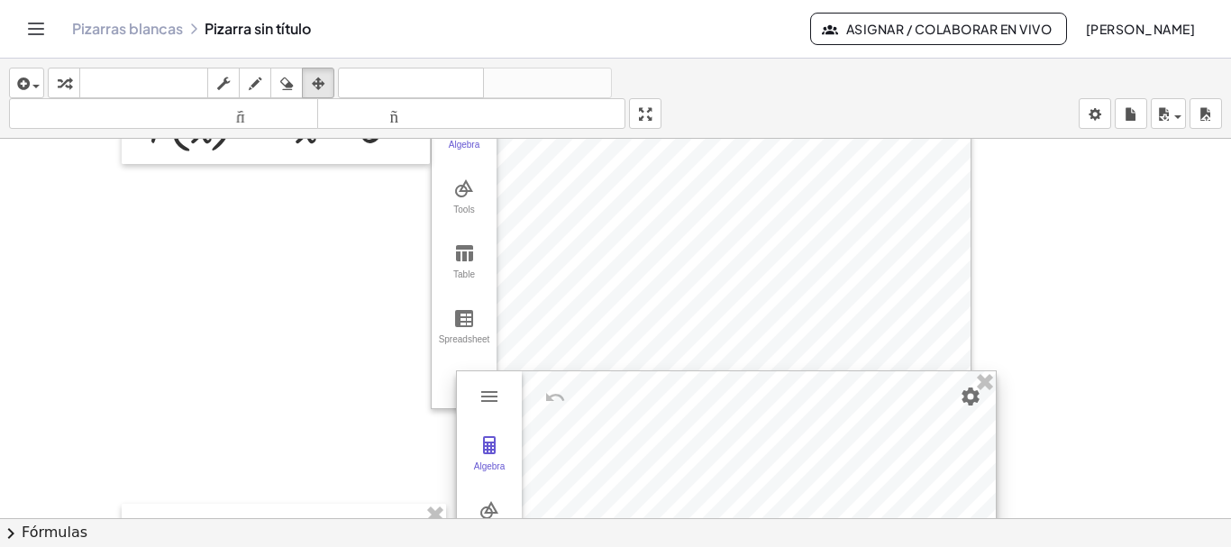
drag, startPoint x: 607, startPoint y: 243, endPoint x: 715, endPoint y: 468, distance: 249.0
click at [722, 546] on html "Actividades matemáticas fáciles de comprender Empezar Banco de actividades Trab…" at bounding box center [615, 273] width 1231 height 547
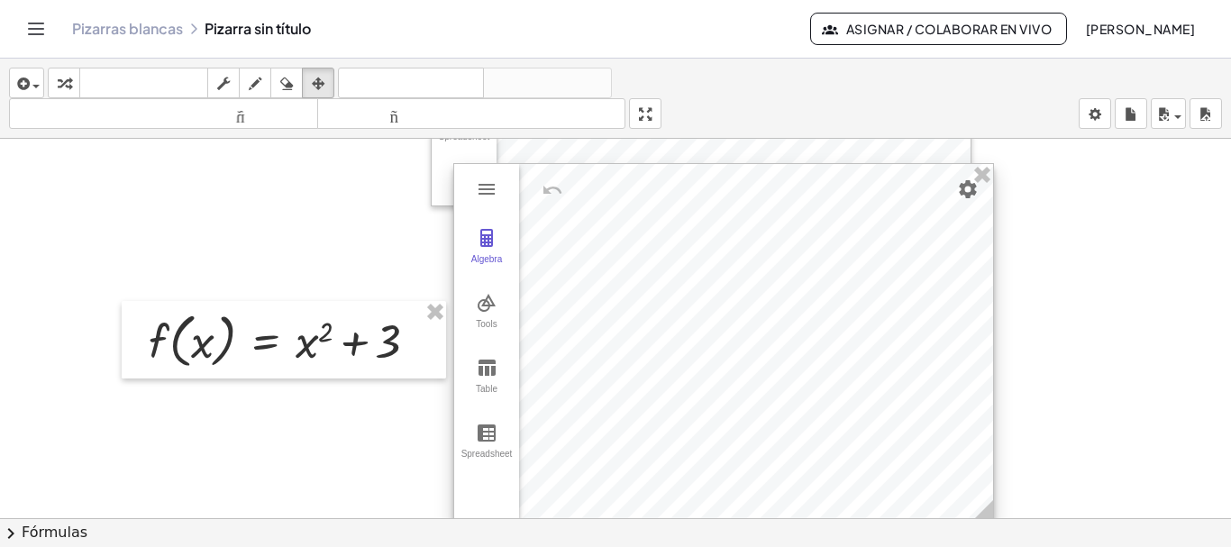
scroll to position [450, 0]
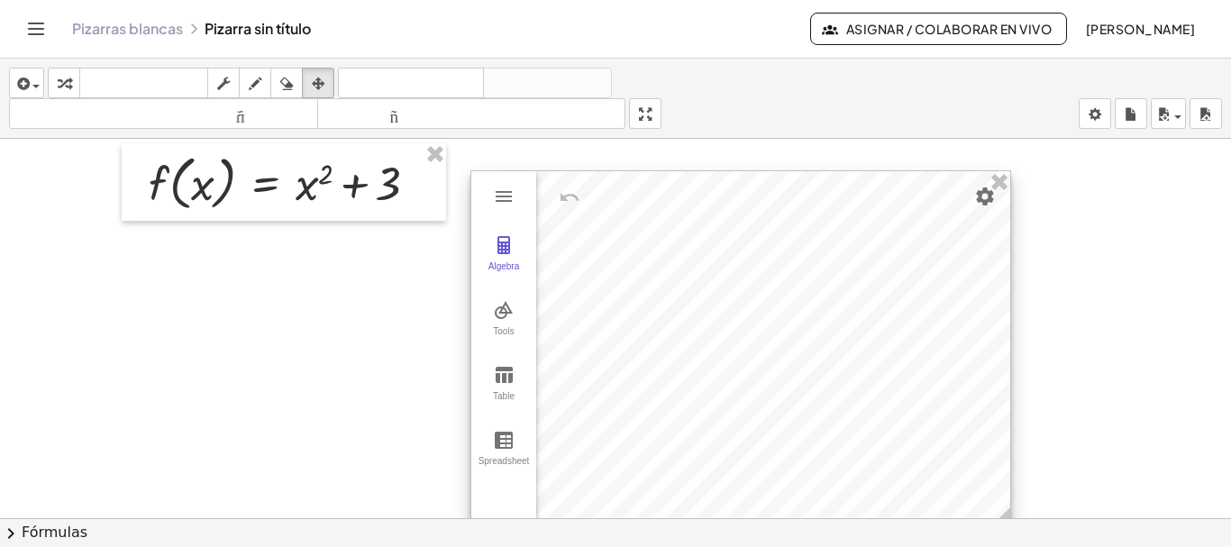
drag, startPoint x: 682, startPoint y: 241, endPoint x: 699, endPoint y: 406, distance: 165.8
click at [699, 406] on div at bounding box center [740, 350] width 539 height 359
click at [417, 358] on div at bounding box center [615, 138] width 1231 height 901
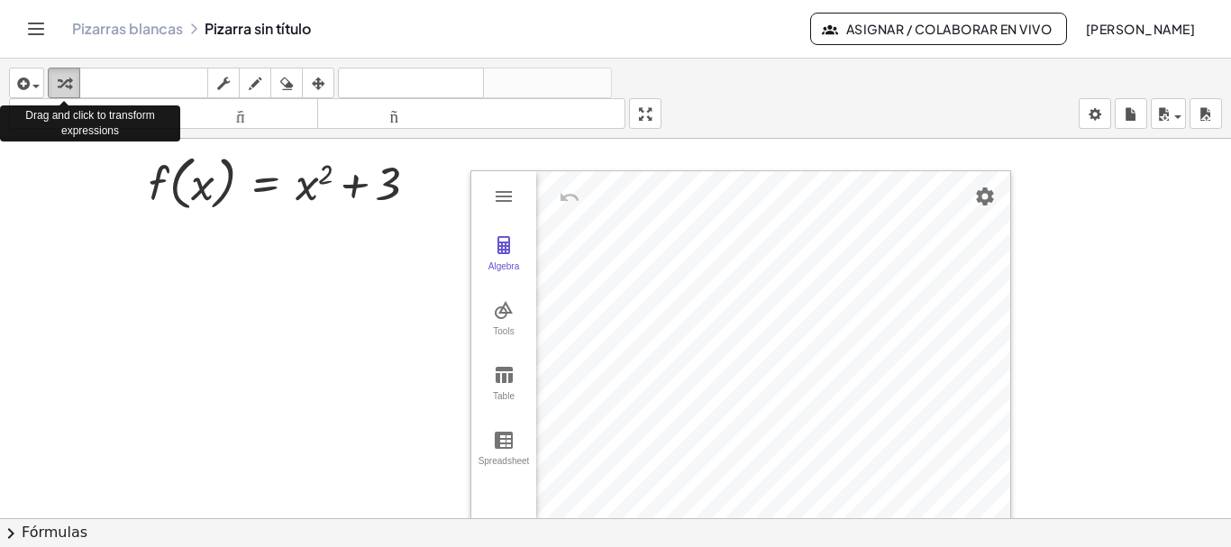
click at [70, 77] on icon "button" at bounding box center [64, 84] width 13 height 22
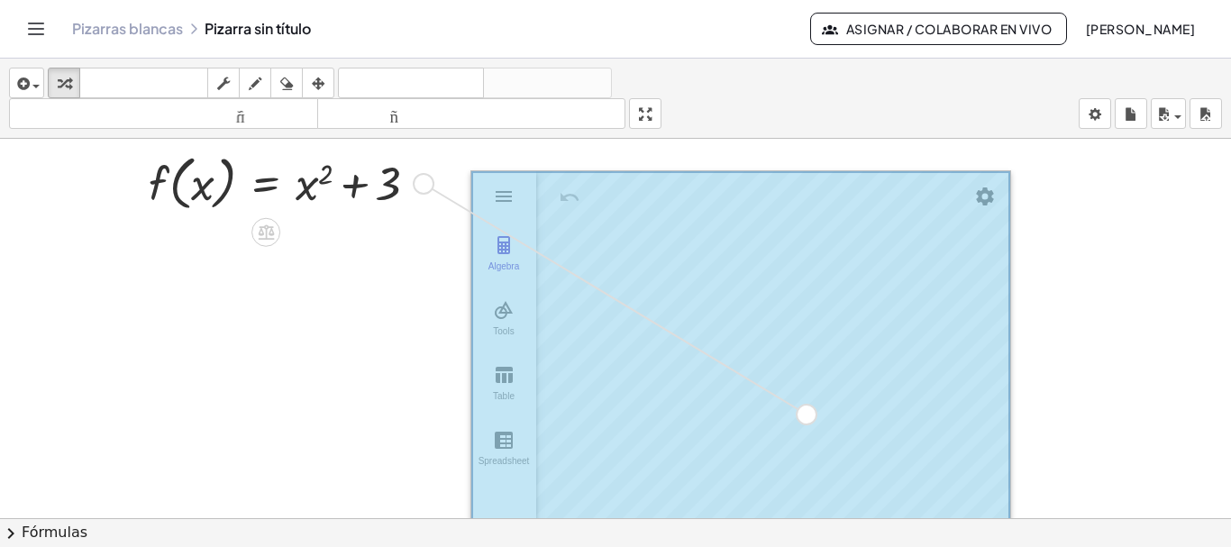
drag, startPoint x: 418, startPoint y: 184, endPoint x: 805, endPoint y: 415, distance: 451.3
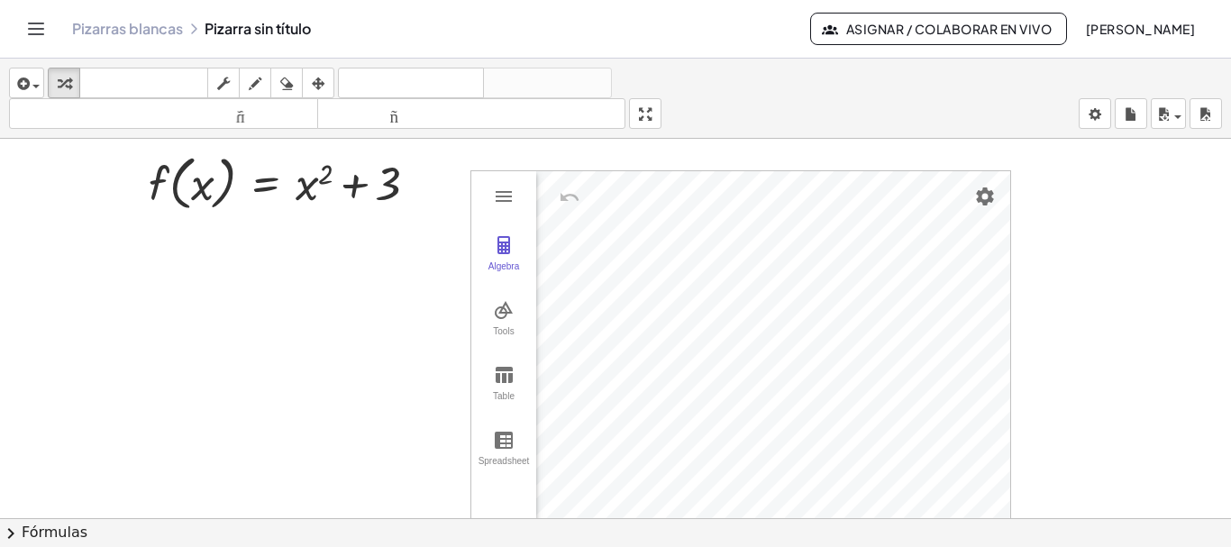
drag, startPoint x: 1032, startPoint y: 326, endPoint x: 1023, endPoint y: 327, distance: 9.1
click at [1029, 326] on div at bounding box center [615, 138] width 1231 height 901
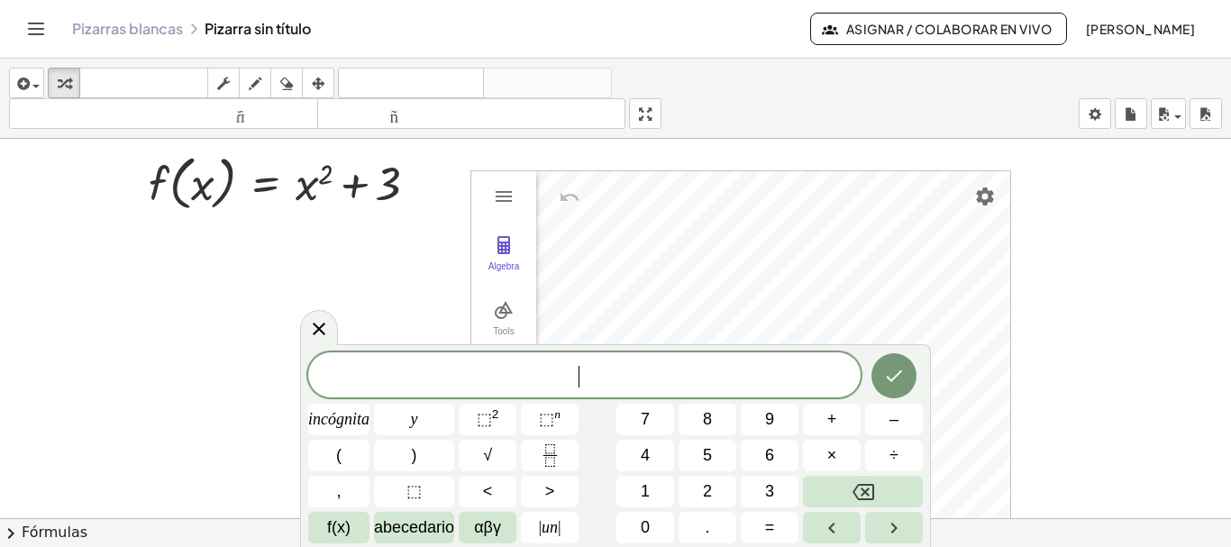
click at [1087, 346] on div at bounding box center [615, 138] width 1231 height 901
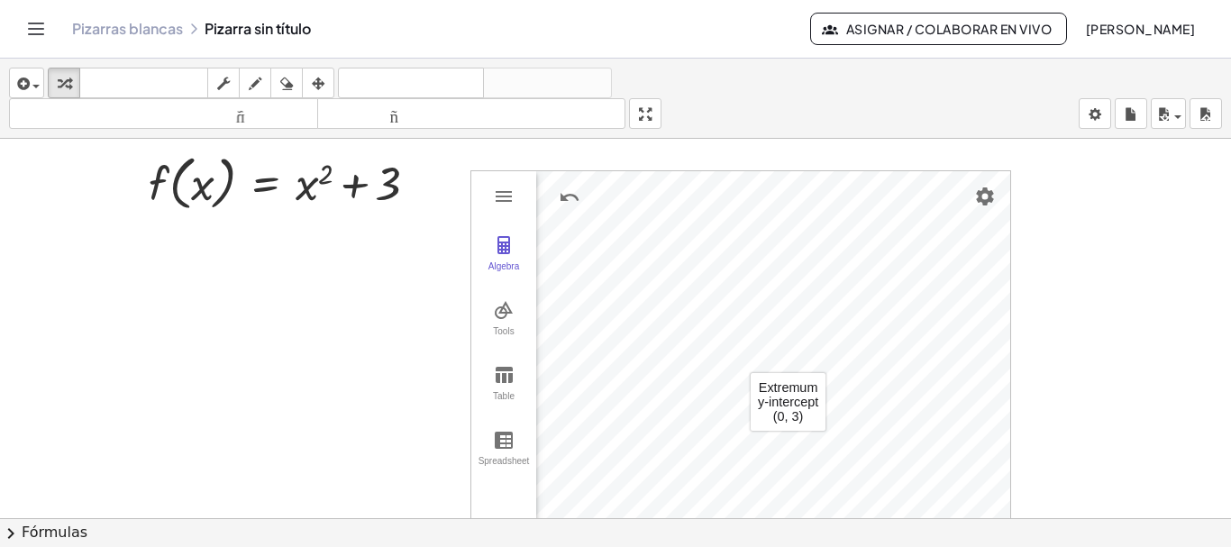
click at [1141, 352] on div at bounding box center [615, 138] width 1231 height 901
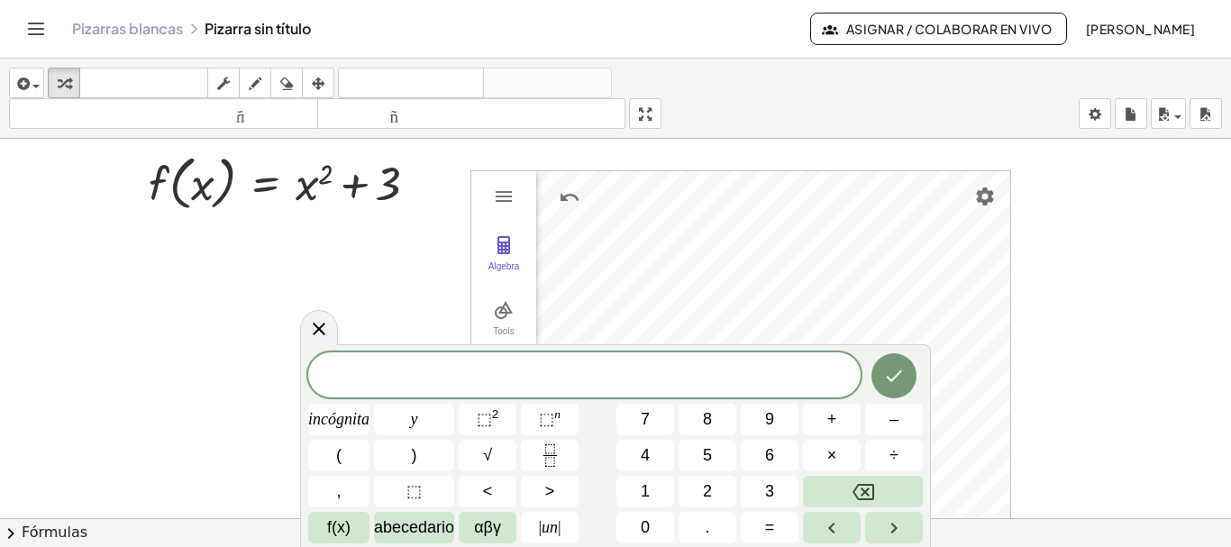
click at [1102, 363] on div at bounding box center [615, 138] width 1231 height 901
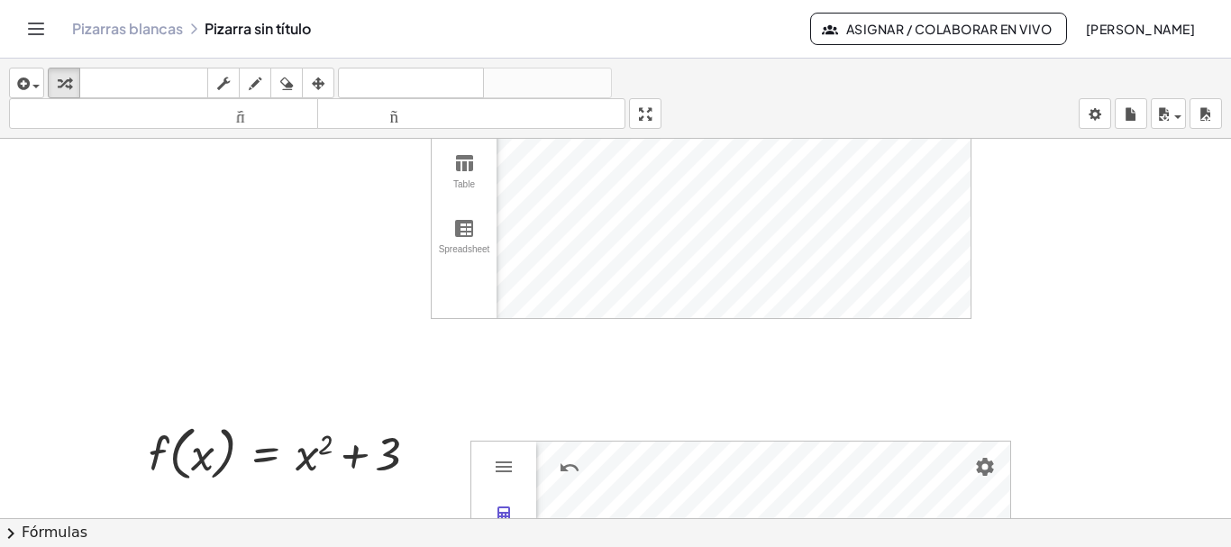
scroll to position [0, 0]
